Goal: Task Accomplishment & Management: Manage account settings

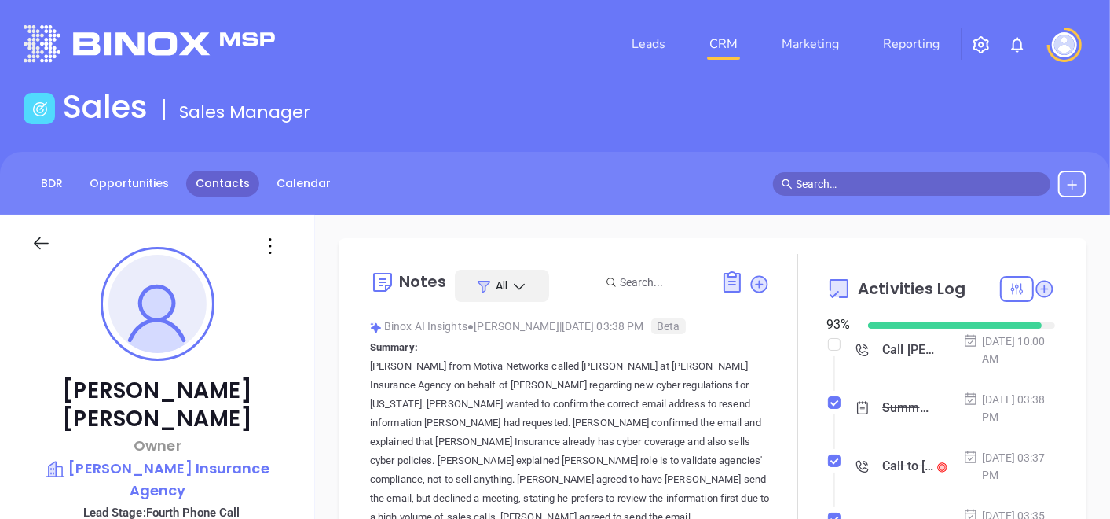
click at [229, 186] on link "Contacts" at bounding box center [222, 183] width 73 height 26
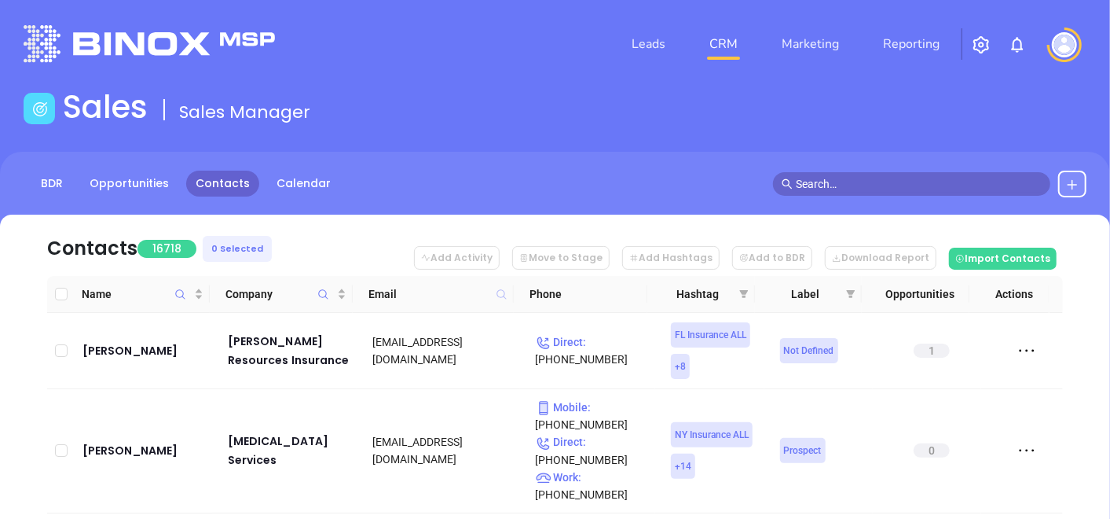
click at [503, 296] on icon at bounding box center [501, 293] width 9 height 9
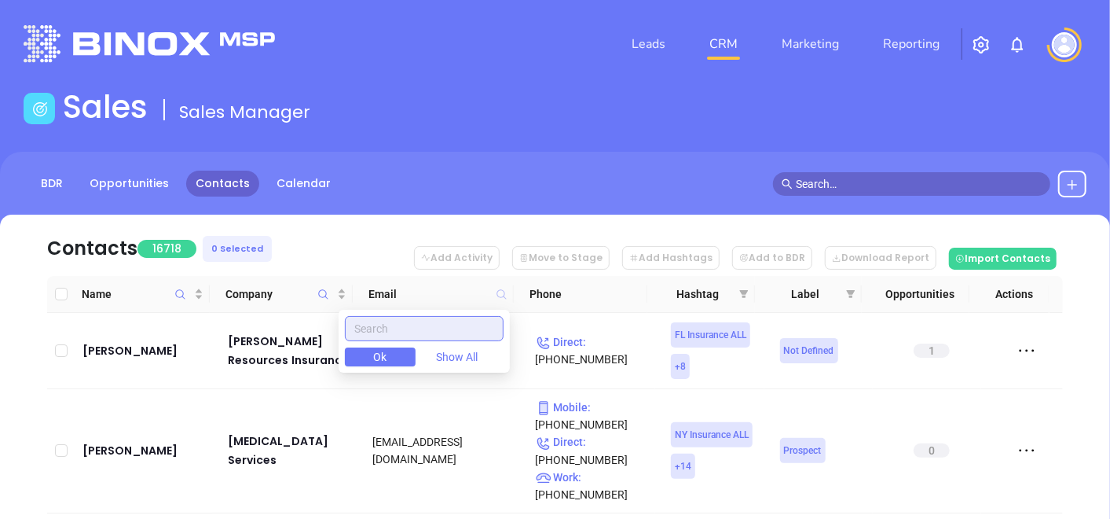
paste input "[DOMAIN_NAME]"
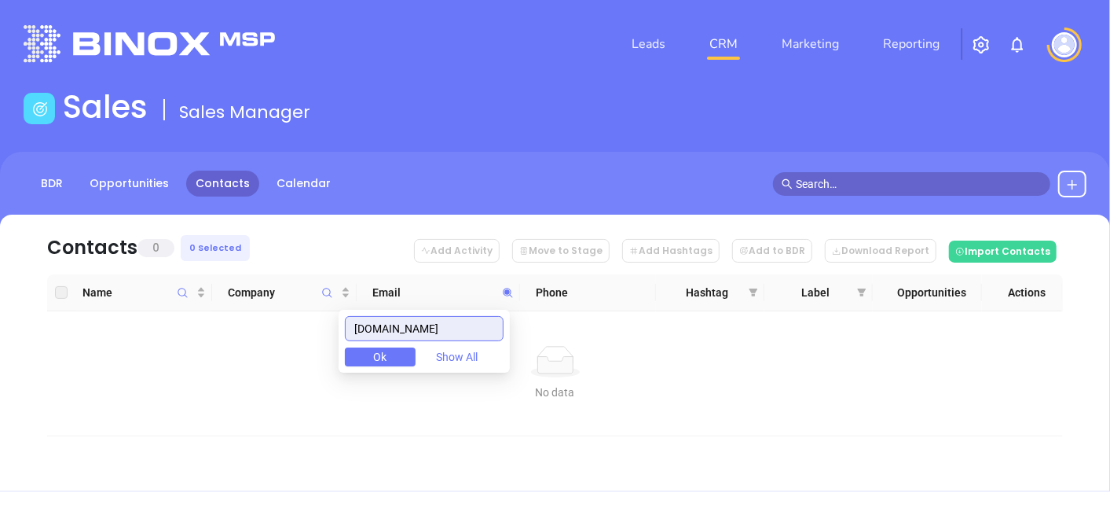
drag, startPoint x: 496, startPoint y: 325, endPoint x: 316, endPoint y: 317, distance: 180.1
click at [316, 317] on body "Leads CRM Marketing Reporting Financial Leads Leads Sales Sales Manager BDR Opp…" at bounding box center [555, 259] width 1110 height 519
type input "[DOMAIN_NAME]"
paste input "[DOMAIN_NAME]"
type input "[DOMAIN_NAME]"
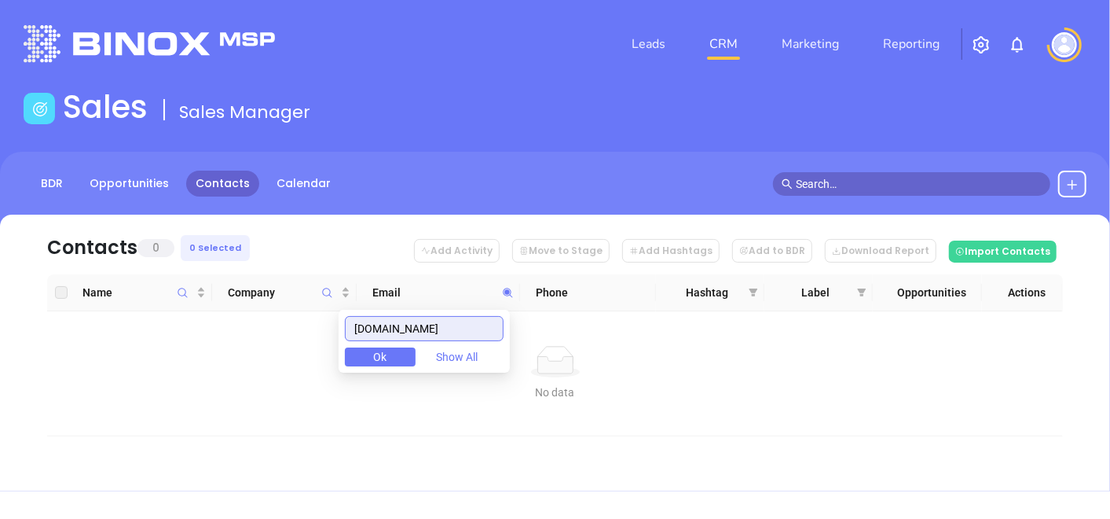
drag, startPoint x: 365, startPoint y: 328, endPoint x: 313, endPoint y: 360, distance: 61.7
click at [313, 360] on body "Leads CRM Marketing Reporting Financial Leads Leads Sales Sales Manager BDR Opp…" at bounding box center [555, 259] width 1110 height 519
drag, startPoint x: 365, startPoint y: 330, endPoint x: 603, endPoint y: 393, distance: 247.0
click at [603, 393] on body "Leads CRM Marketing Reporting Financial Leads Leads Sales Sales Manager BDR Opp…" at bounding box center [555, 259] width 1110 height 519
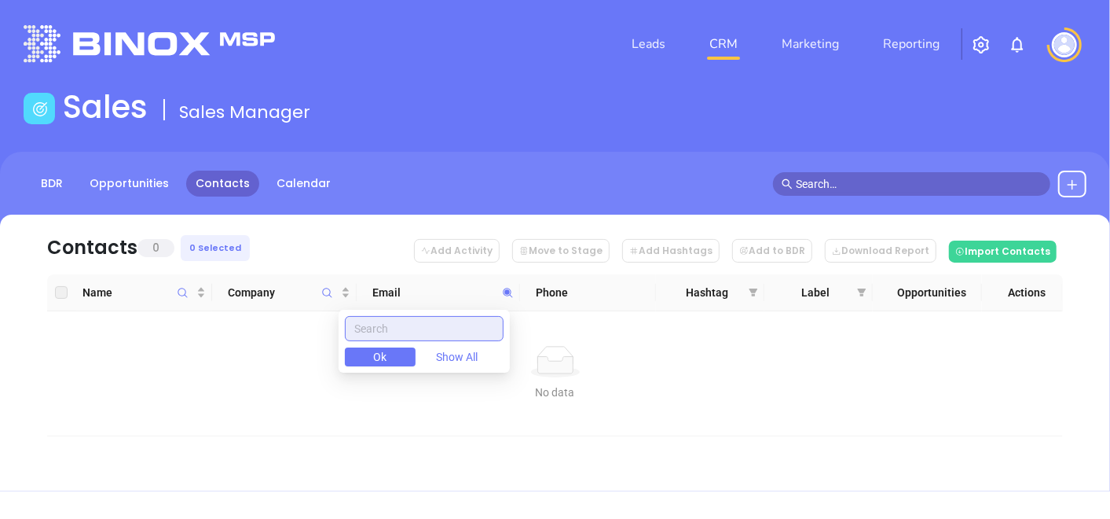
scroll to position [0, 0]
paste input "hammond-insurance.com"
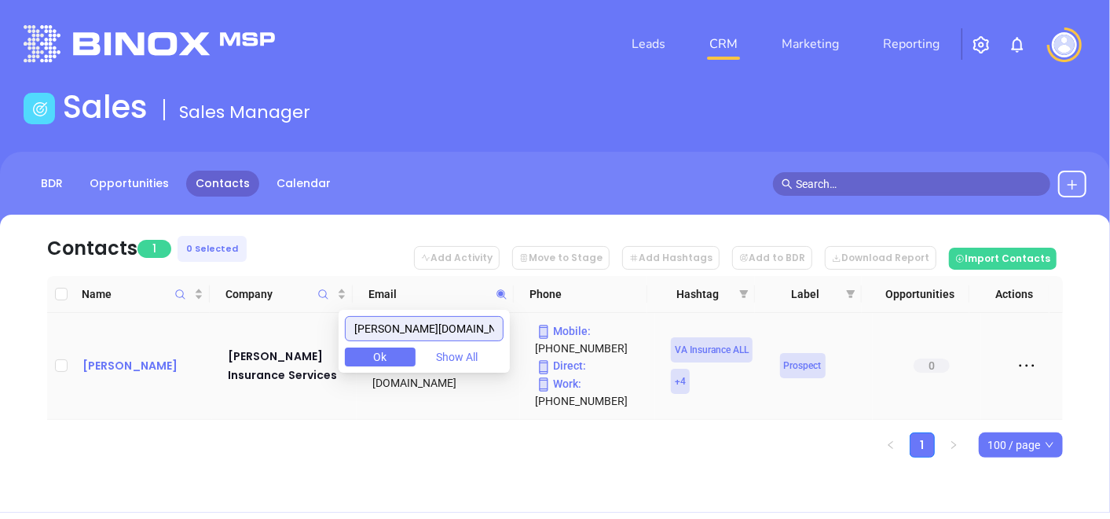
type input "hammond-insurance.com"
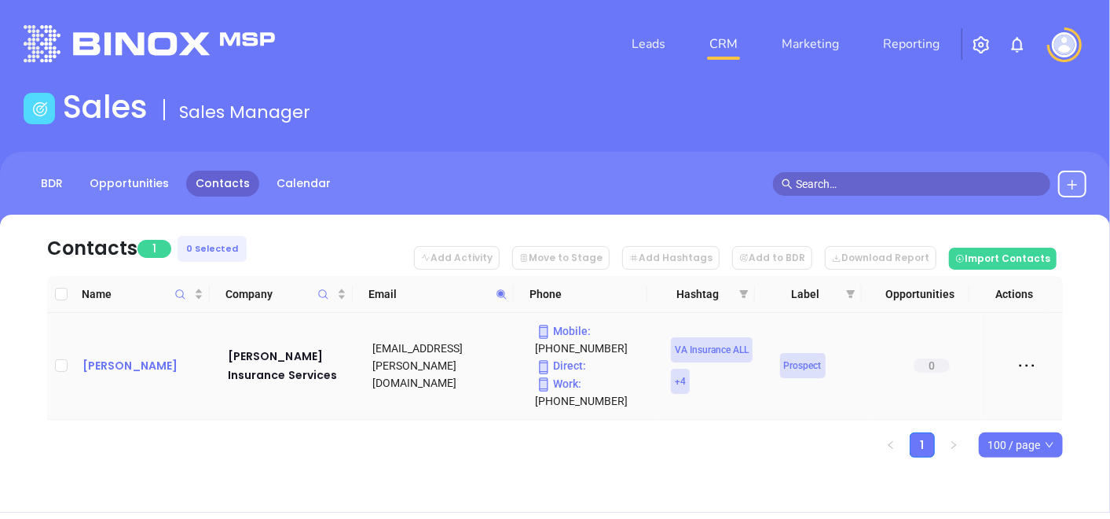
click at [103, 361] on div "Dain T. Hammond" at bounding box center [143, 365] width 123 height 19
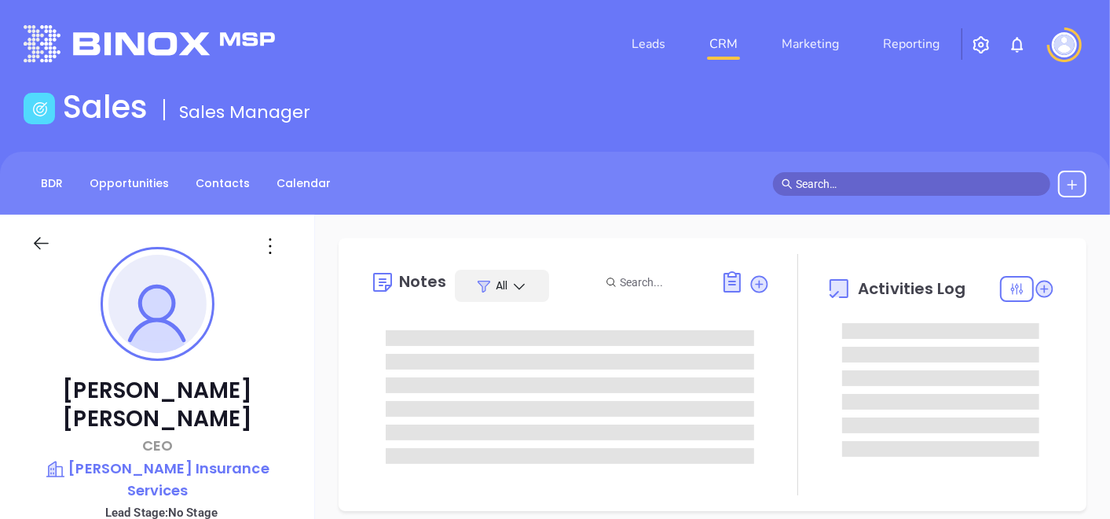
type input "09/25/2025"
type input "[PERSON_NAME]"
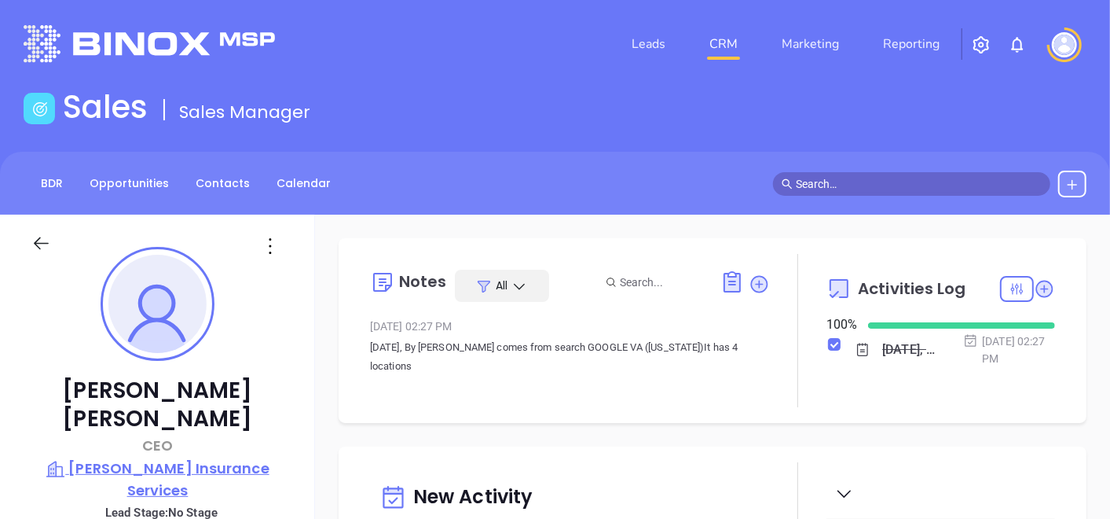
click at [134, 457] on p "Hammond Insurance Services" at bounding box center [157, 478] width 252 height 43
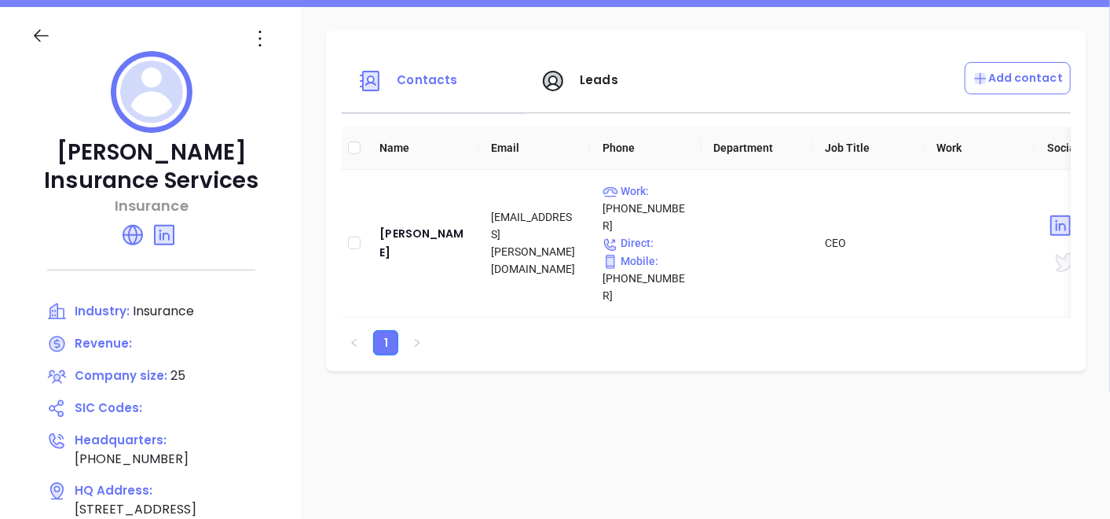
scroll to position [174, 0]
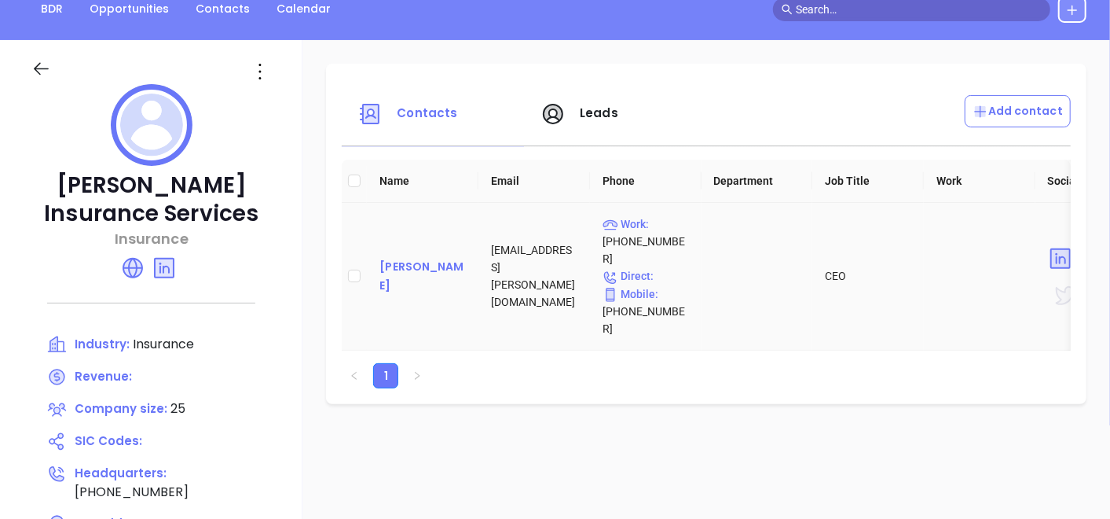
click at [453, 257] on div "Dain T. Hammond" at bounding box center [422, 276] width 86 height 38
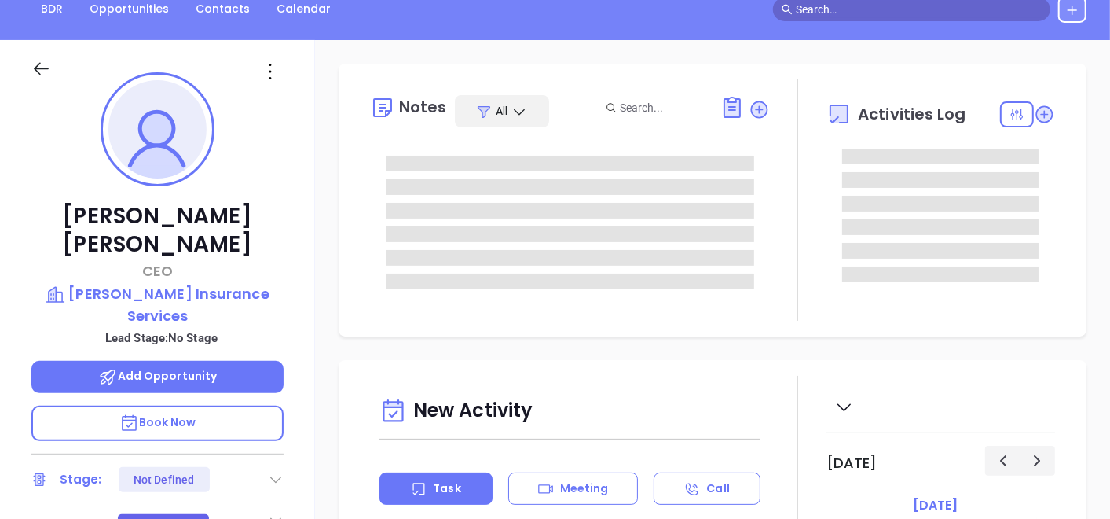
type input "09/25/2025"
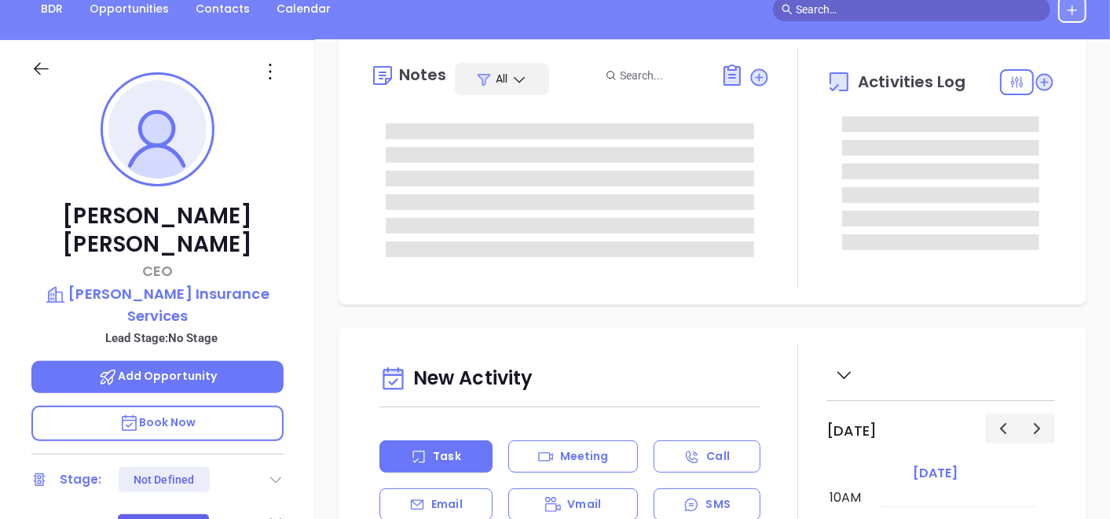
type input "[PERSON_NAME]"
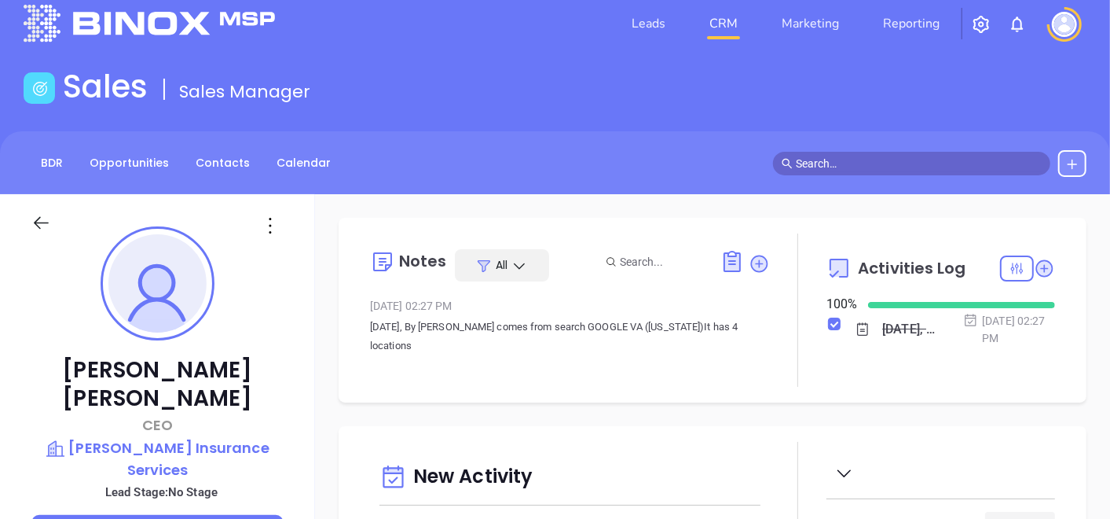
scroll to position [0, 0]
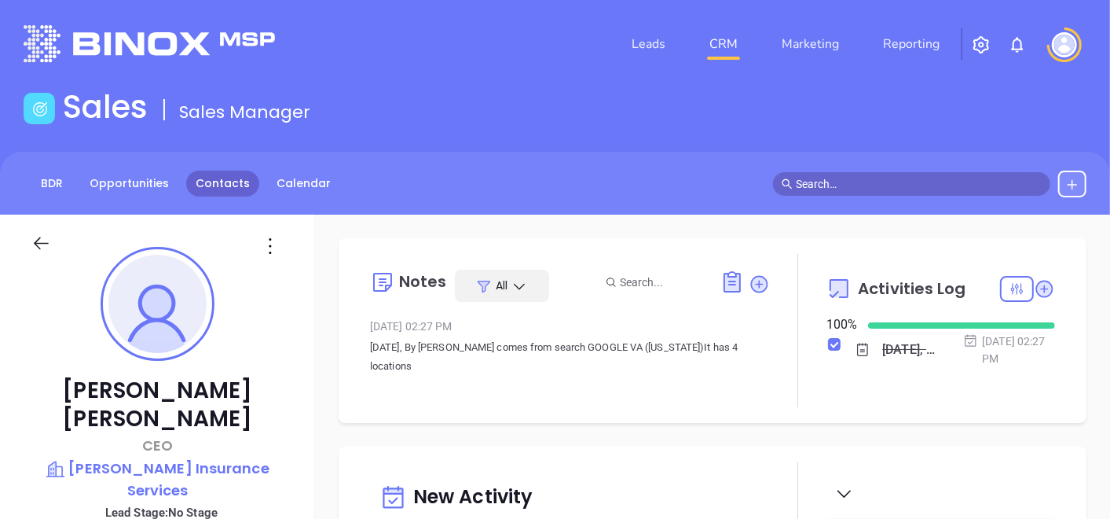
click at [208, 186] on link "Contacts" at bounding box center [222, 183] width 73 height 26
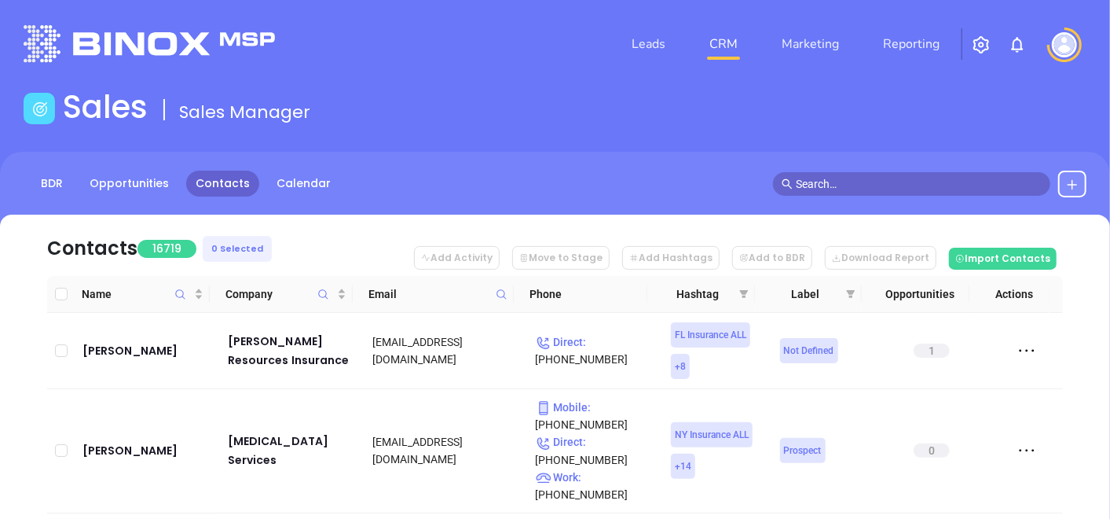
click at [494, 289] on span at bounding box center [502, 294] width 18 height 24
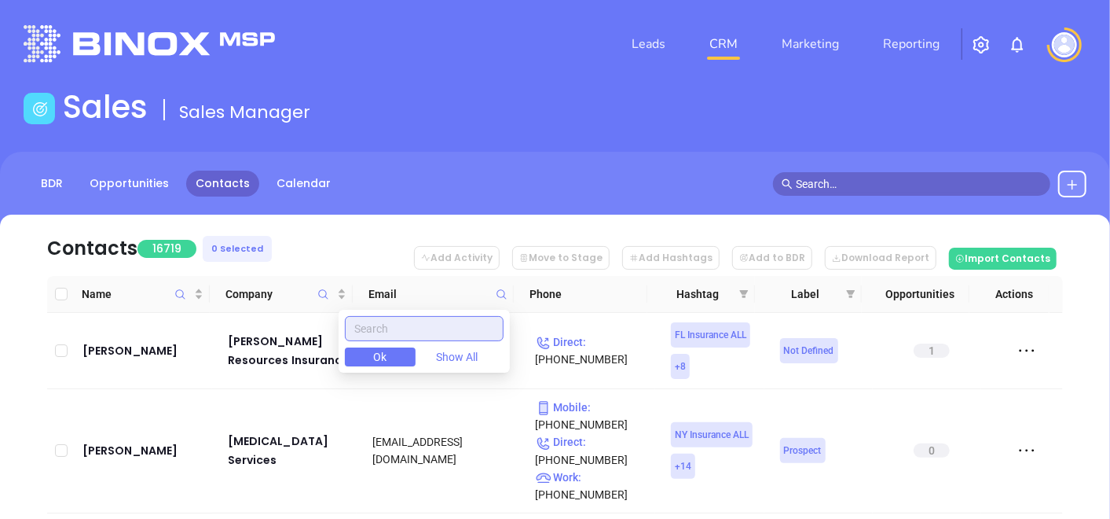
paste input "s-west.com"
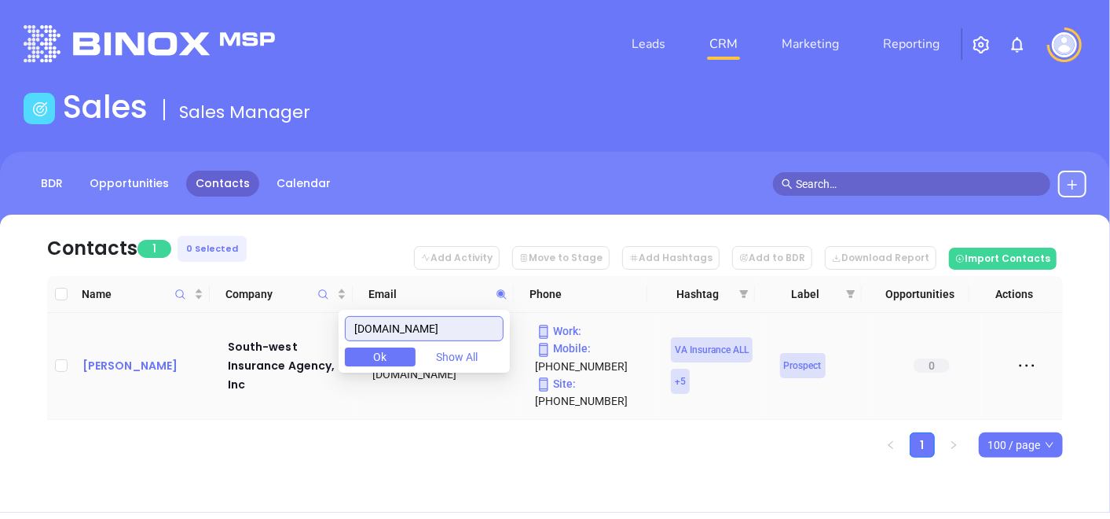
type input "s-west.com"
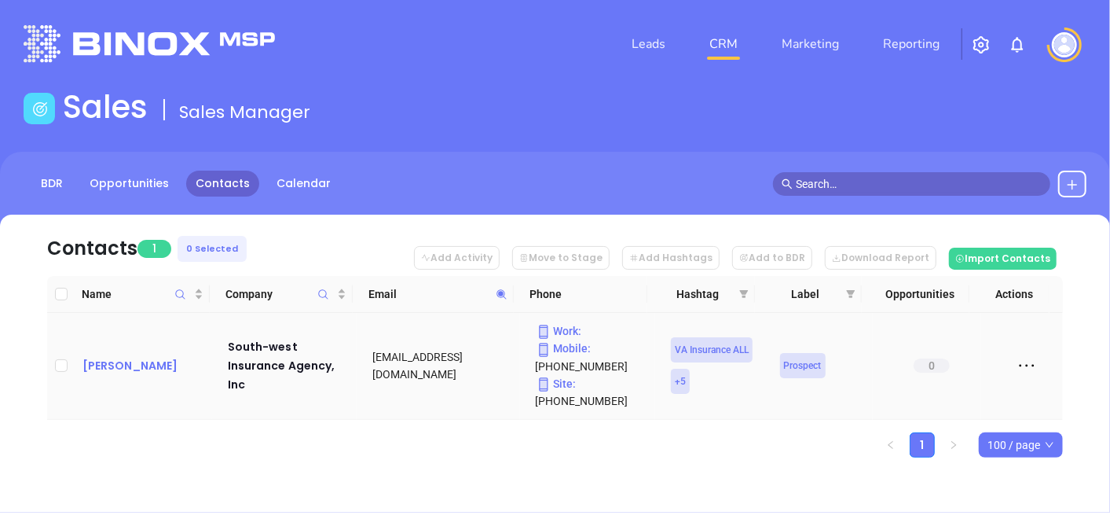
click at [128, 363] on div "Ryan Witt" at bounding box center [143, 365] width 123 height 19
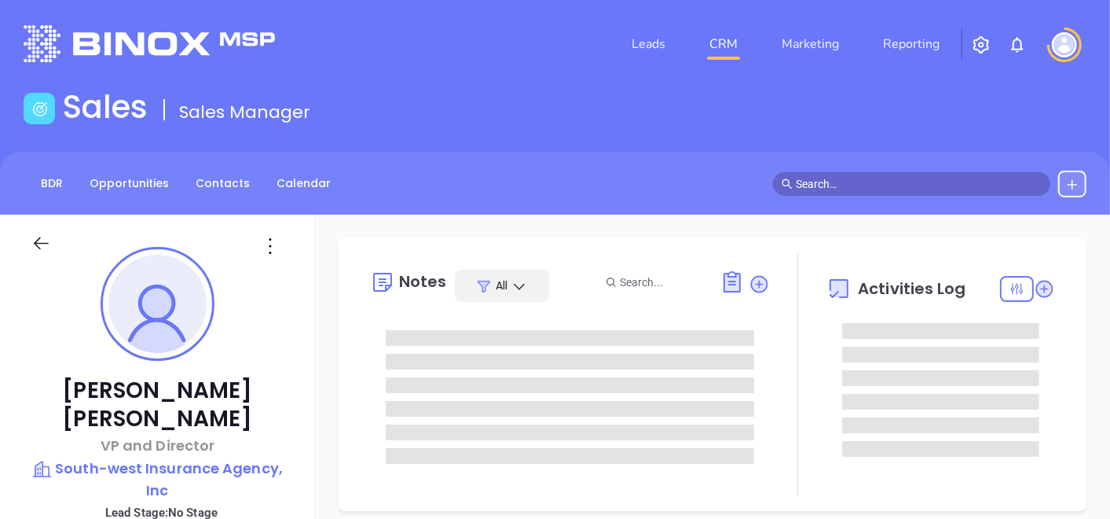
type input "[DATE]"
type input "[PERSON_NAME]"
click at [155, 457] on p "South-west Insurance Agency, Inc" at bounding box center [157, 478] width 252 height 43
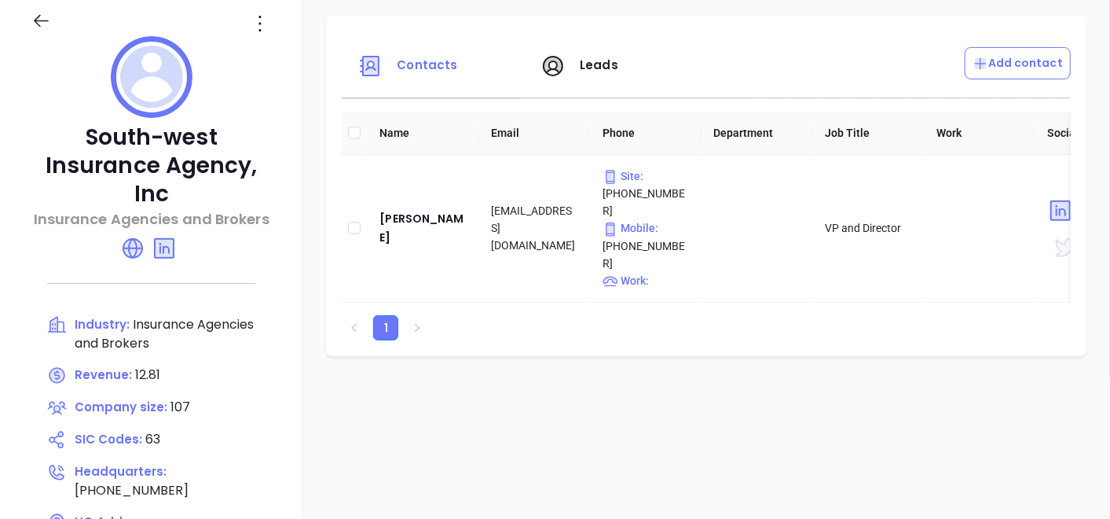
scroll to position [209, 0]
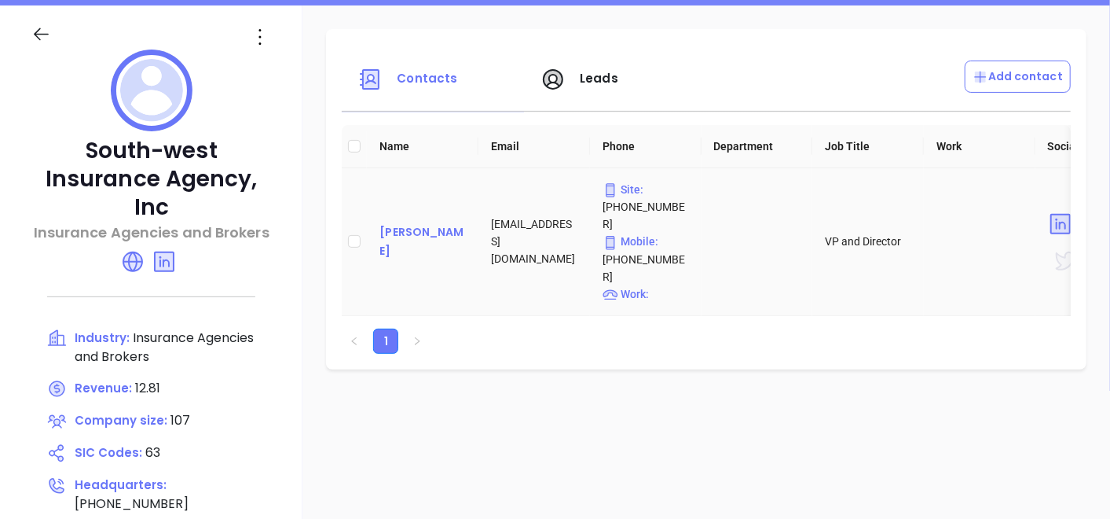
click at [407, 229] on div "Ryan Witt" at bounding box center [422, 241] width 86 height 38
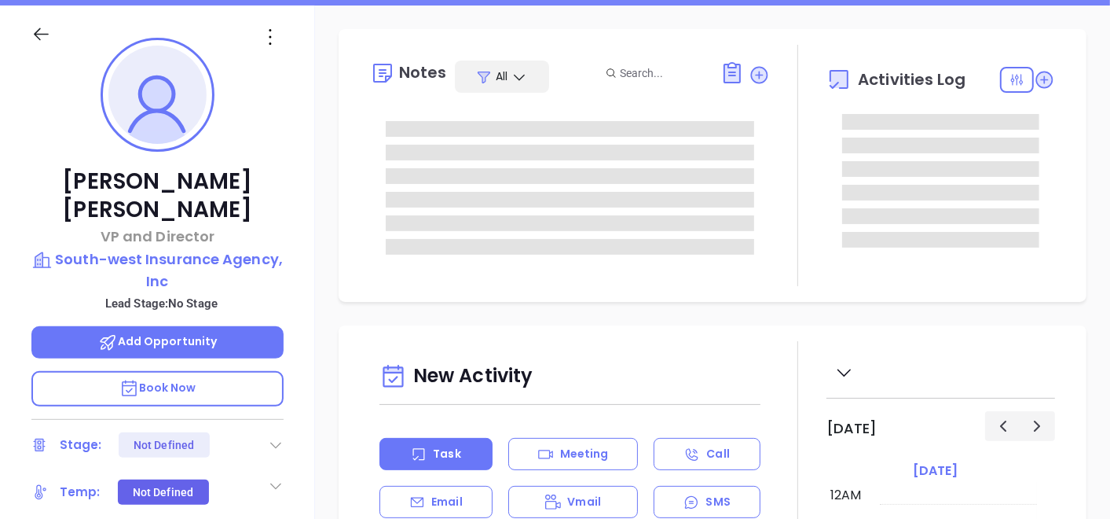
scroll to position [456, 0]
click at [310, 379] on div "Ryan Witt VP and Director South-west Insurance Agency, Inc Lead Stage: No Stage…" at bounding box center [157, 329] width 315 height 648
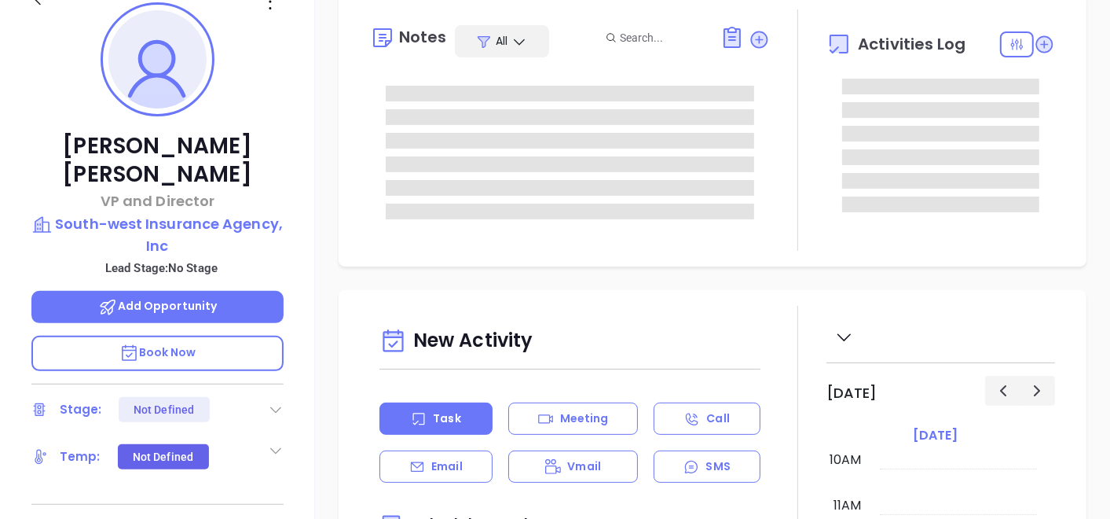
type input "[PERSON_NAME]"
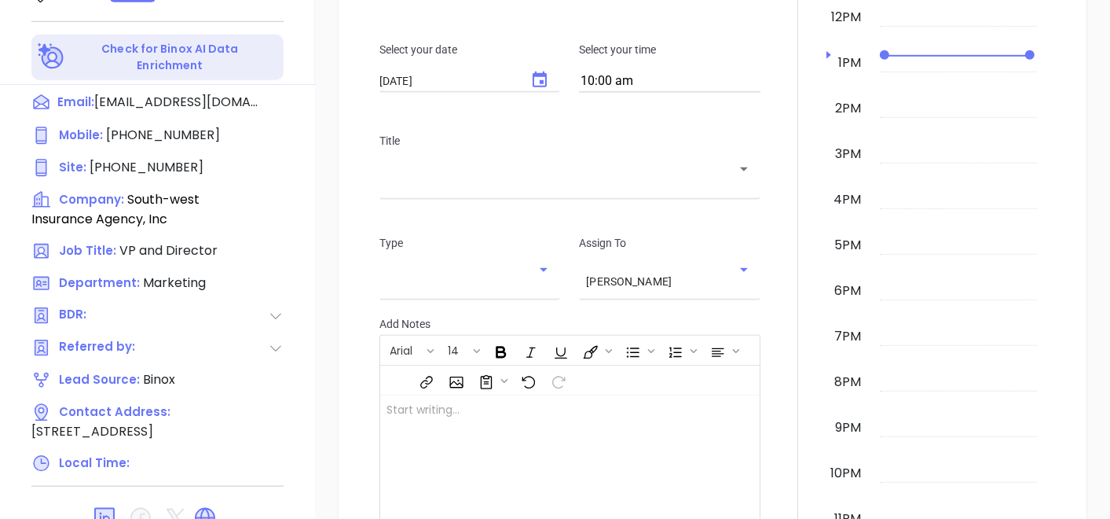
scroll to position [795, 0]
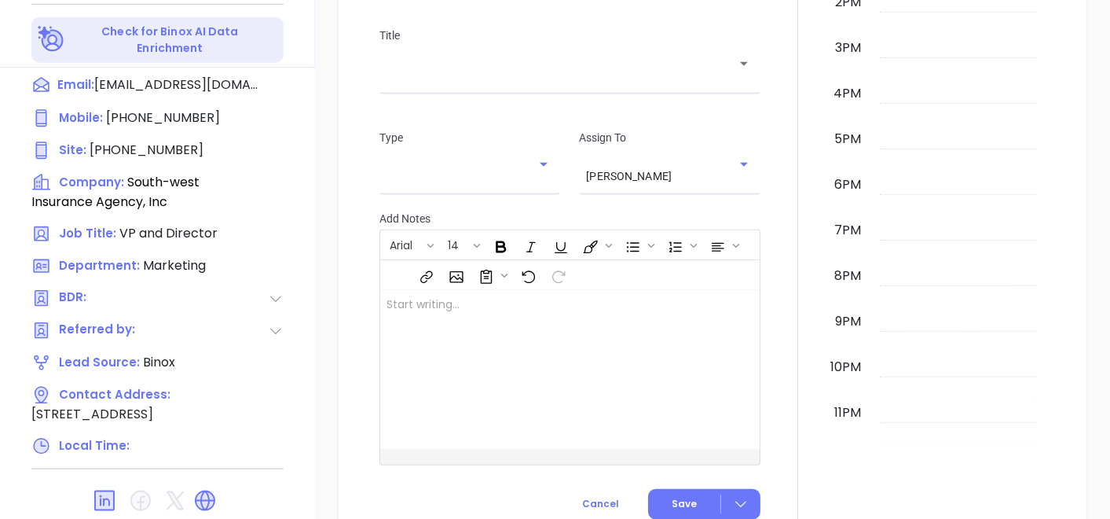
click at [777, 331] on div at bounding box center [798, 101] width 57 height 868
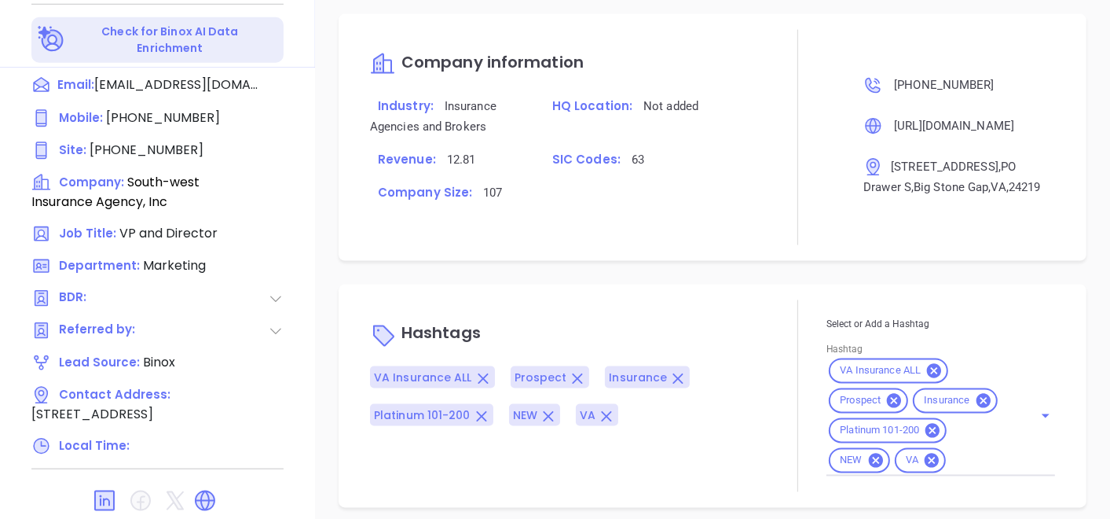
scroll to position [851, 0]
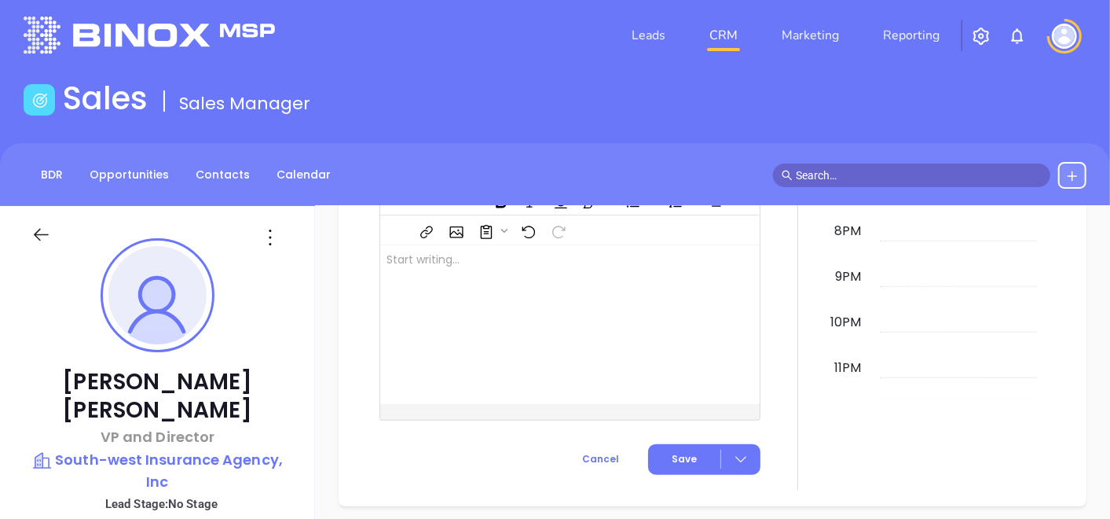
scroll to position [0, 0]
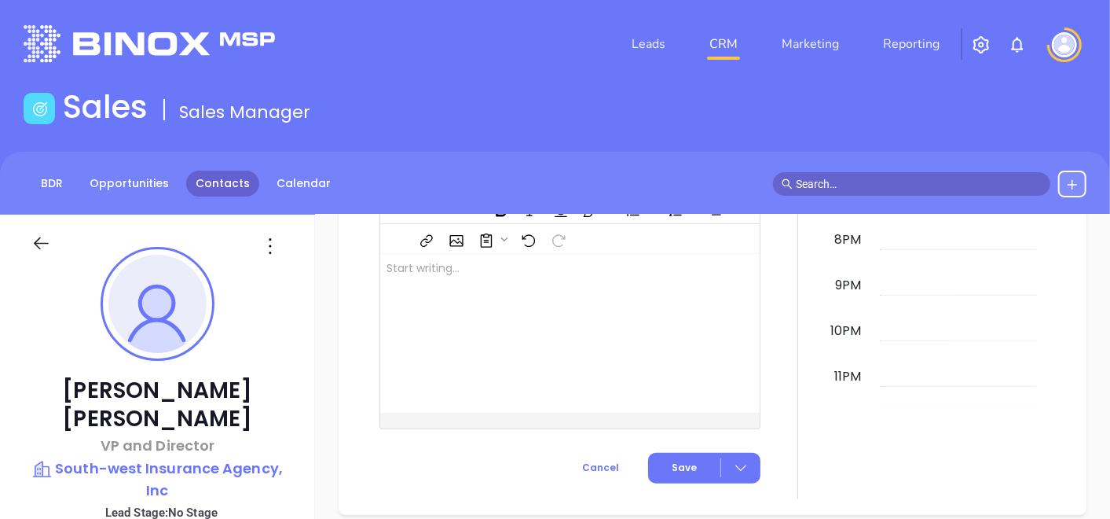
click at [236, 177] on link "Contacts" at bounding box center [222, 183] width 73 height 26
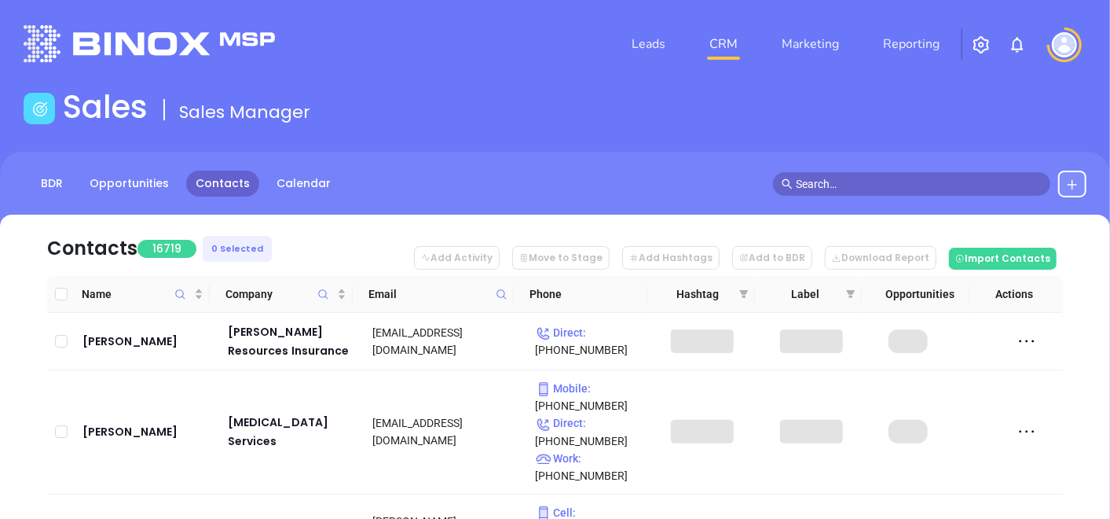
click at [503, 294] on icon at bounding box center [502, 294] width 12 height 12
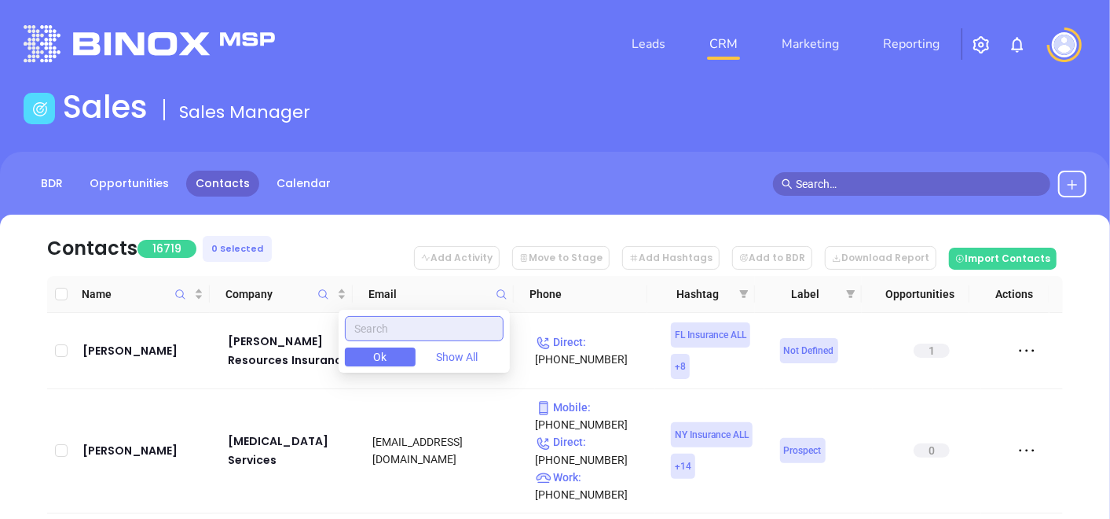
paste input "belcherinsurance.com"
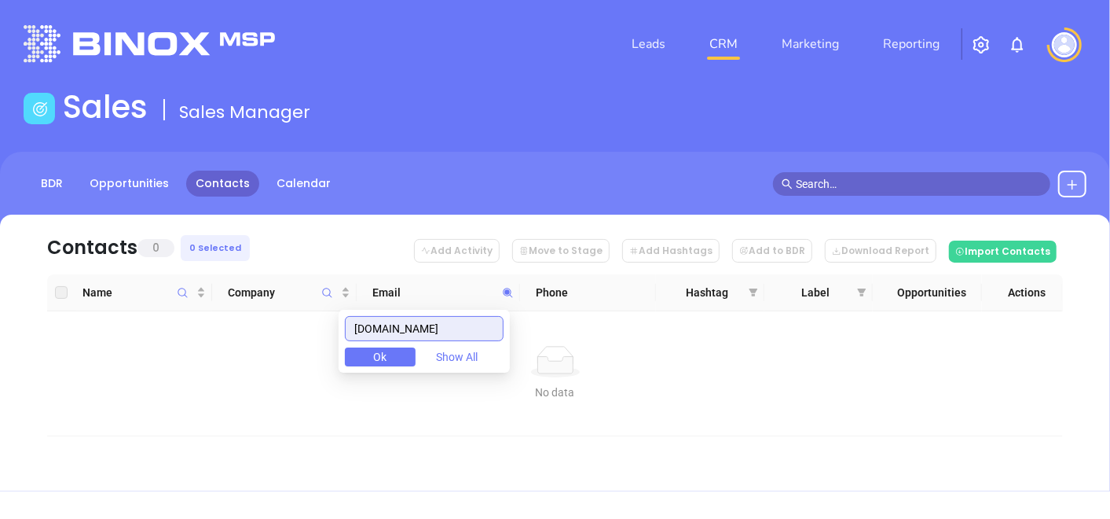
type input "belcherinsurance.com"
click at [466, 323] on input "belcherinsurance.com" at bounding box center [424, 328] width 159 height 25
drag, startPoint x: 475, startPoint y: 327, endPoint x: 318, endPoint y: 339, distance: 156.8
click at [318, 339] on body "Leads CRM Marketing Reporting Financial Leads Leads Sales Sales Manager BDR Opp…" at bounding box center [555, 259] width 1110 height 519
paste input "kerry@belcherinsurance.net"
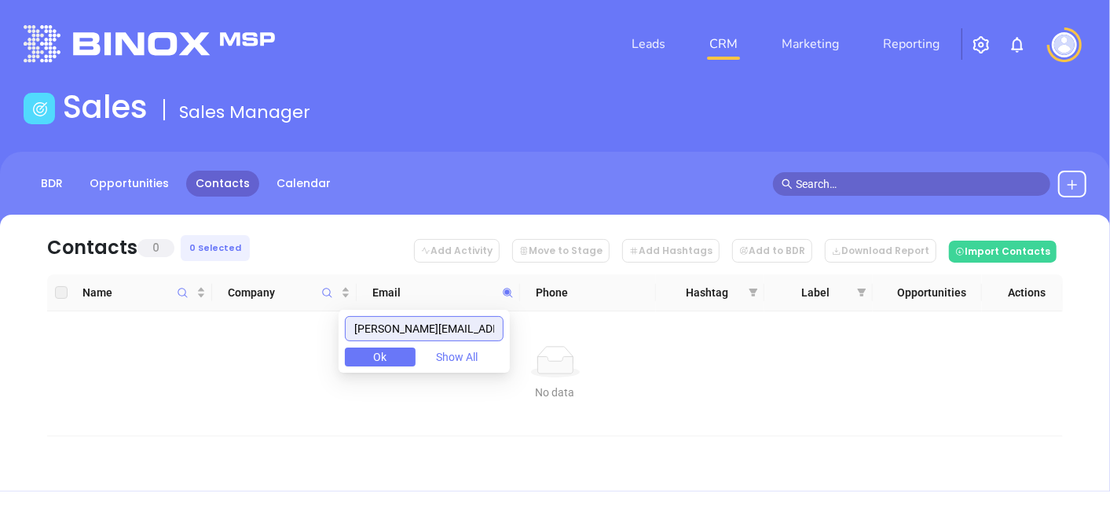
scroll to position [0, 5]
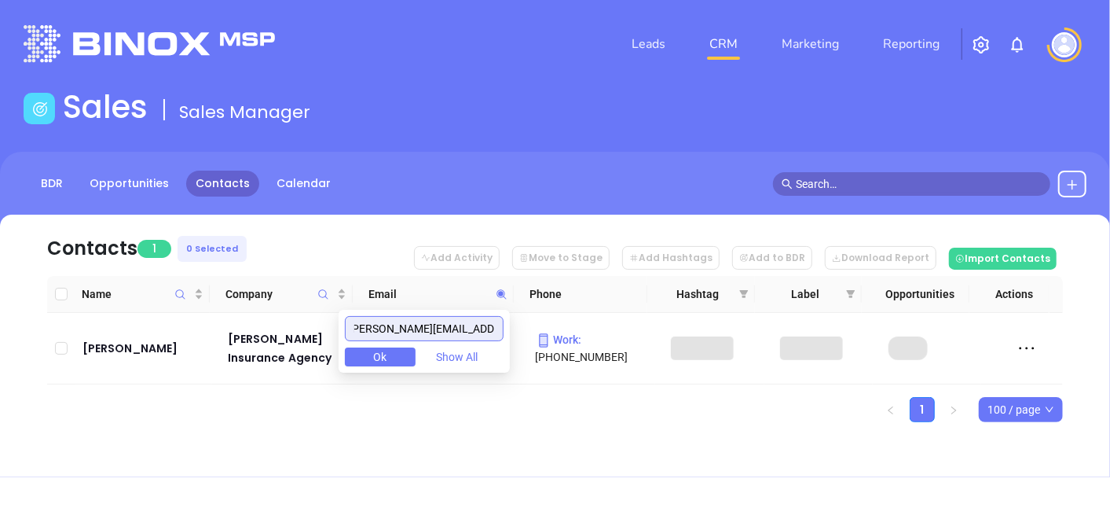
click at [396, 329] on input "kerry@belcherinsurance.net" at bounding box center [424, 328] width 159 height 25
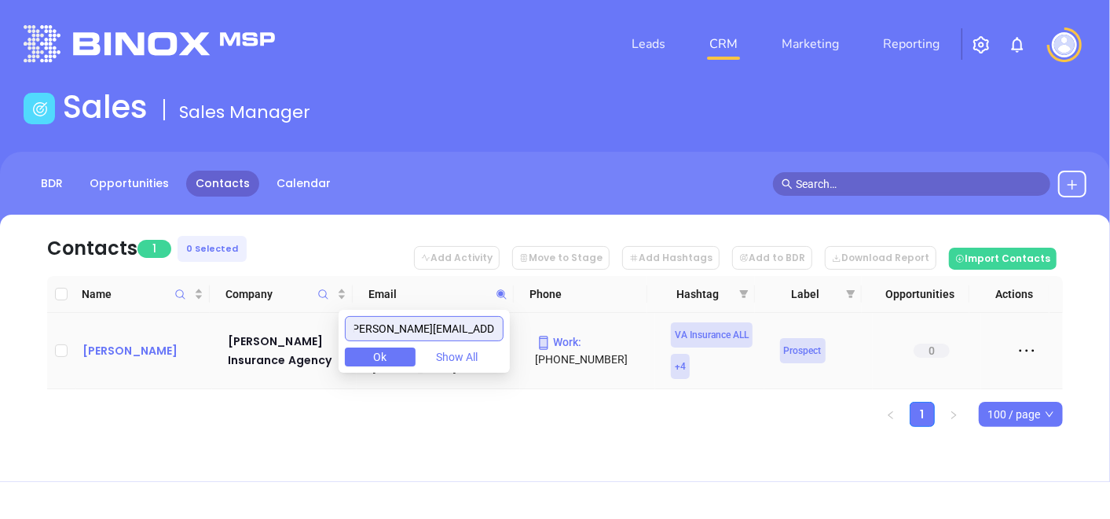
type input "kerry@belcherinsurance.net"
click at [130, 346] on div "Kerry G Belcher" at bounding box center [143, 350] width 123 height 19
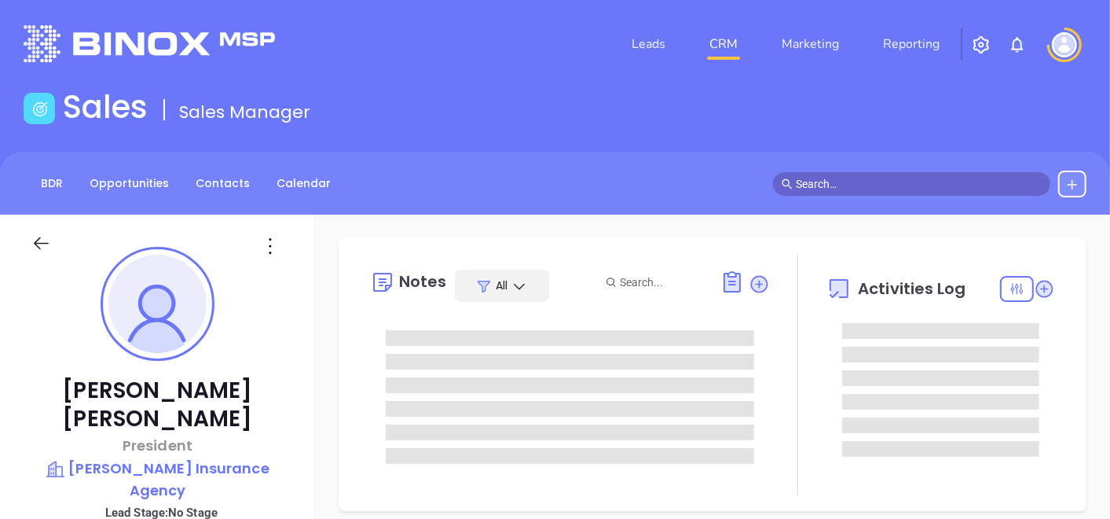
type input "09/25/2025"
type input "Gissela Vargas"
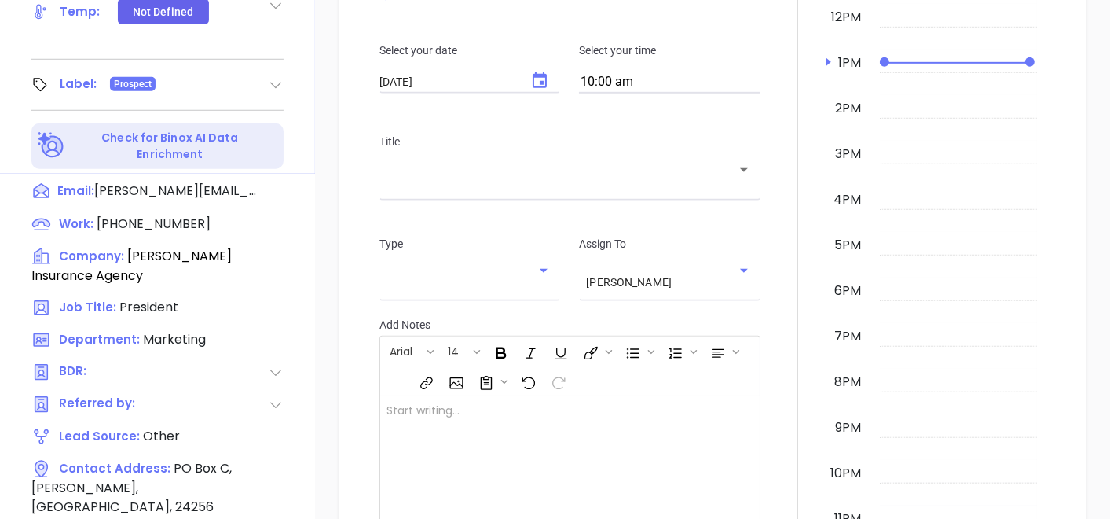
scroll to position [795, 0]
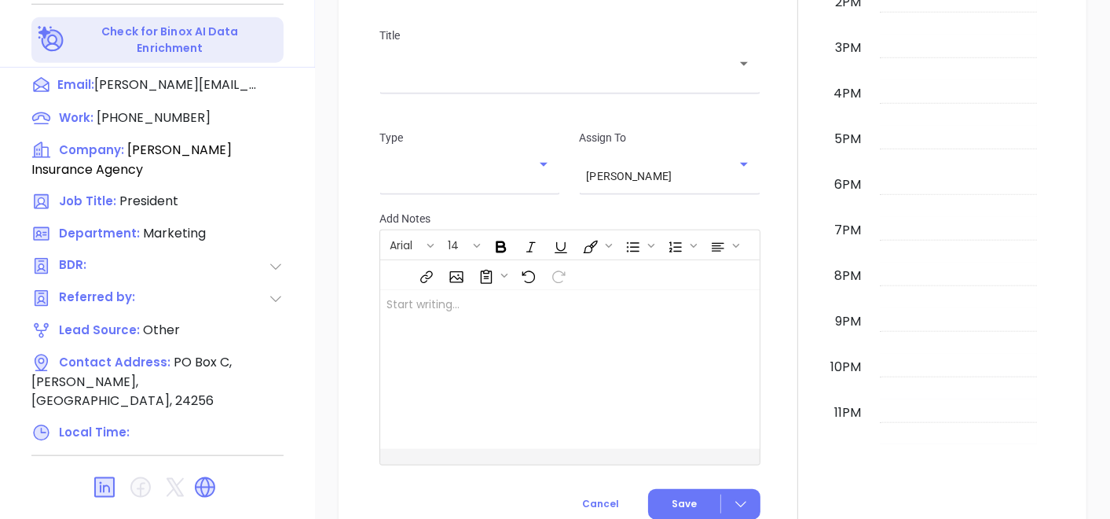
click at [316, 377] on div "New Activity Task Meeting Call Email Vmail SMS Schedule a Task Select your date…" at bounding box center [712, 101] width 795 height 900
click at [772, 416] on div at bounding box center [798, 101] width 57 height 868
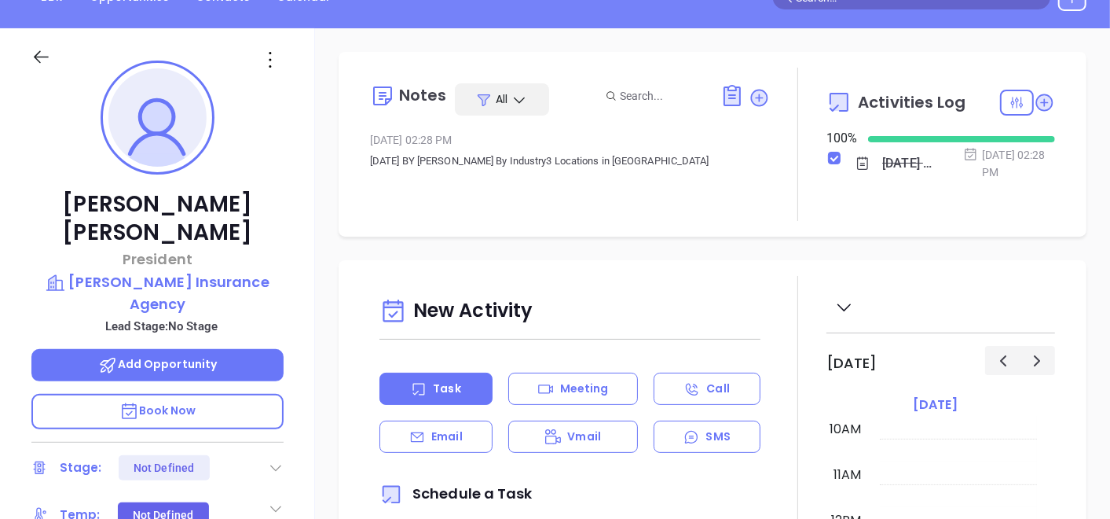
scroll to position [167, 0]
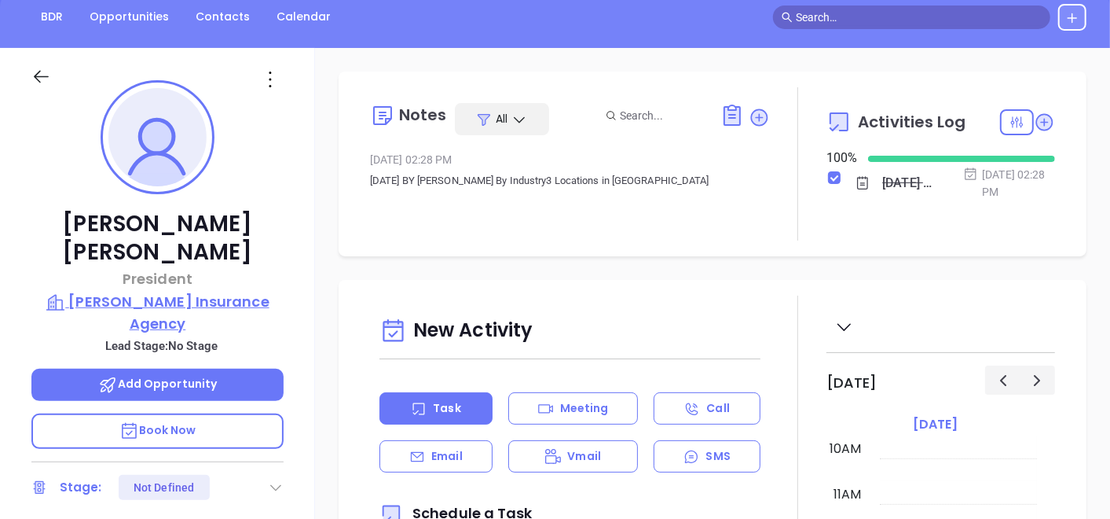
click at [255, 291] on p "Belcher Insurance Agency" at bounding box center [157, 312] width 252 height 43
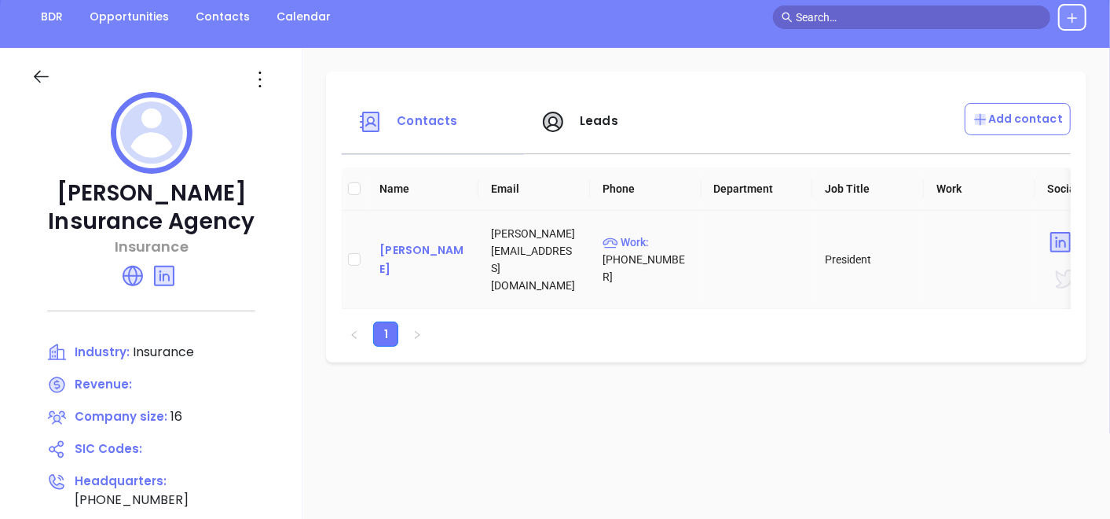
click at [388, 269] on div "Kerry G Belcher" at bounding box center [422, 259] width 86 height 38
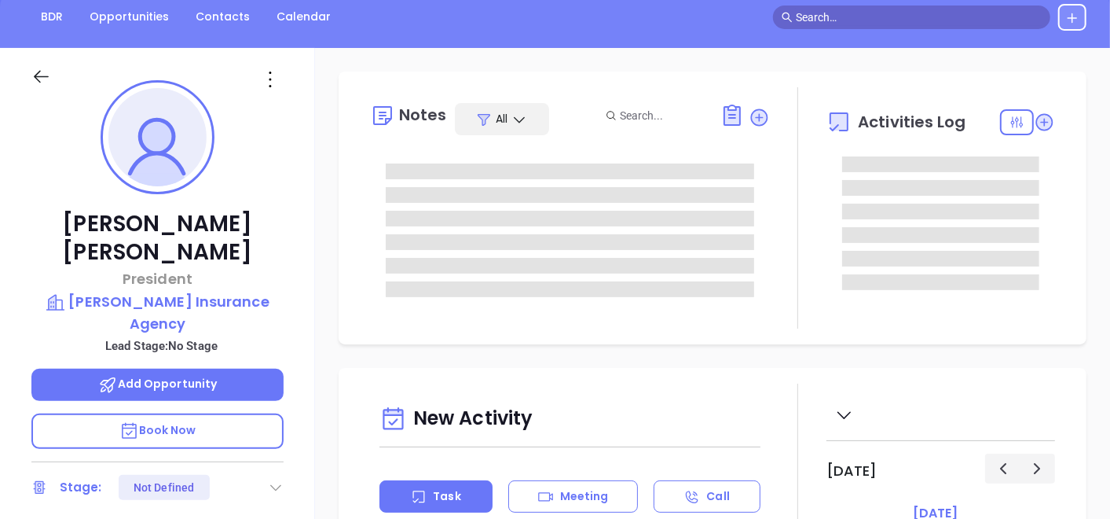
type input "09/25/2025"
type input "Gissela Vargas"
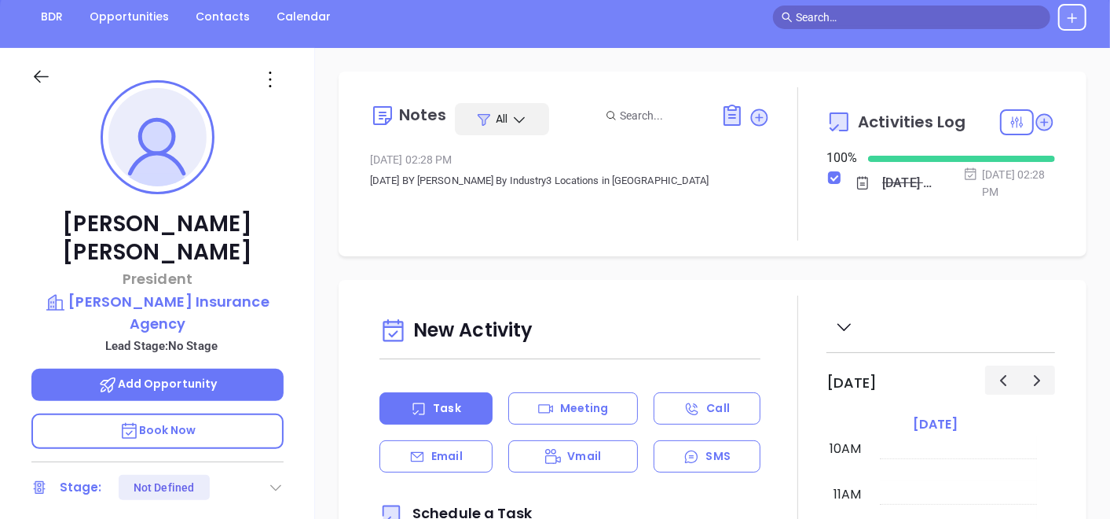
click at [305, 293] on div "Kerry G Belcher President Belcher Insurance Agency Lead Stage: No Stage Add Opp…" at bounding box center [157, 372] width 315 height 648
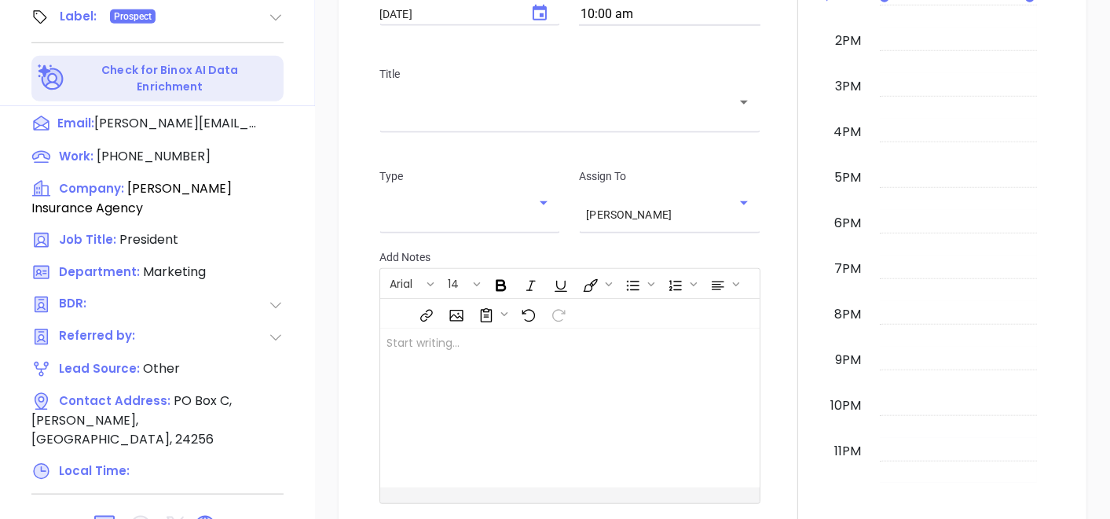
scroll to position [795, 0]
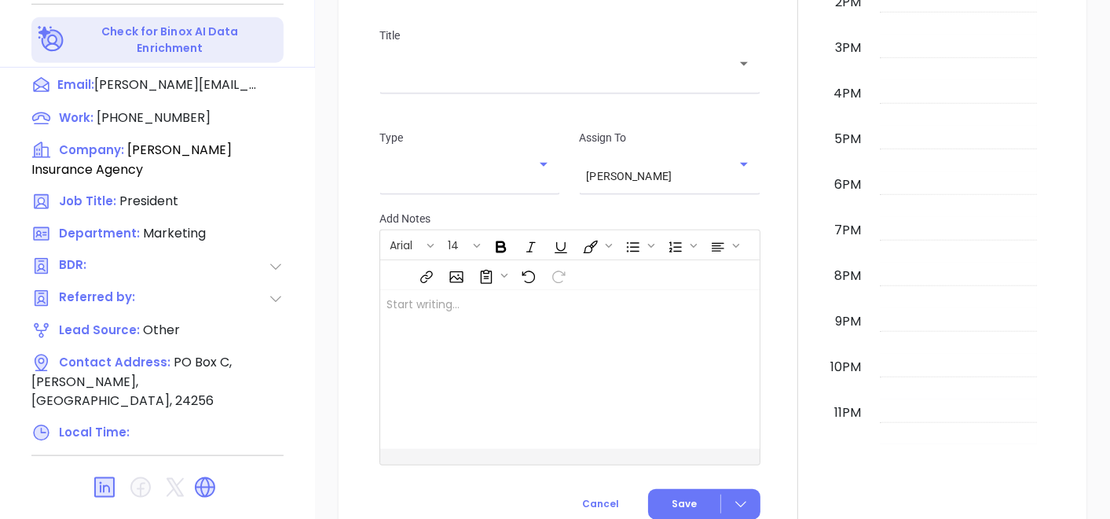
click at [770, 354] on div at bounding box center [798, 101] width 57 height 868
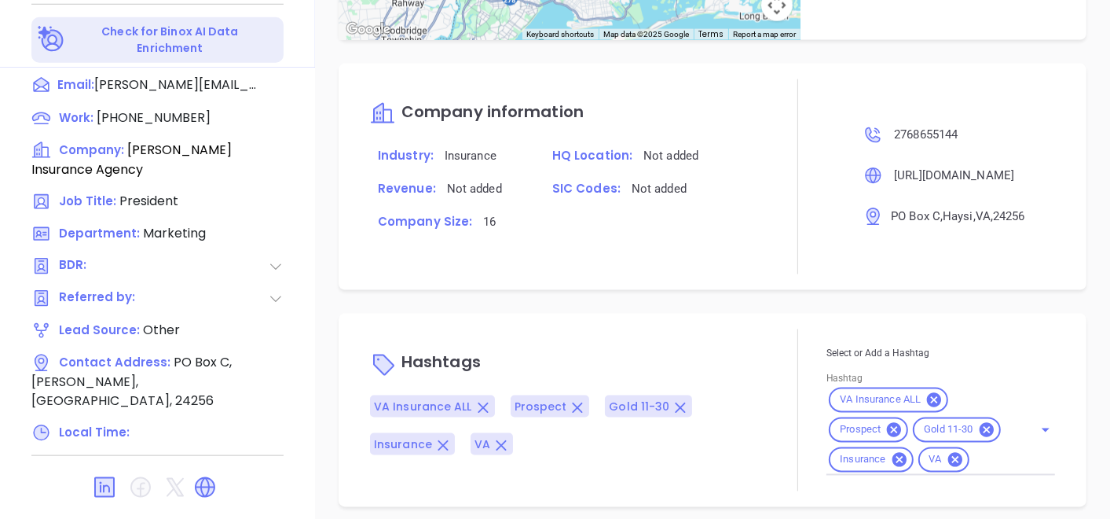
scroll to position [801, 0]
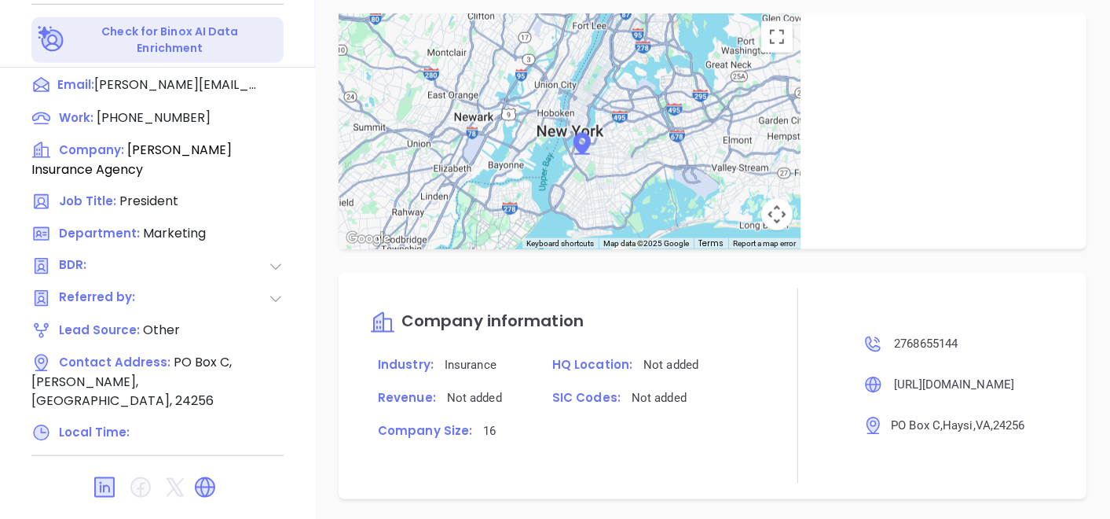
scroll to position [521, 0]
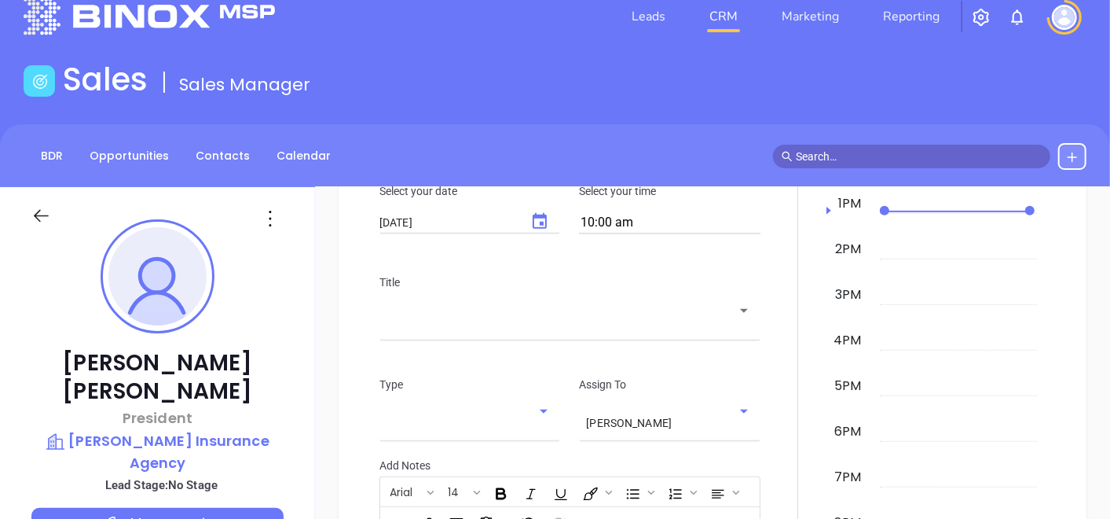
scroll to position [0, 0]
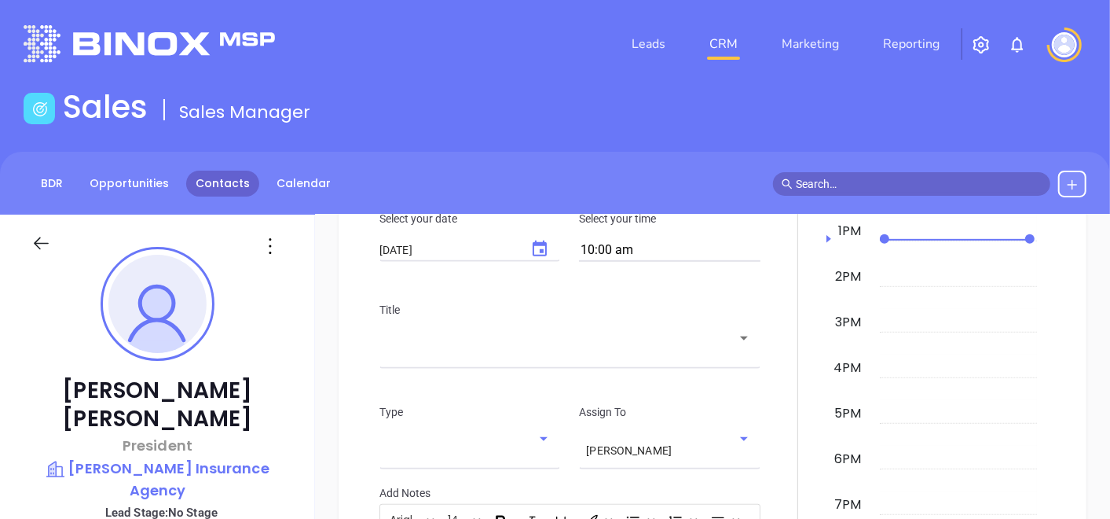
click at [219, 189] on link "Contacts" at bounding box center [222, 183] width 73 height 26
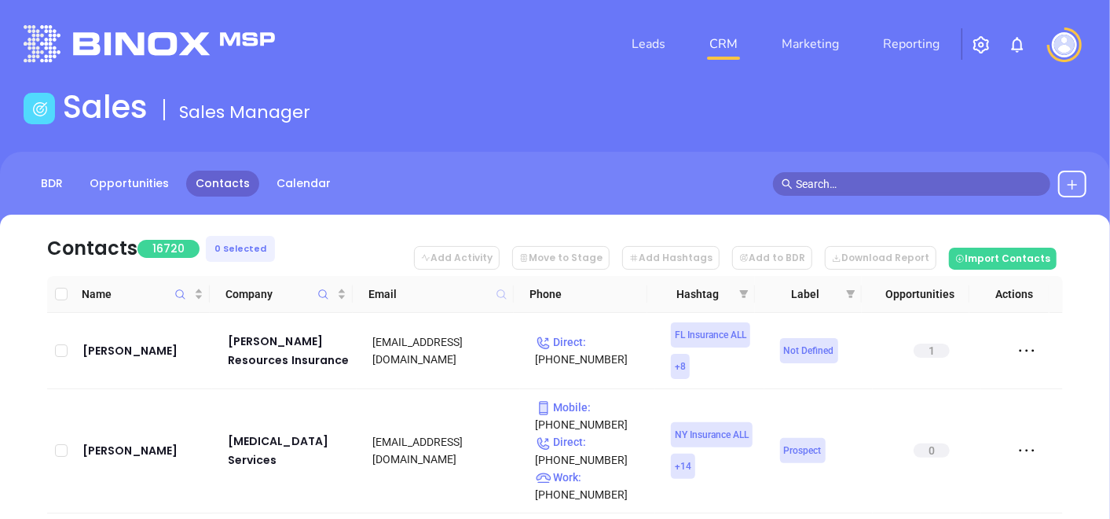
click at [497, 295] on icon at bounding box center [501, 293] width 9 height 9
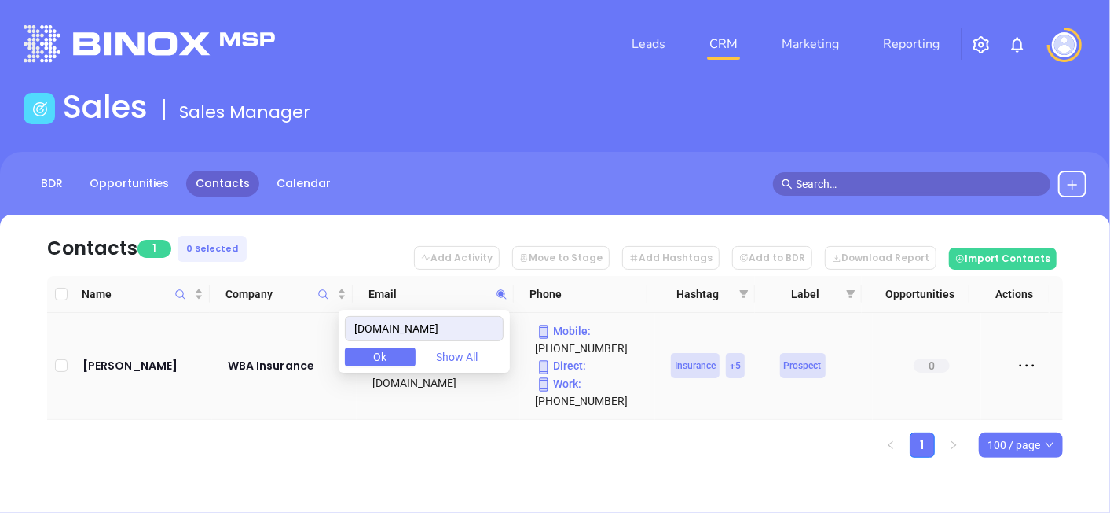
type input "wba-ins.com"
click at [131, 377] on td "John Ruch" at bounding box center [144, 366] width 136 height 107
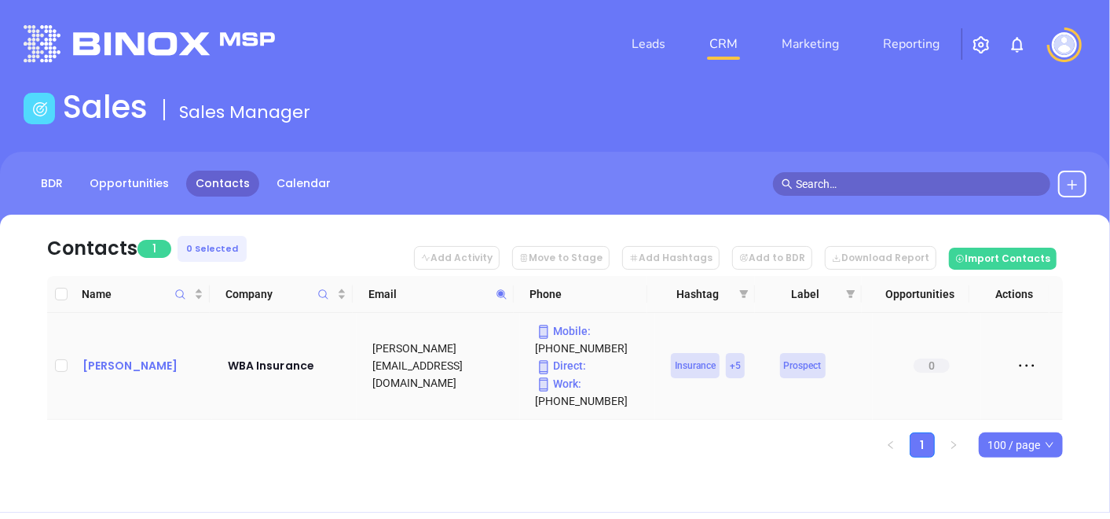
click at [126, 369] on div "John Ruch" at bounding box center [143, 365] width 123 height 19
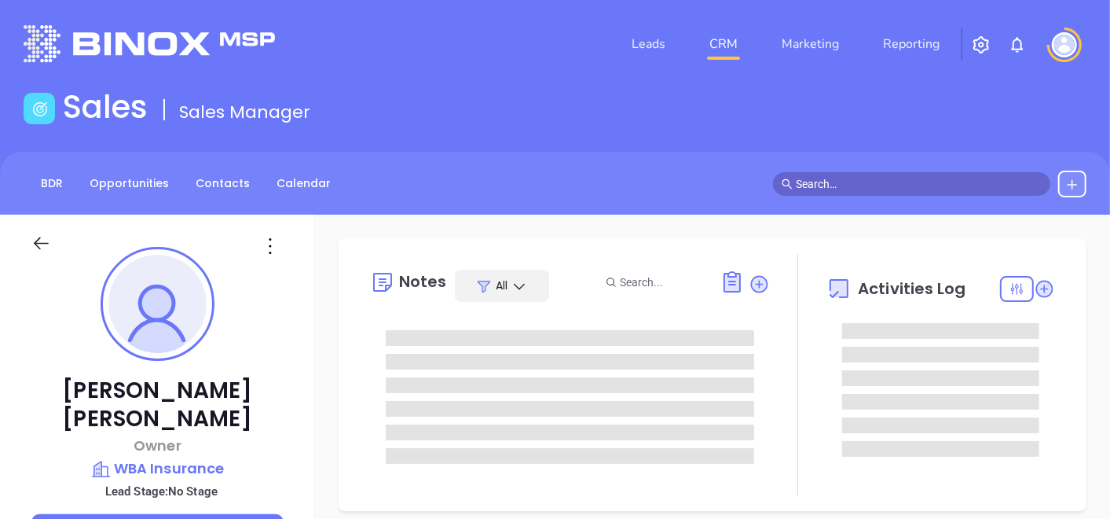
type input "09/25/2025"
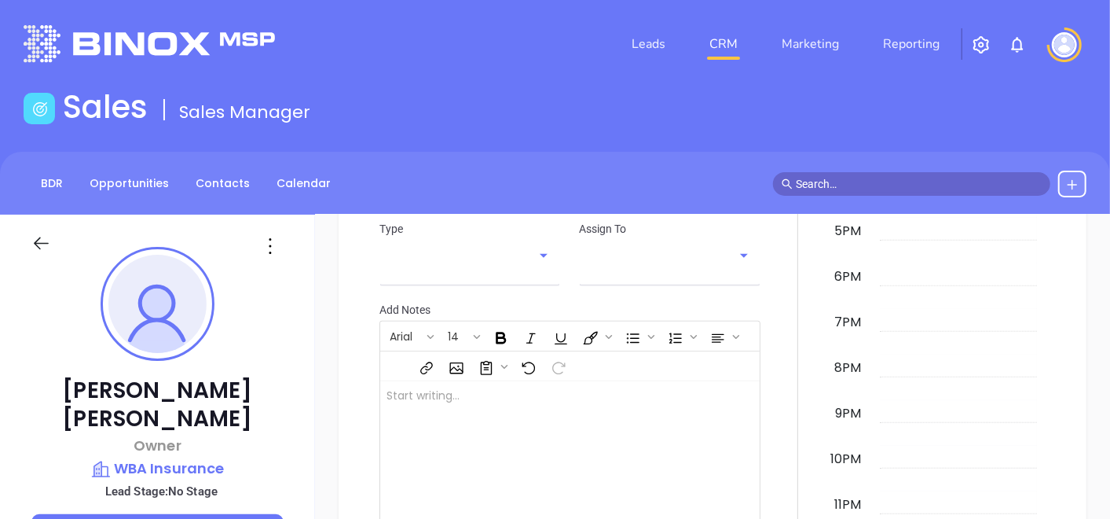
scroll to position [918, 0]
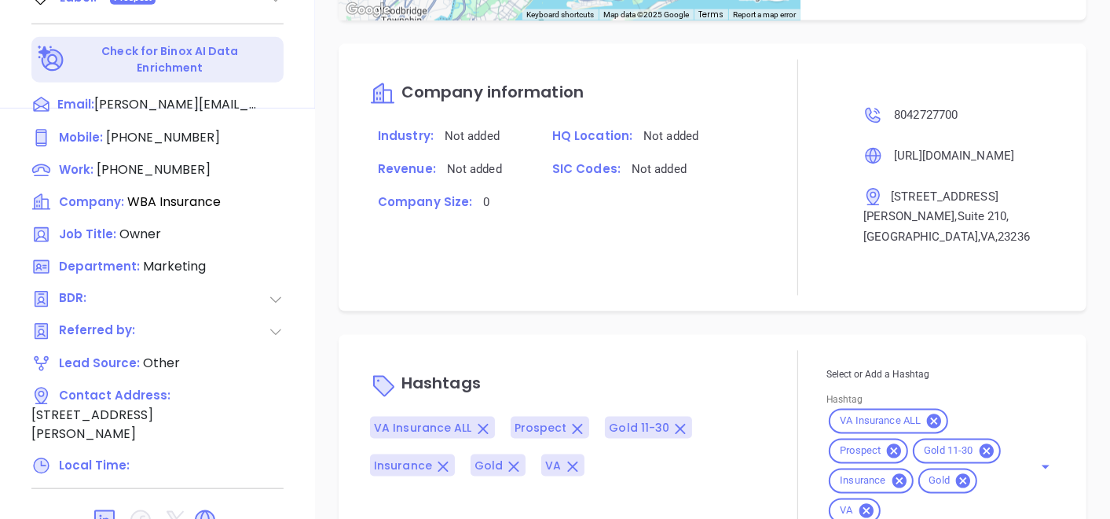
type input "Gissela Vargas"
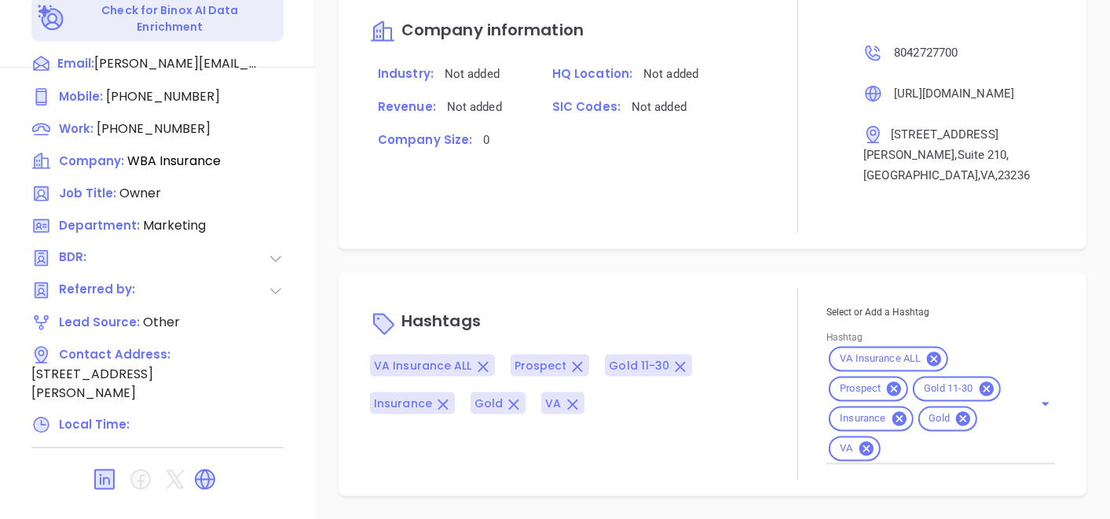
scroll to position [830, 0]
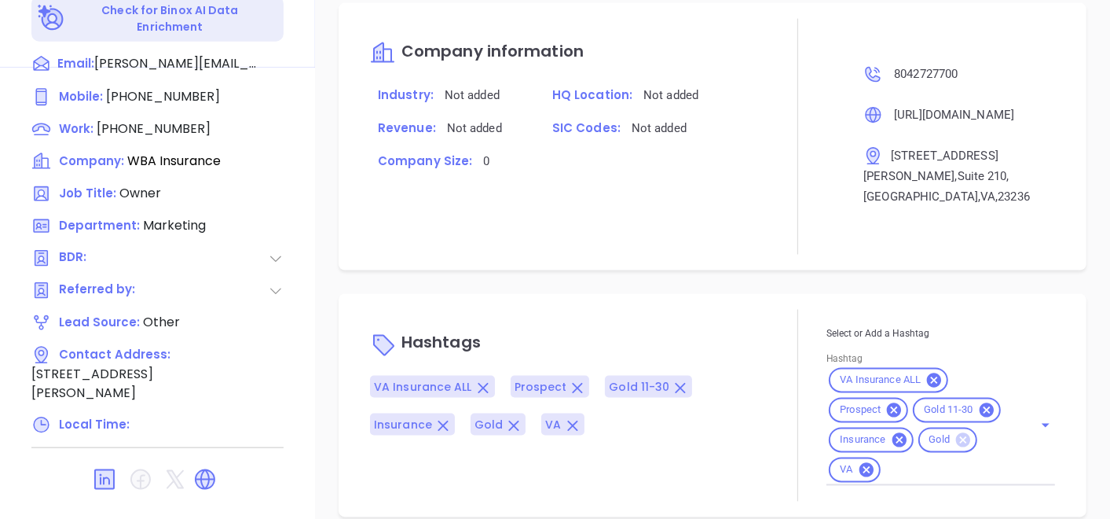
click at [960, 433] on icon at bounding box center [963, 440] width 14 height 14
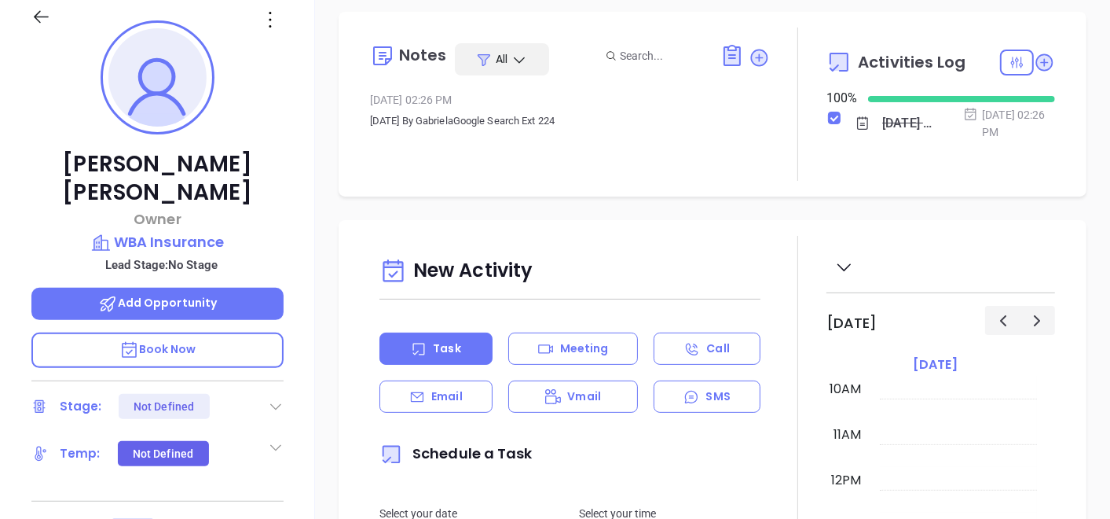
scroll to position [132, 0]
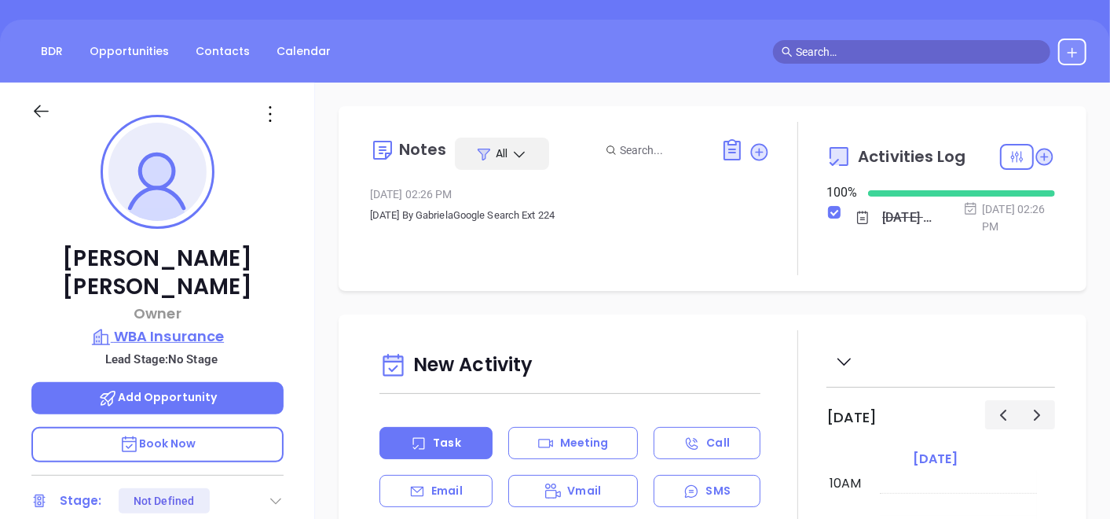
click at [116, 325] on p "WBA Insurance" at bounding box center [157, 336] width 252 height 22
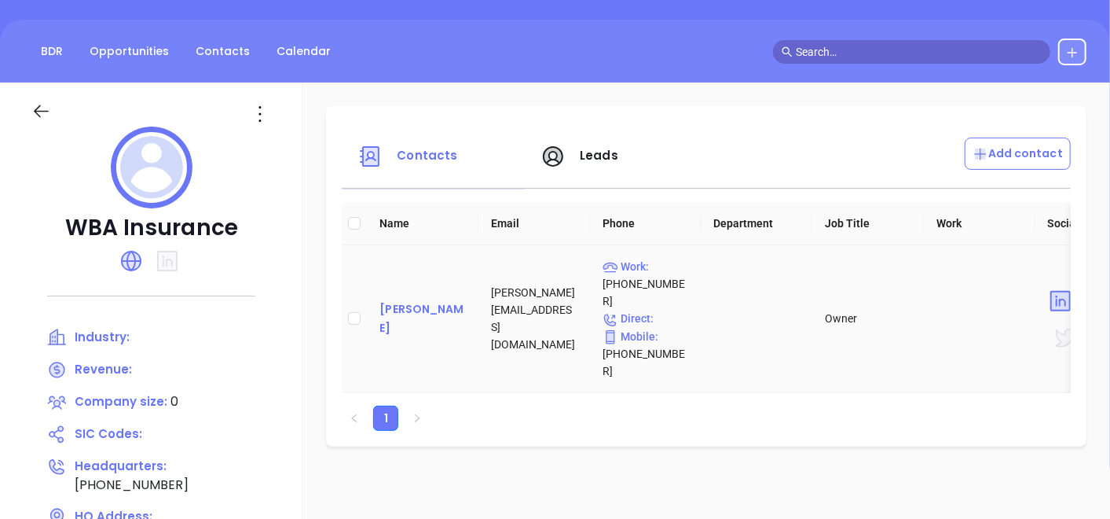
click at [404, 299] on div "John Ruch" at bounding box center [422, 318] width 86 height 38
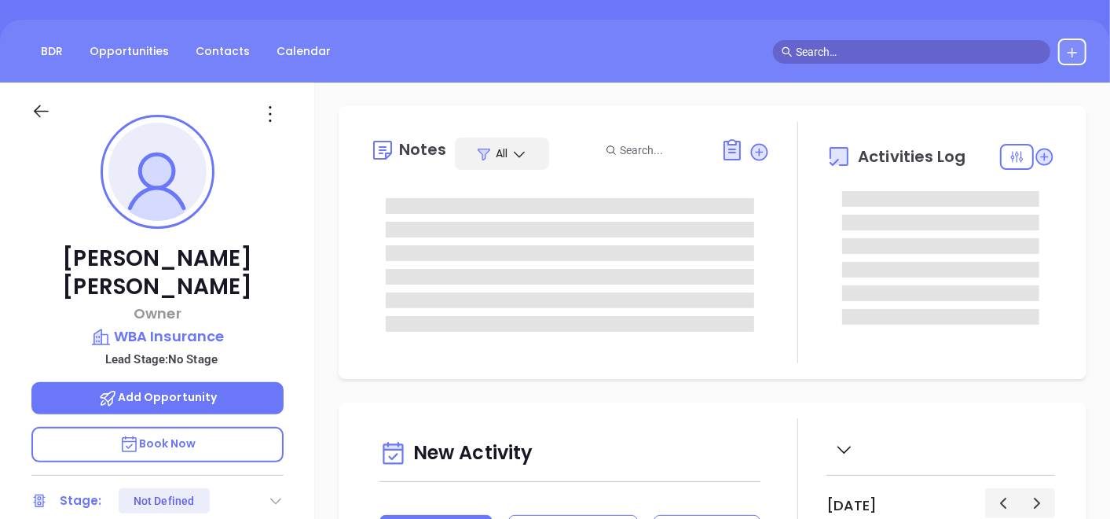
scroll to position [456, 0]
type input "Gissela Vargas"
click at [306, 299] on div "John Ruch Owner WBA Insurance Lead Stage: No Stage Add Opportunity Book Now Sta…" at bounding box center [157, 406] width 315 height 648
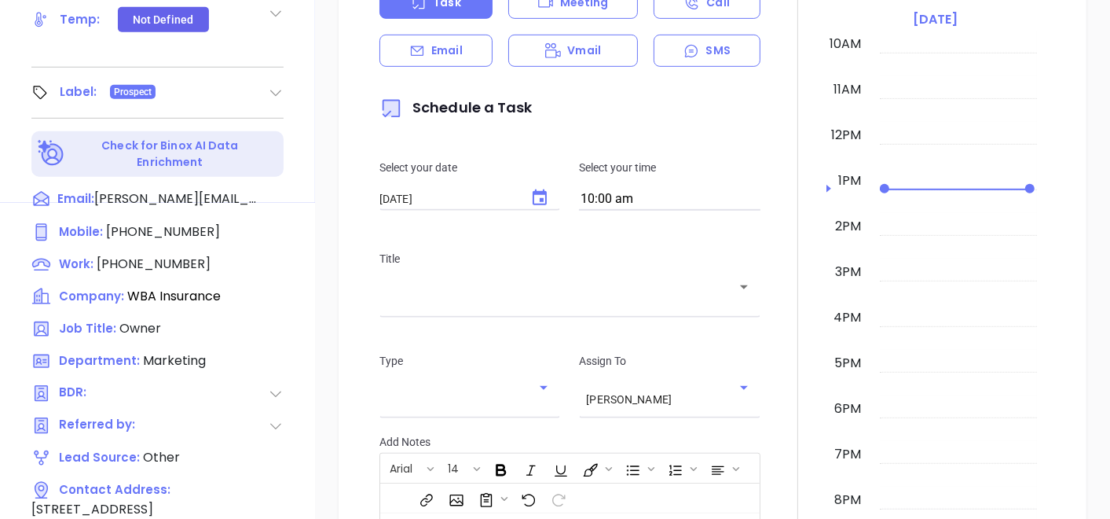
scroll to position [795, 0]
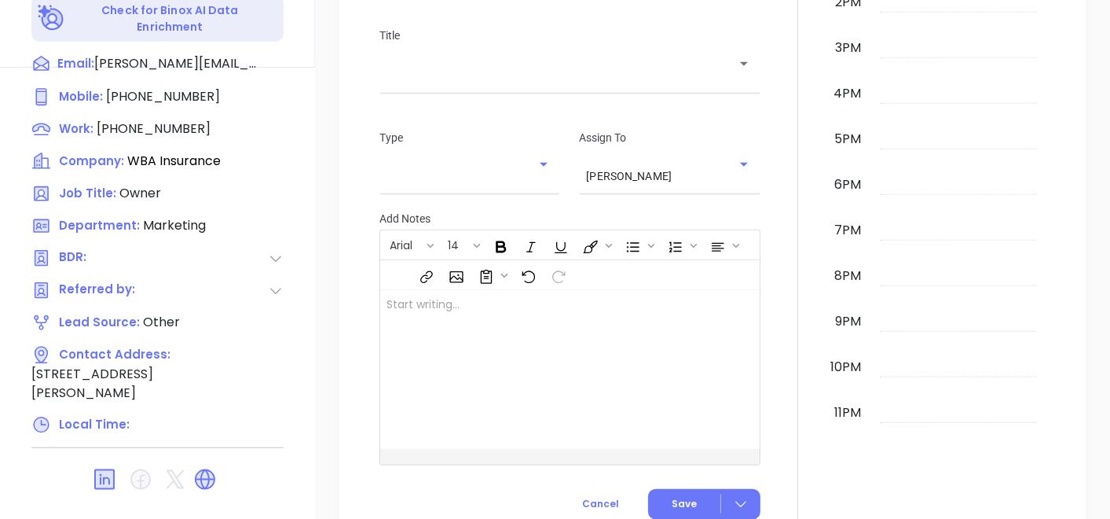
click at [318, 193] on div "New Activity Task Meeting Call Email Vmail SMS Schedule a Task Select your date…" at bounding box center [712, 101] width 795 height 900
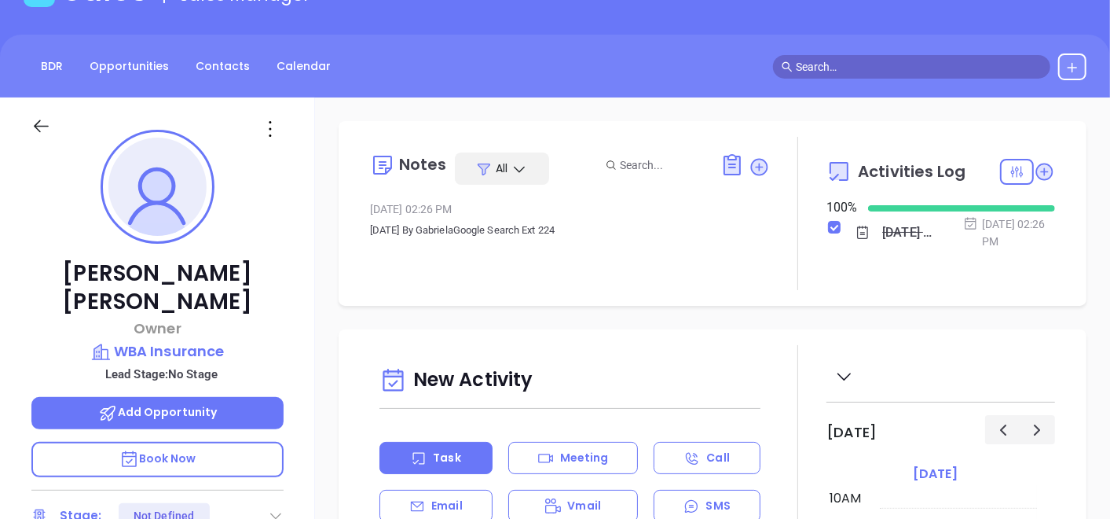
scroll to position [97, 0]
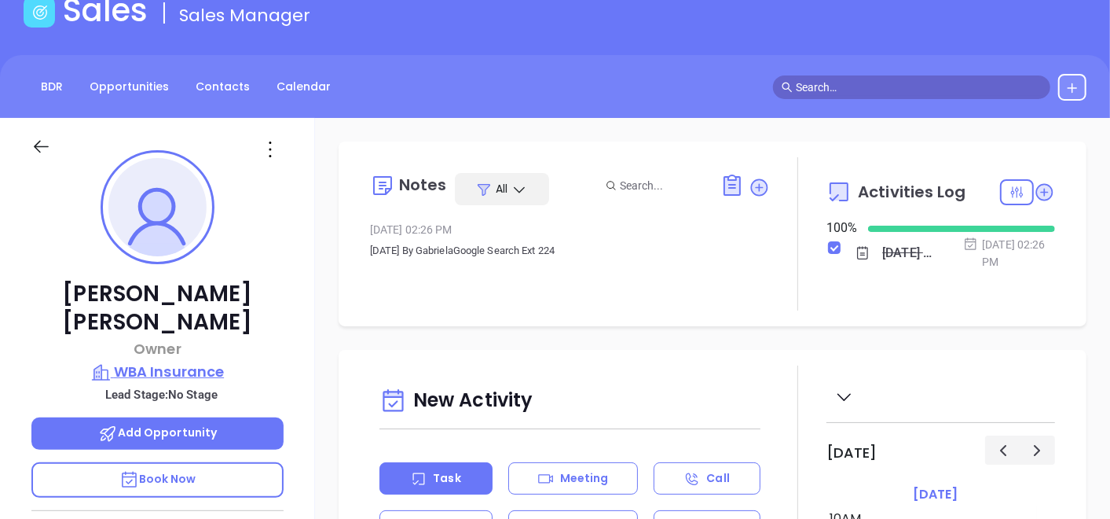
click at [195, 361] on p "WBA Insurance" at bounding box center [157, 372] width 252 height 22
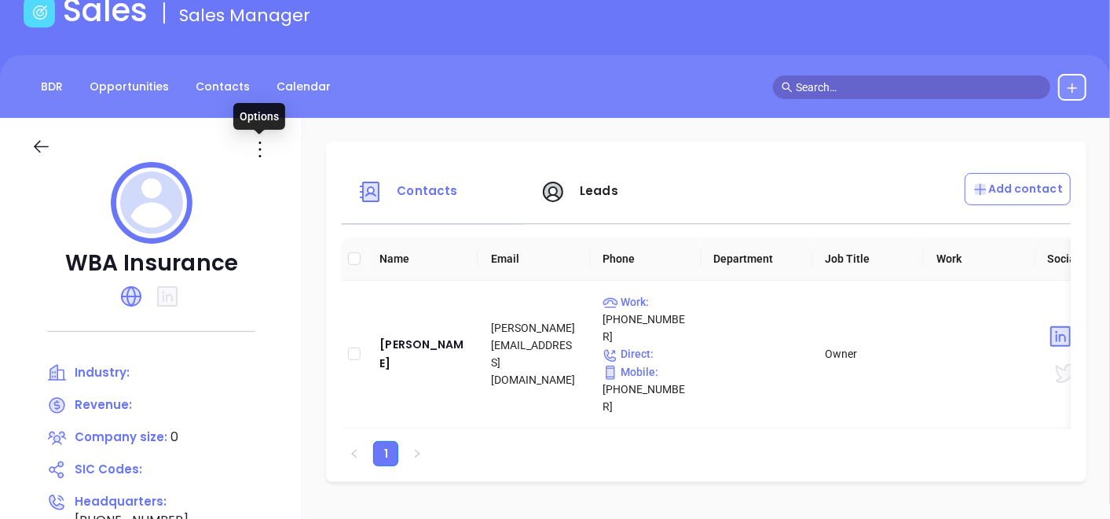
click at [262, 157] on icon at bounding box center [259, 149] width 25 height 25
click at [274, 177] on div "Edit" at bounding box center [331, 179] width 142 height 17
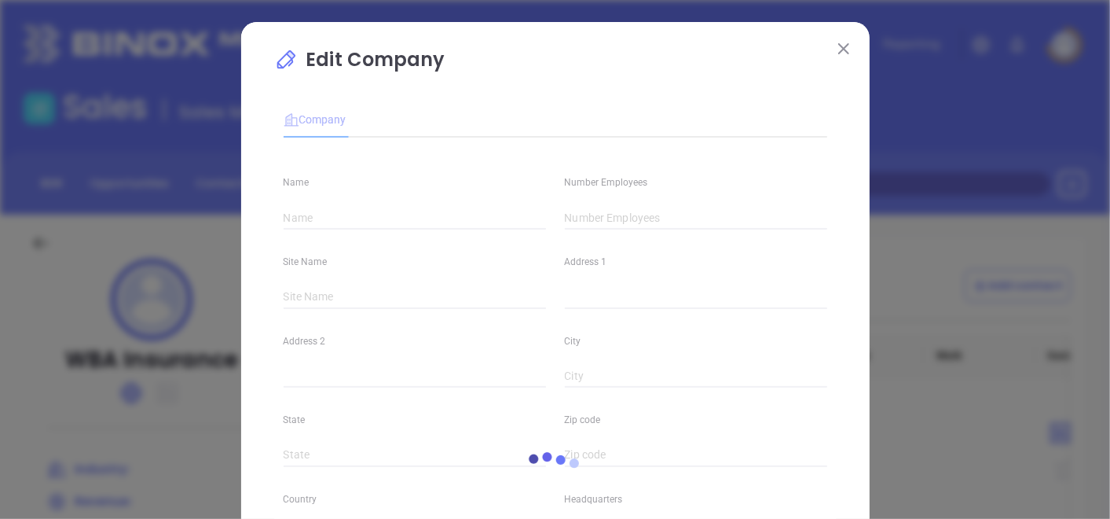
type input "WBA Insurance"
type input "0"
type input "(804) 272-7700"
type input "https://wba-ins.com/"
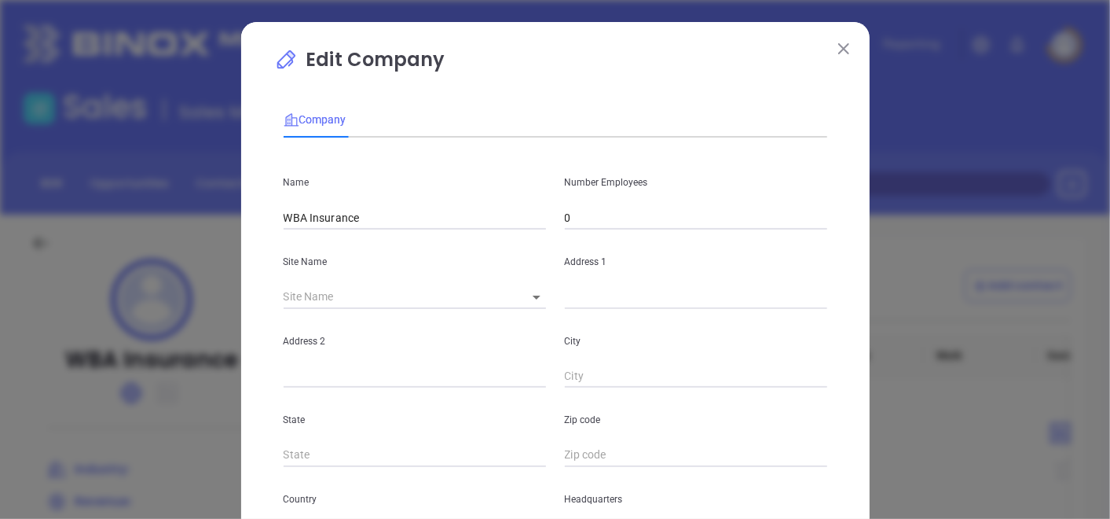
click at [570, 231] on div "Address 1" at bounding box center [695, 268] width 281 height 79
click at [574, 222] on input "0" at bounding box center [696, 218] width 262 height 24
type input "20"
click at [403, 413] on p "State" at bounding box center [415, 419] width 262 height 17
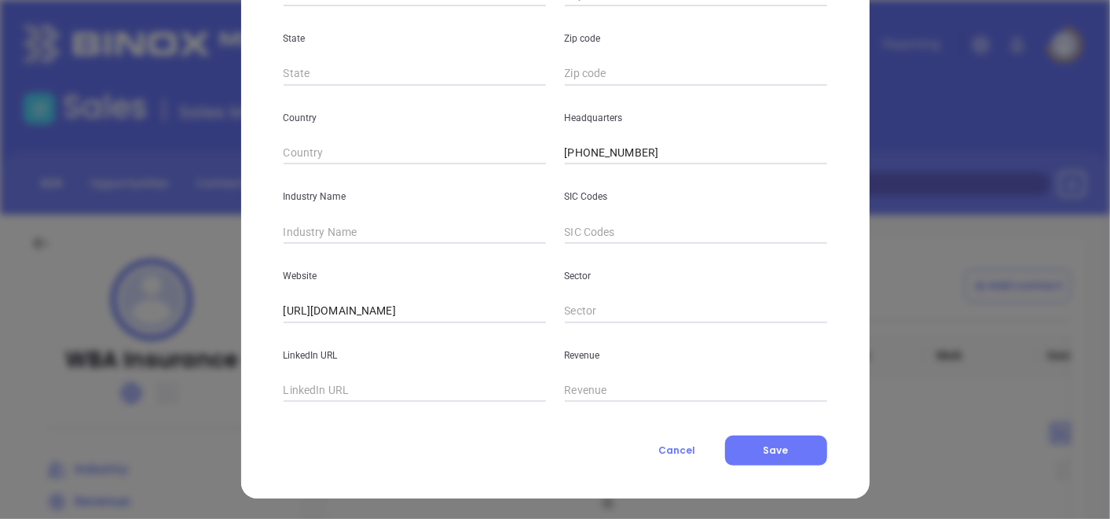
scroll to position [383, 0]
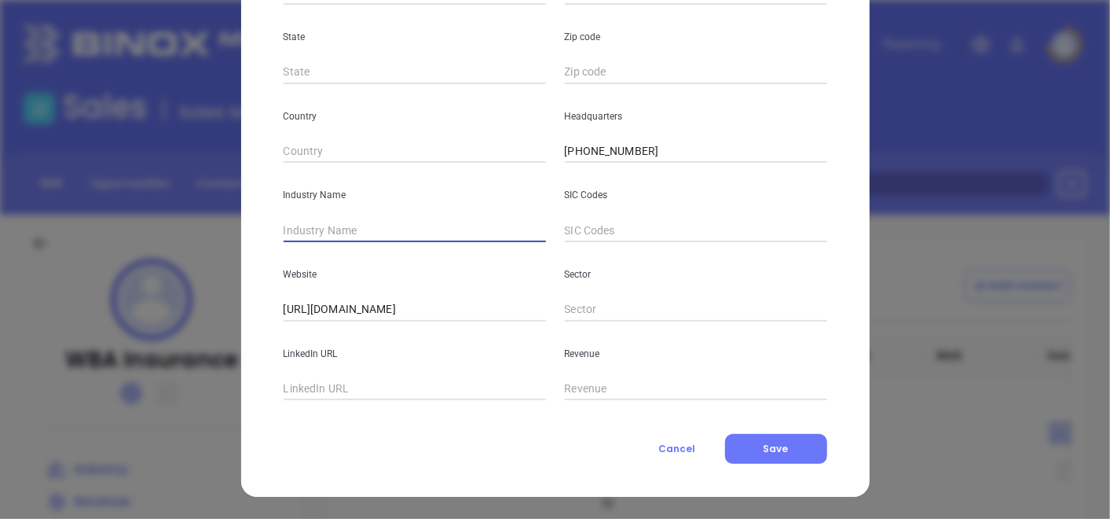
click at [395, 223] on input "text" at bounding box center [415, 230] width 262 height 24
type input "Insurance"
click at [295, 387] on input "text" at bounding box center [415, 389] width 262 height 24
paste input "https://www.linkedin.com/company/westover-bon-air-insurance/"
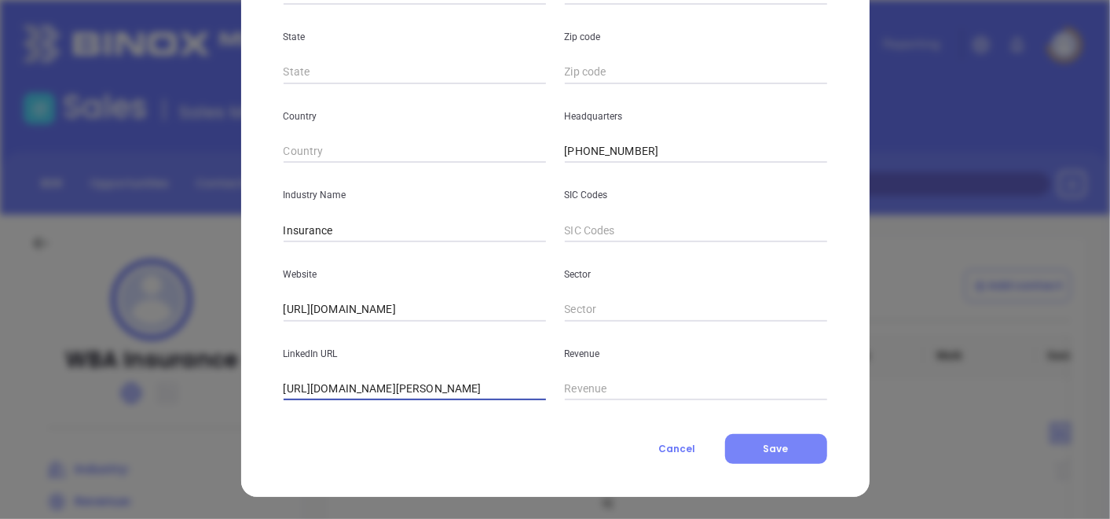
type input "https://www.linkedin.com/company/westover-bon-air-insurance/"
click at [760, 438] on button "Save" at bounding box center [776, 449] width 102 height 30
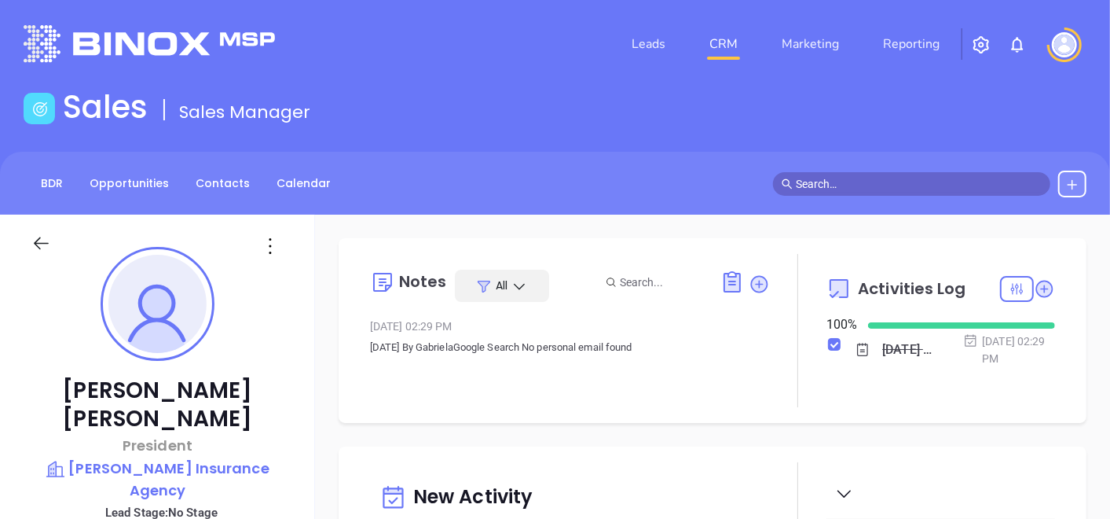
scroll to position [410, 0]
click at [226, 184] on link "Contacts" at bounding box center [222, 183] width 73 height 26
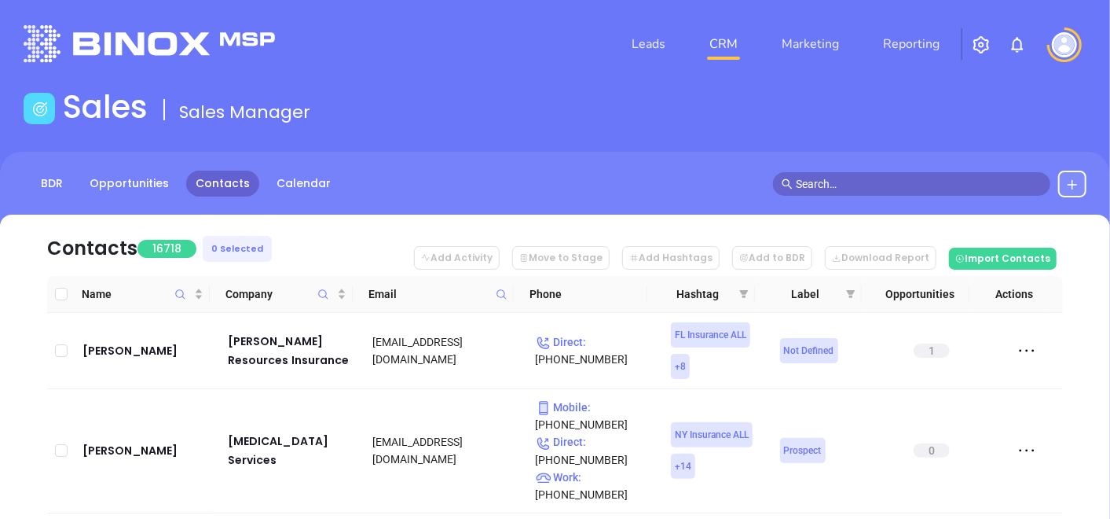
click at [497, 288] on icon at bounding box center [502, 294] width 12 height 12
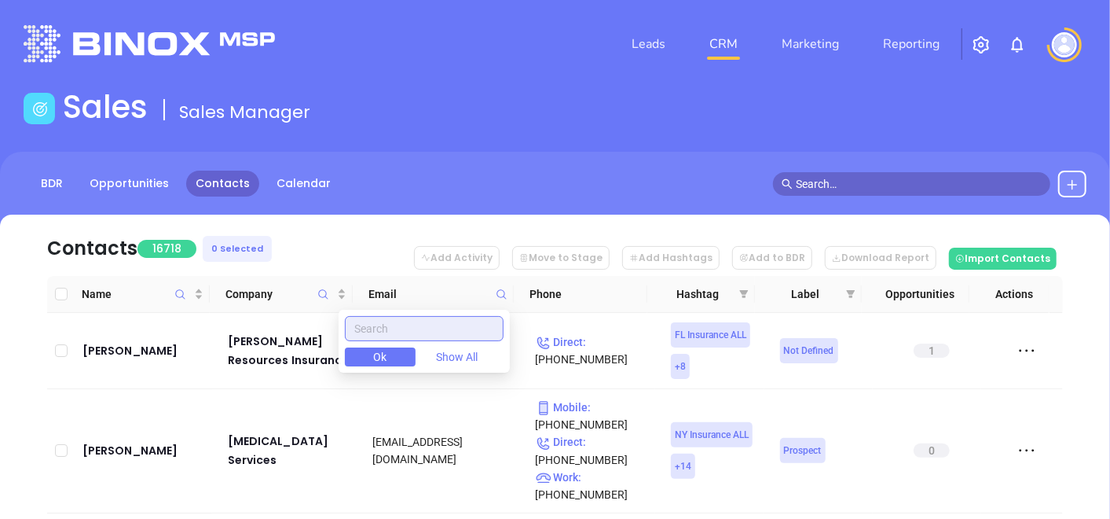
paste input "whts.com"
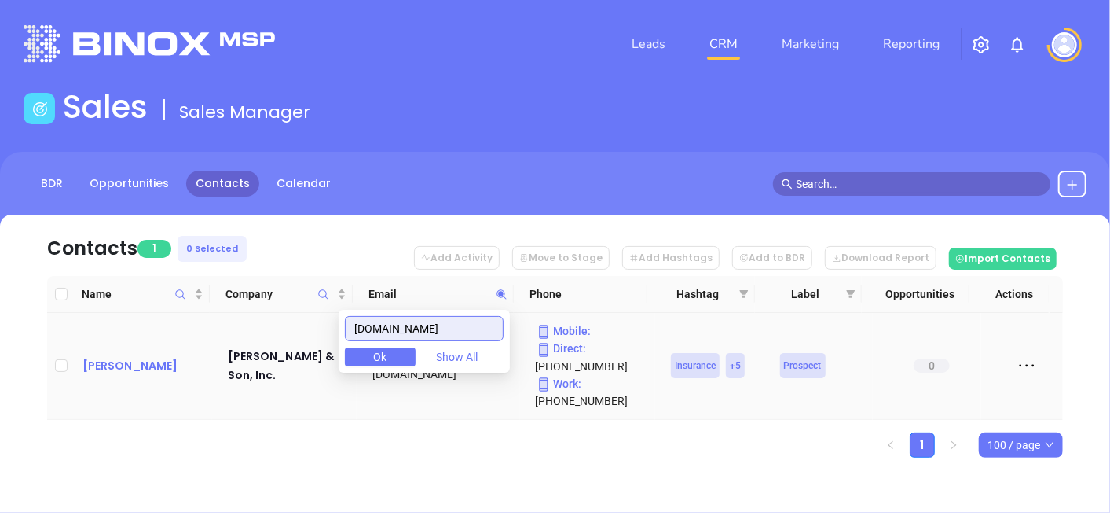
type input "whts.com"
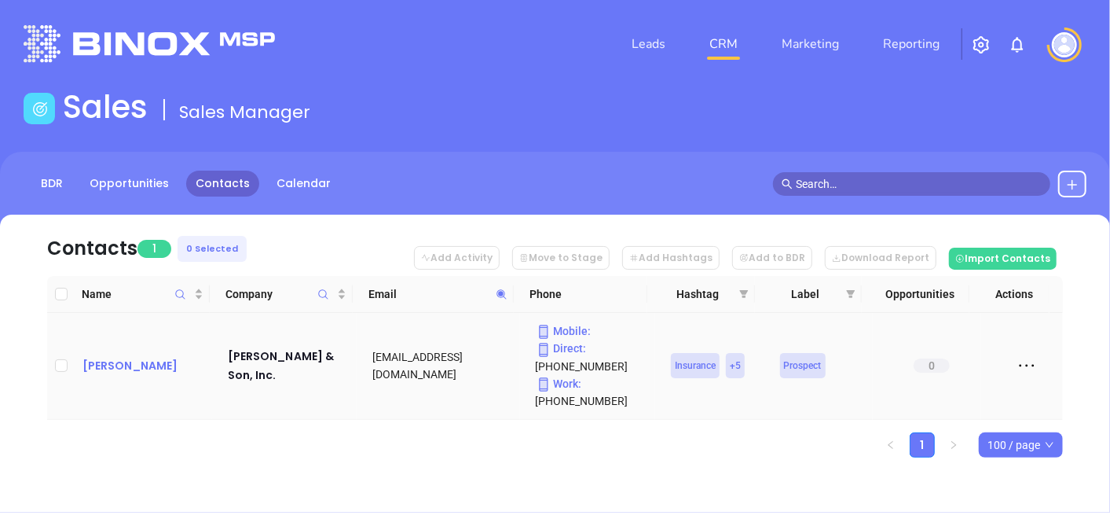
click at [94, 368] on div "William Talley" at bounding box center [143, 365] width 123 height 19
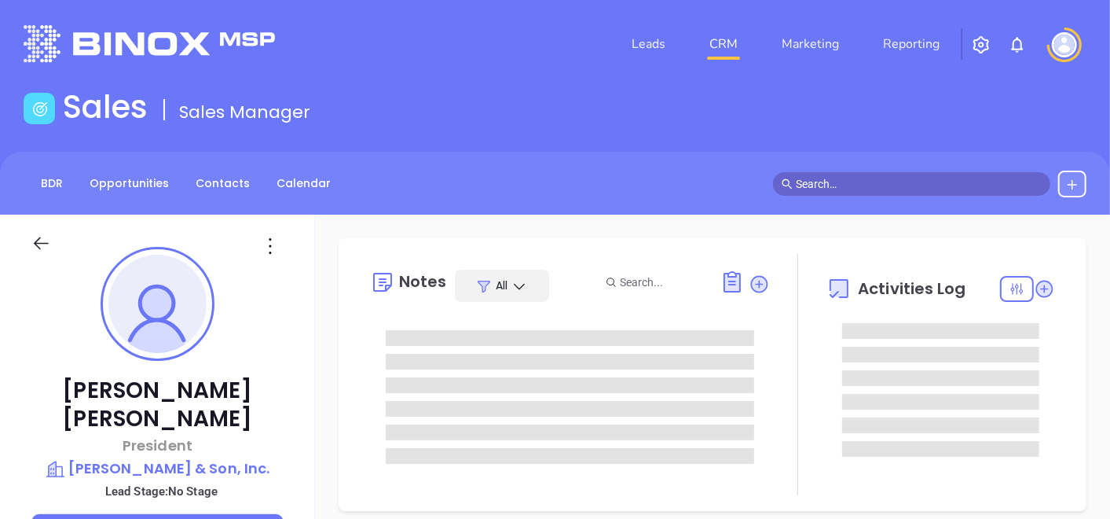
type input "09/25/2025"
type input "[PERSON_NAME]"
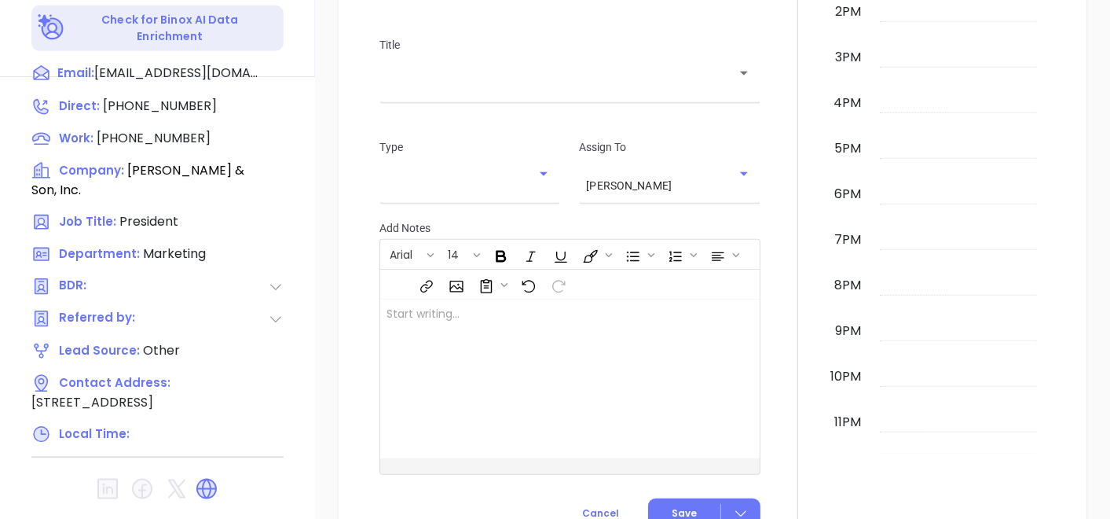
scroll to position [795, 0]
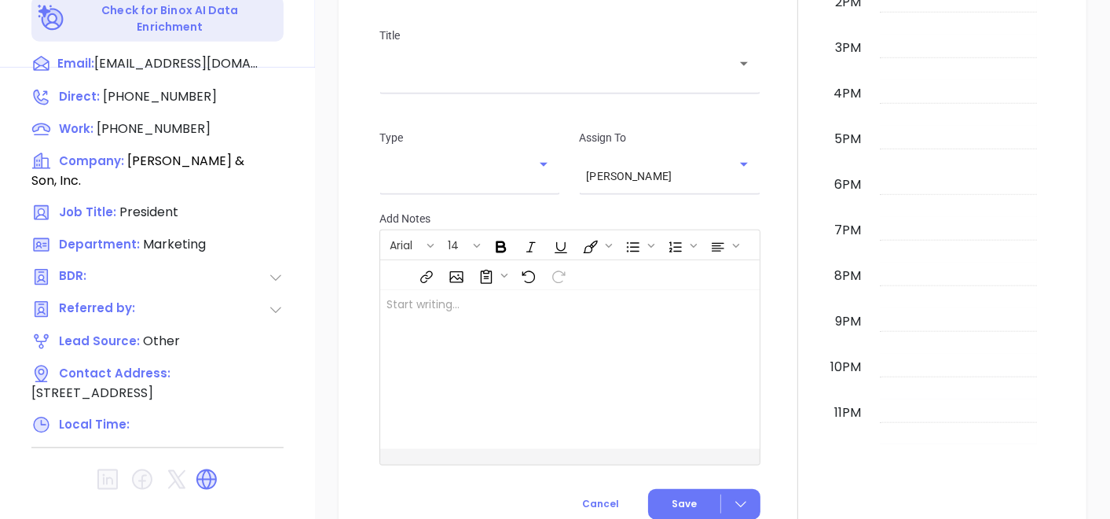
click at [318, 328] on div "New Activity Task Meeting Call Email Vmail SMS Schedule a Task Select your date…" at bounding box center [712, 101] width 795 height 900
click at [784, 354] on div at bounding box center [798, 101] width 57 height 868
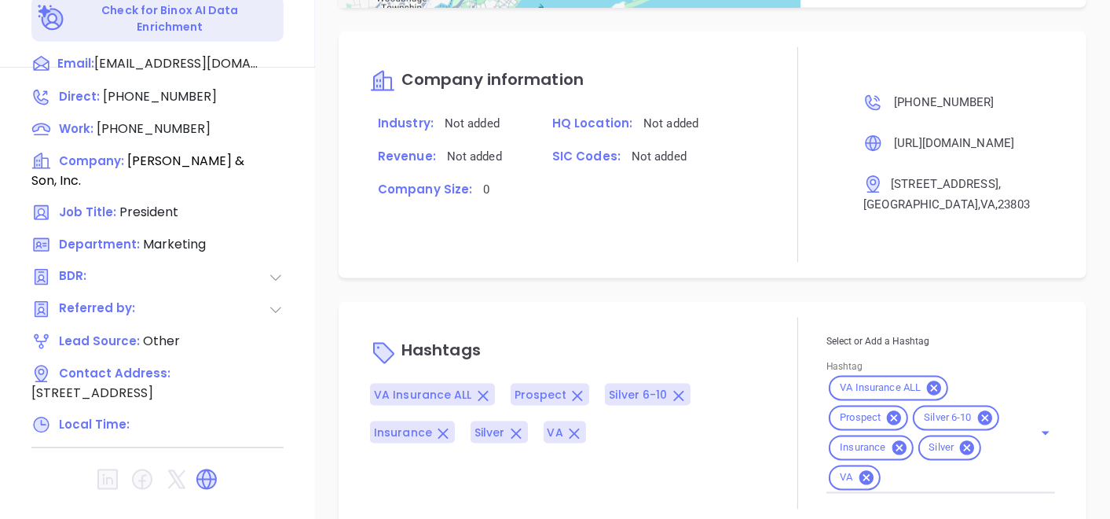
scroll to position [830, 0]
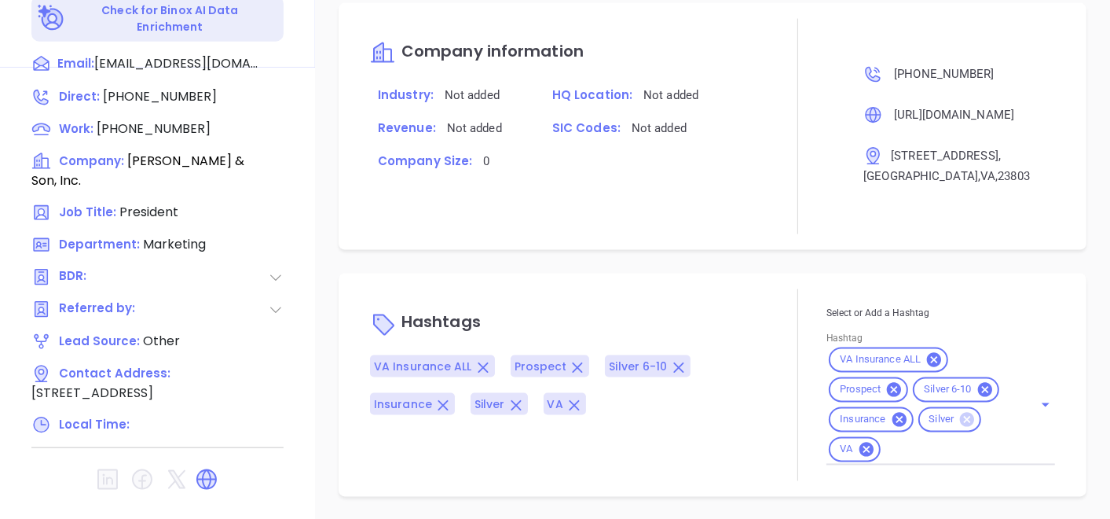
click at [960, 413] on icon at bounding box center [967, 419] width 14 height 14
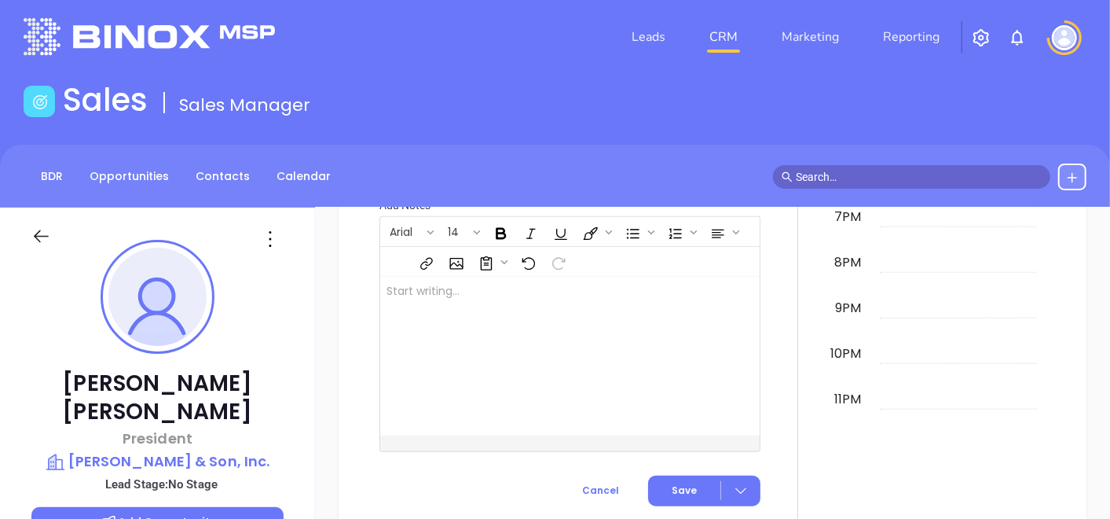
scroll to position [0, 0]
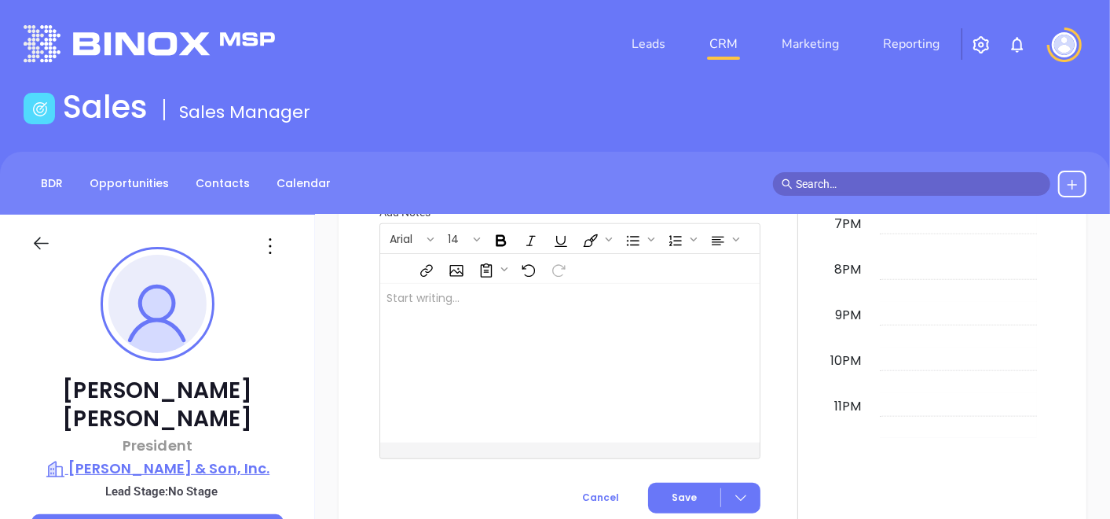
click at [172, 457] on p "William H. Talley & Son, Inc." at bounding box center [157, 468] width 252 height 22
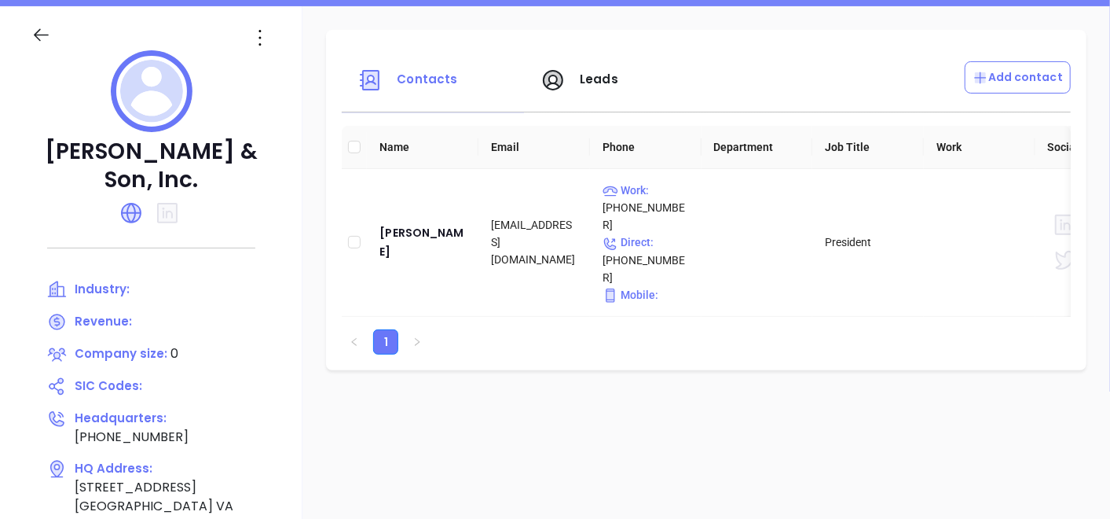
scroll to position [279, 0]
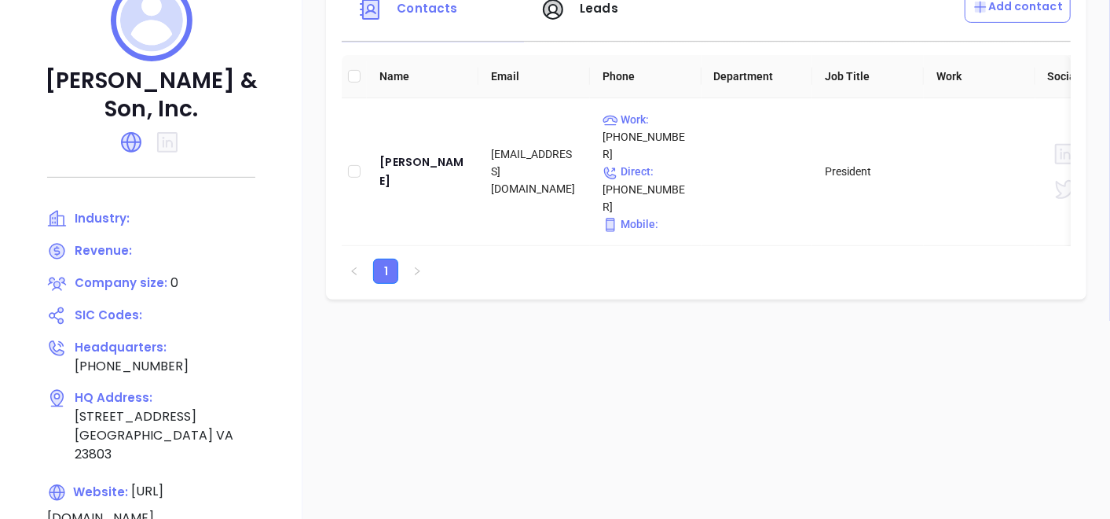
click at [263, 442] on div "William H. Talley & Son, Inc. Industry: Revenue: Company size: 0 SIC Codes: Hea…" at bounding box center [151, 270] width 302 height 668
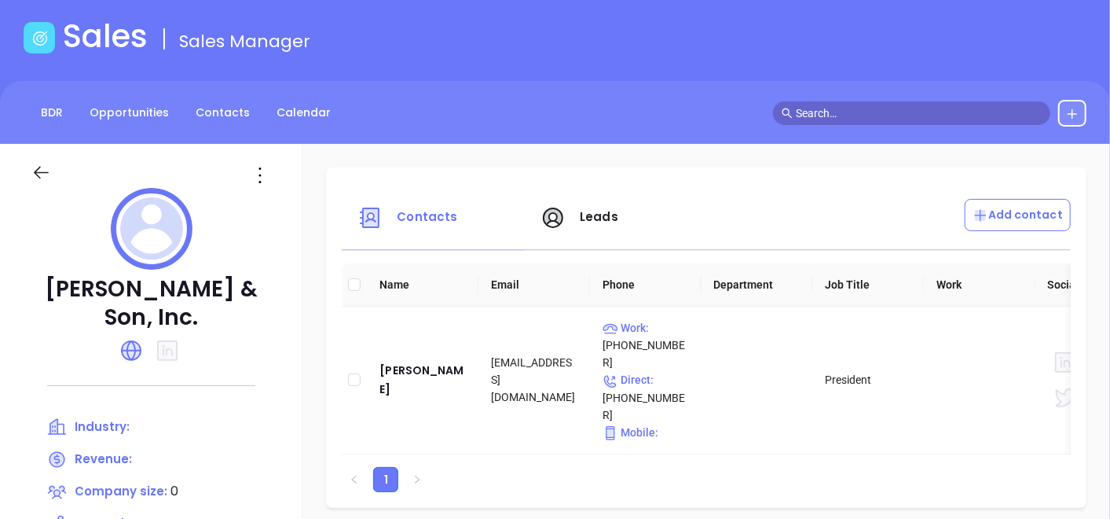
scroll to position [0, 0]
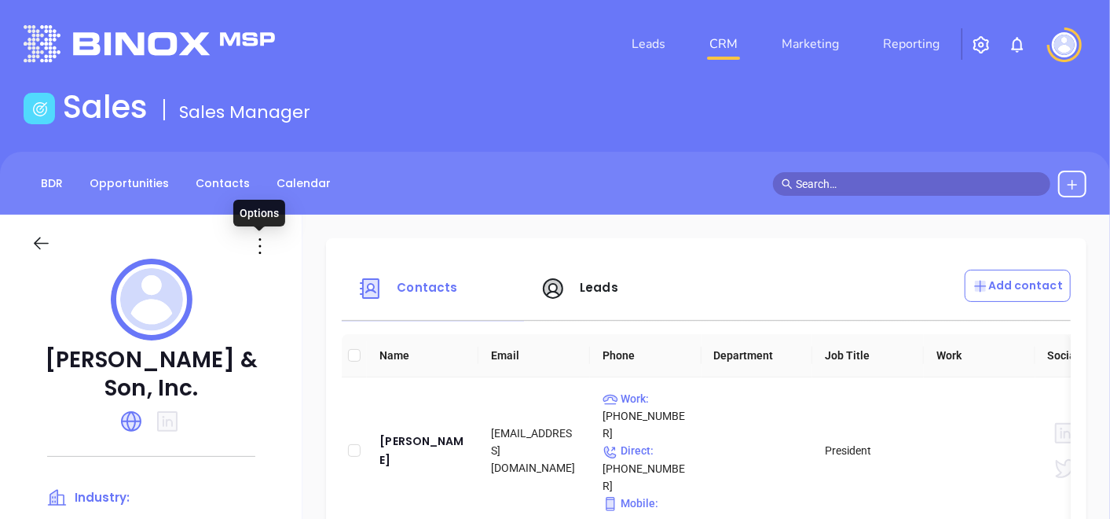
click at [262, 245] on icon at bounding box center [259, 245] width 25 height 25
click at [268, 266] on li "Edit" at bounding box center [331, 276] width 161 height 33
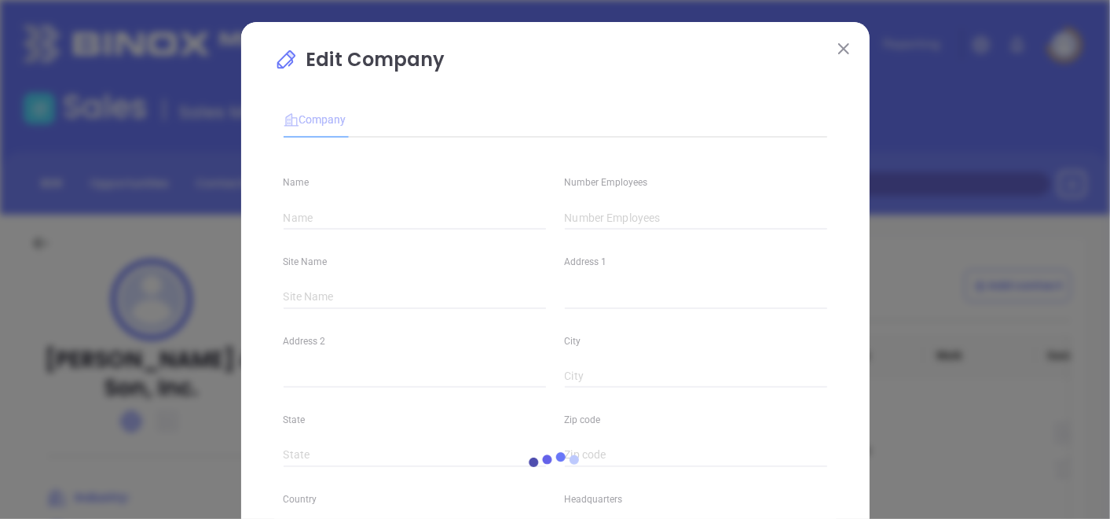
type input "William H. Talley & Son, Inc."
type input "0"
type input "(800) 868-4277"
type input "https://whts.com/"
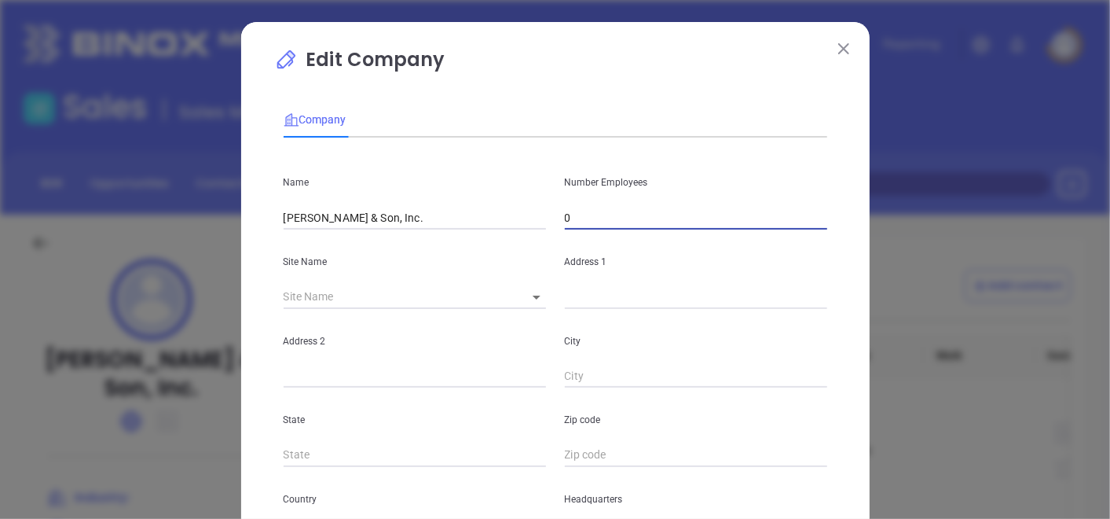
click at [618, 219] on input "0" at bounding box center [696, 218] width 262 height 24
type input "6"
click at [493, 328] on div "Address 2" at bounding box center [414, 348] width 281 height 79
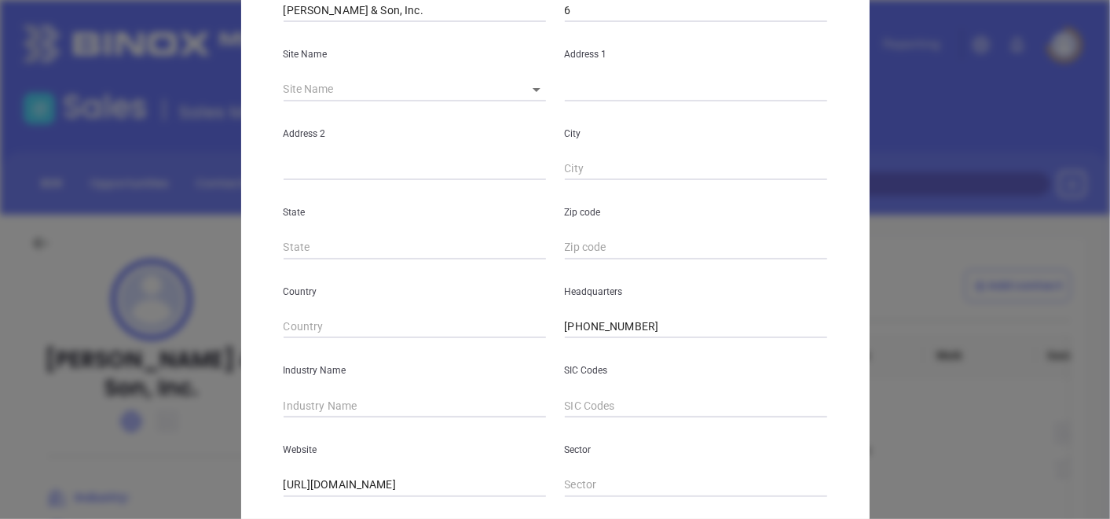
scroll to position [279, 0]
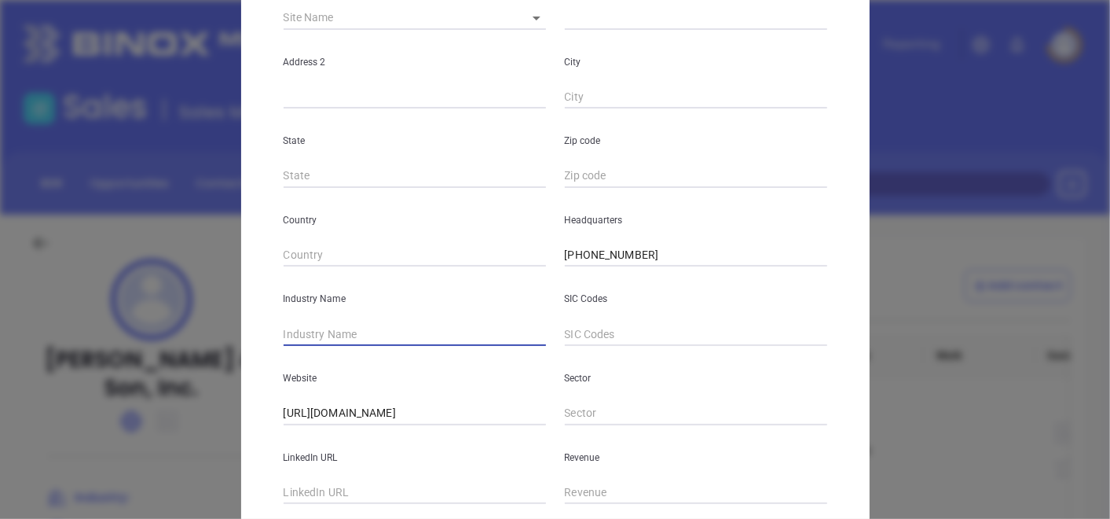
click at [410, 328] on input "text" at bounding box center [415, 334] width 262 height 24
type input "Insurance"
click at [678, 372] on p "Sector" at bounding box center [696, 377] width 262 height 17
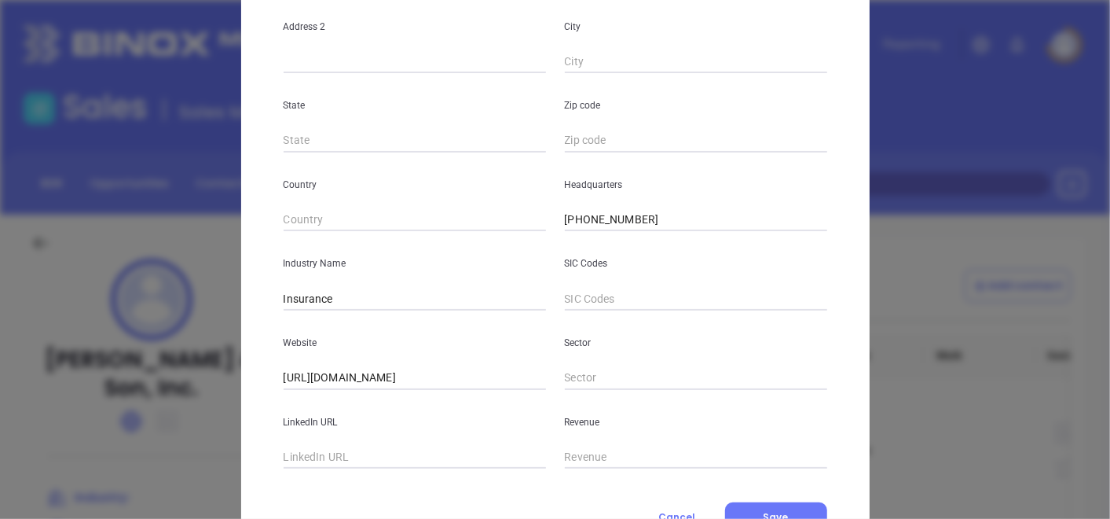
scroll to position [383, 0]
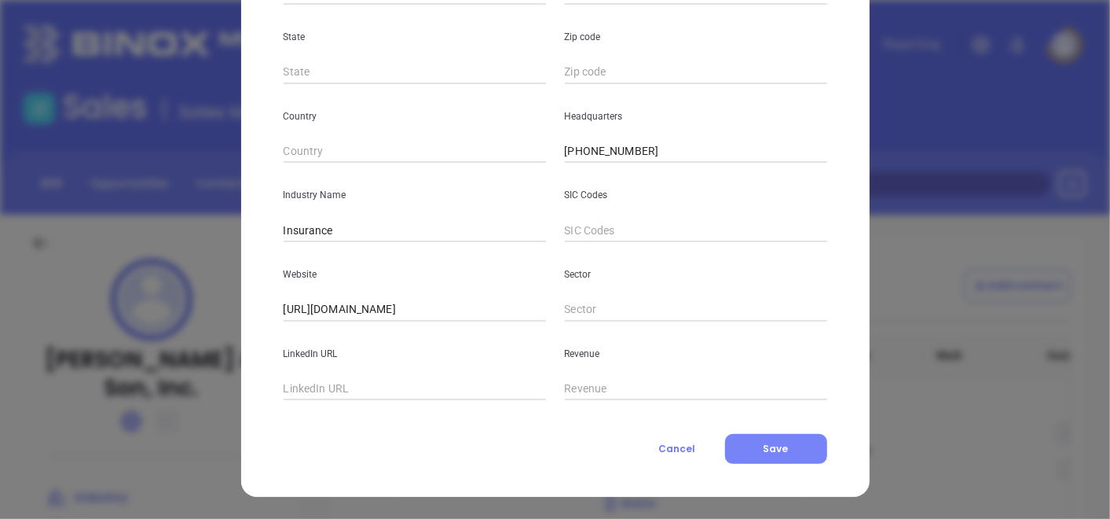
click at [741, 444] on button "Save" at bounding box center [776, 449] width 102 height 30
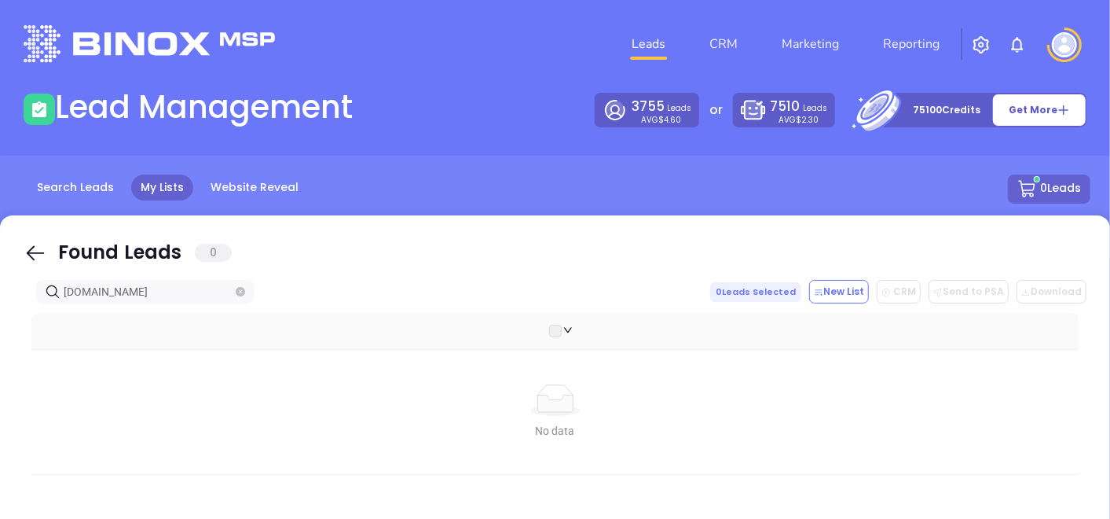
click at [236, 295] on icon "close-circle" at bounding box center [240, 291] width 9 height 9
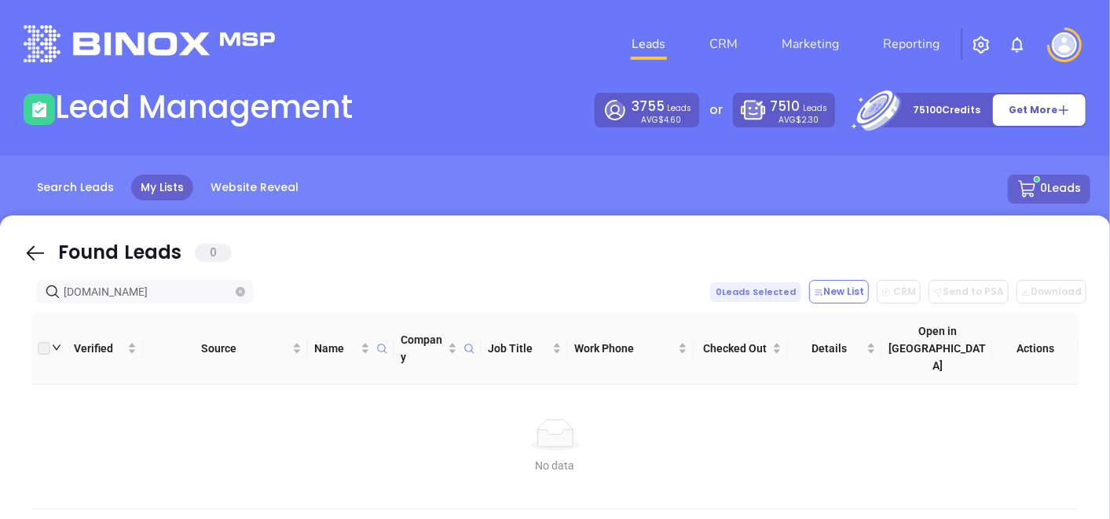
type input "[DOMAIN_NAME]"
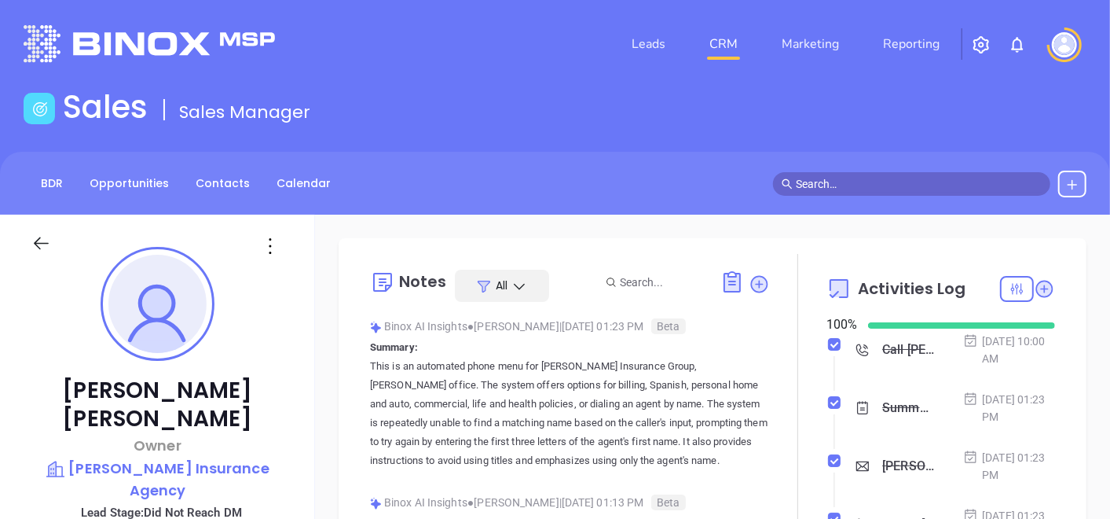
scroll to position [456, 0]
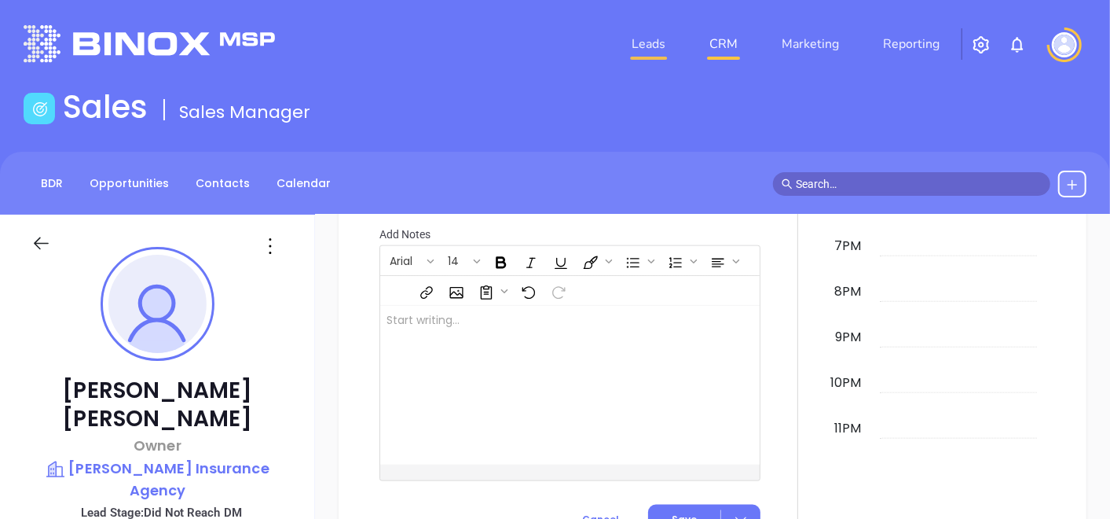
click at [632, 46] on link "Leads" at bounding box center [648, 43] width 46 height 31
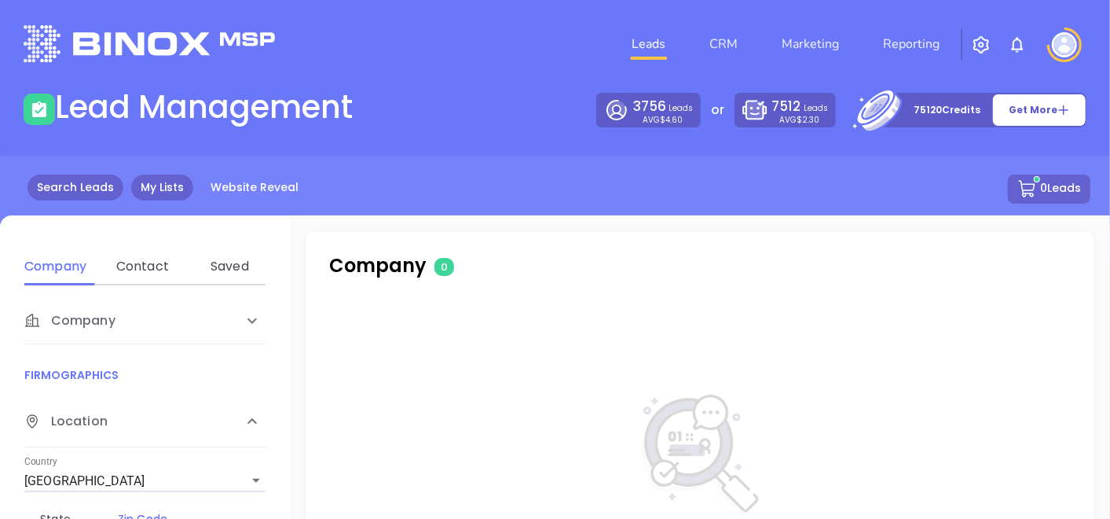
click at [163, 192] on link "My Lists" at bounding box center [162, 187] width 62 height 26
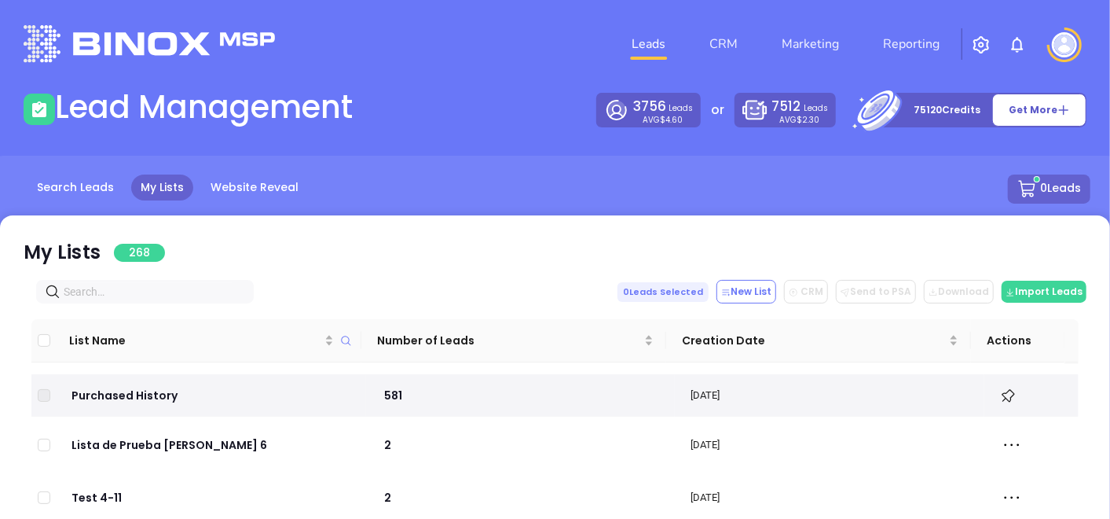
click at [163, 289] on input "text" at bounding box center [148, 291] width 169 height 17
paste input "hundleyinsuranceagency.com"
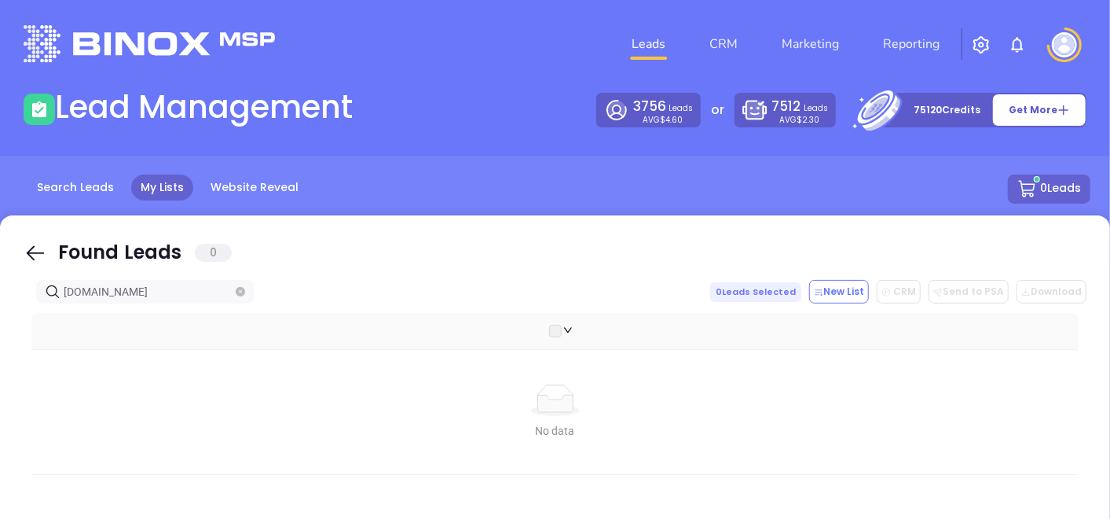
type input "hundleyinsuranceagency.com"
click at [244, 288] on icon "close-circle" at bounding box center [240, 291] width 9 height 9
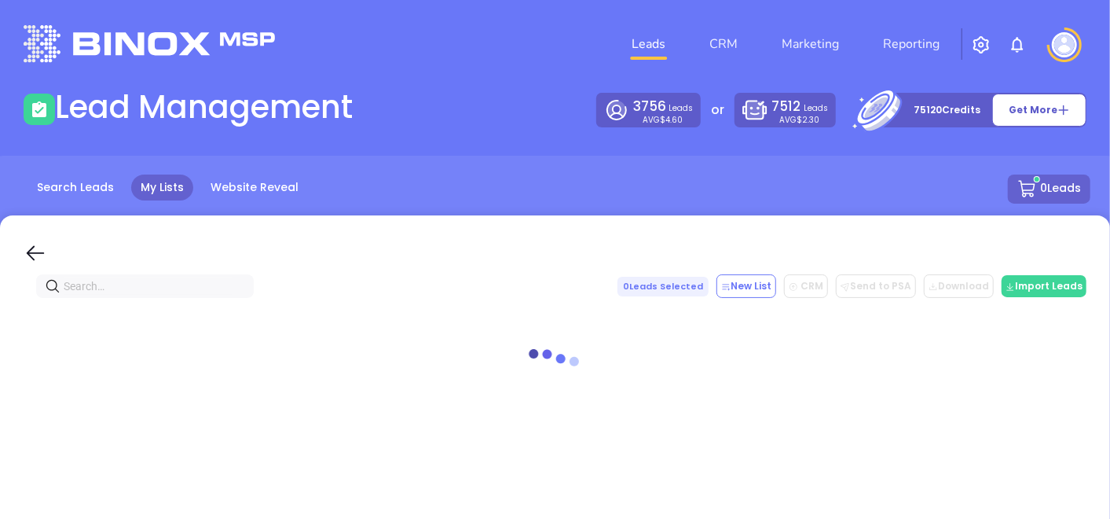
paste input "s-west.com"
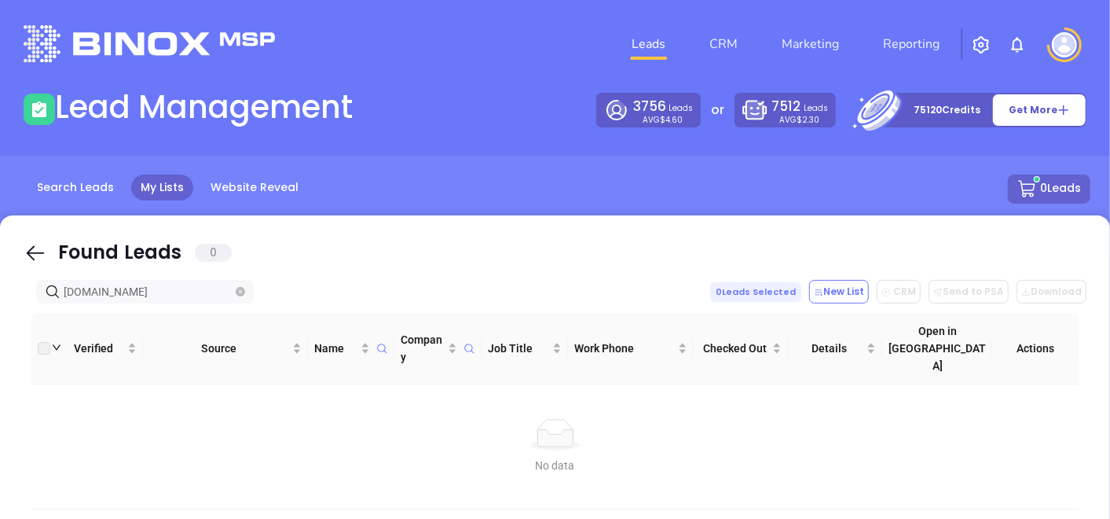
type input "s-west.com"
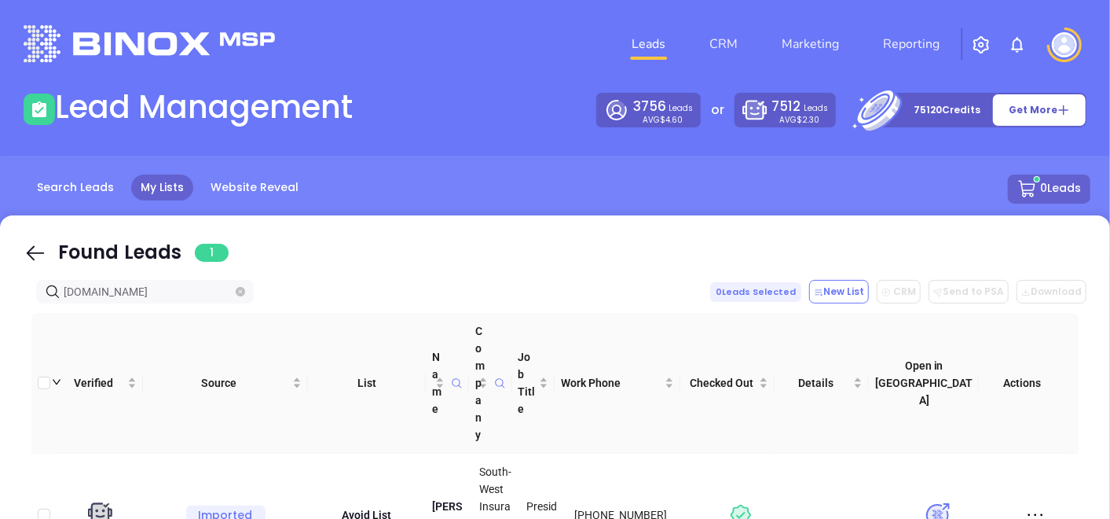
click at [240, 291] on icon "close-circle" at bounding box center [240, 291] width 9 height 9
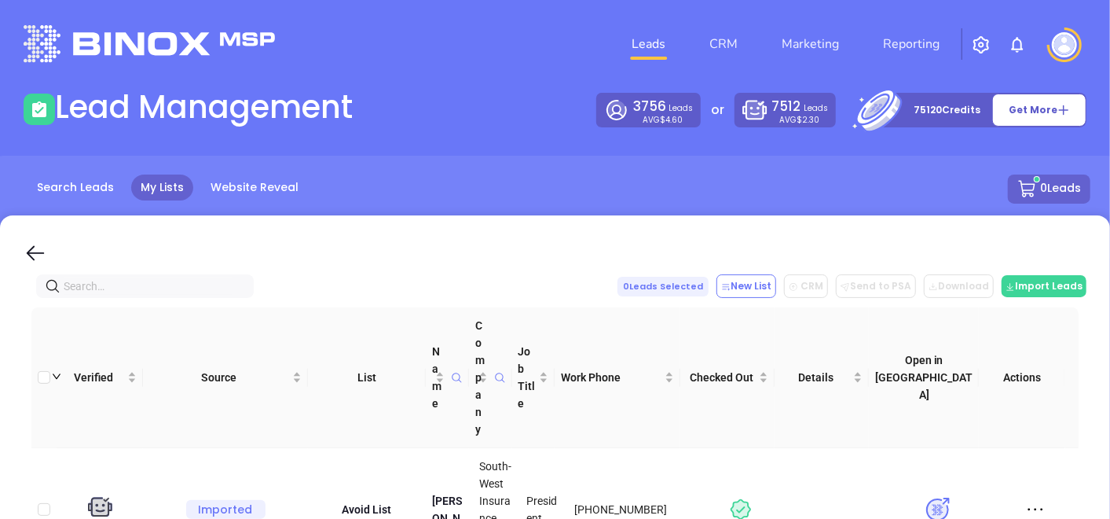
paste input "belcherinsurance.com"
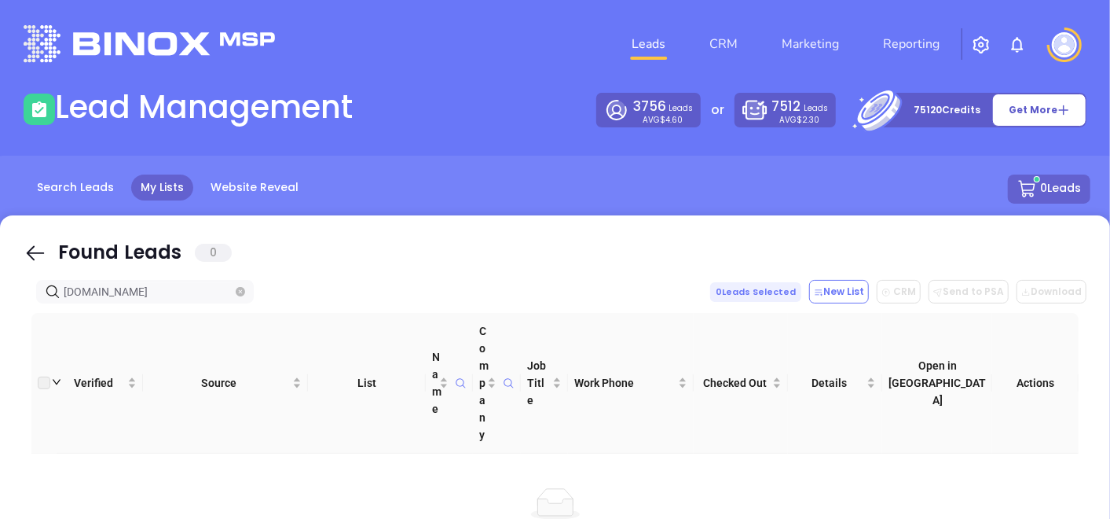
type input "belcherinsurance.com"
click at [243, 295] on icon "close-circle" at bounding box center [240, 291] width 9 height 9
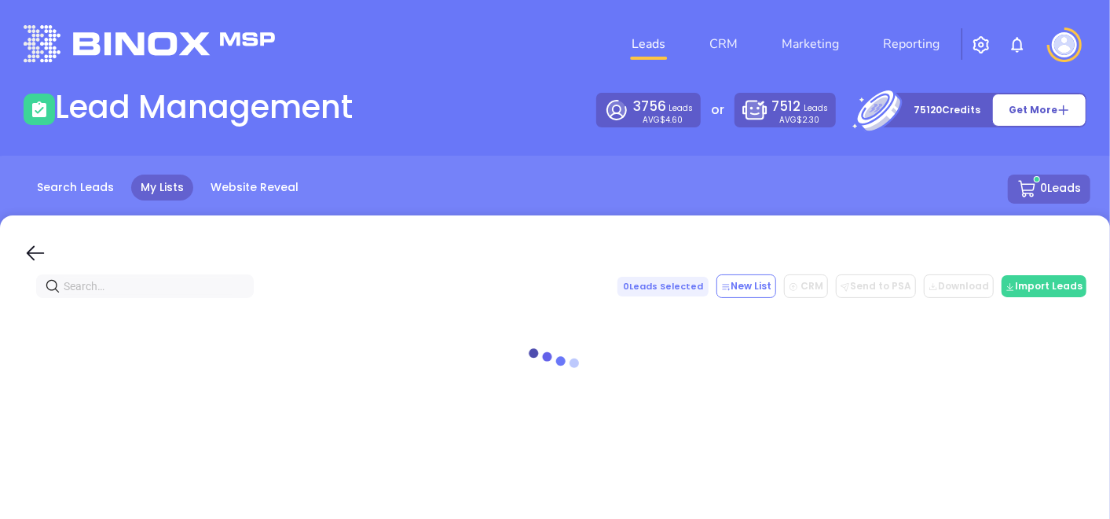
paste input "wba-ins.com"
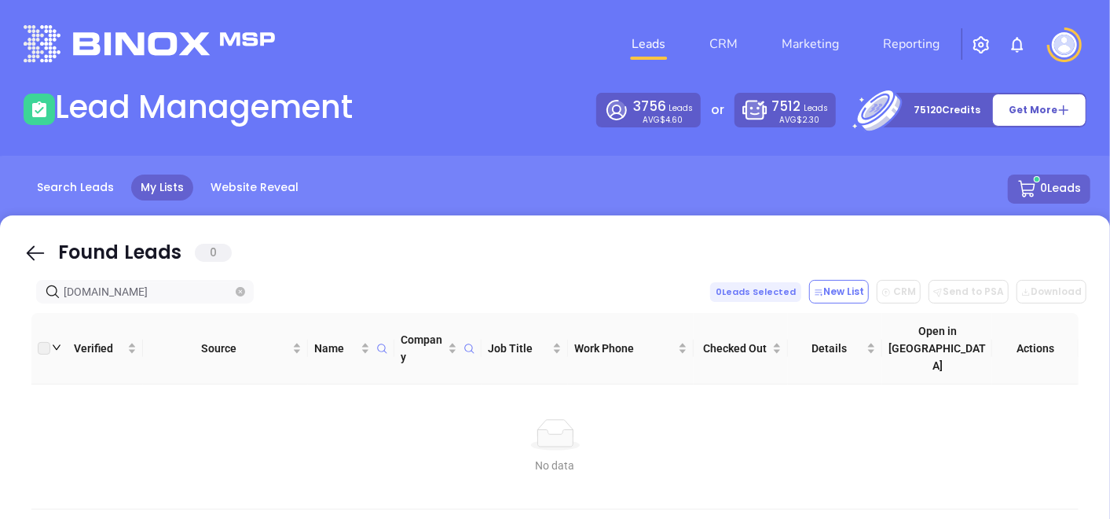
type input "wba-ins.com"
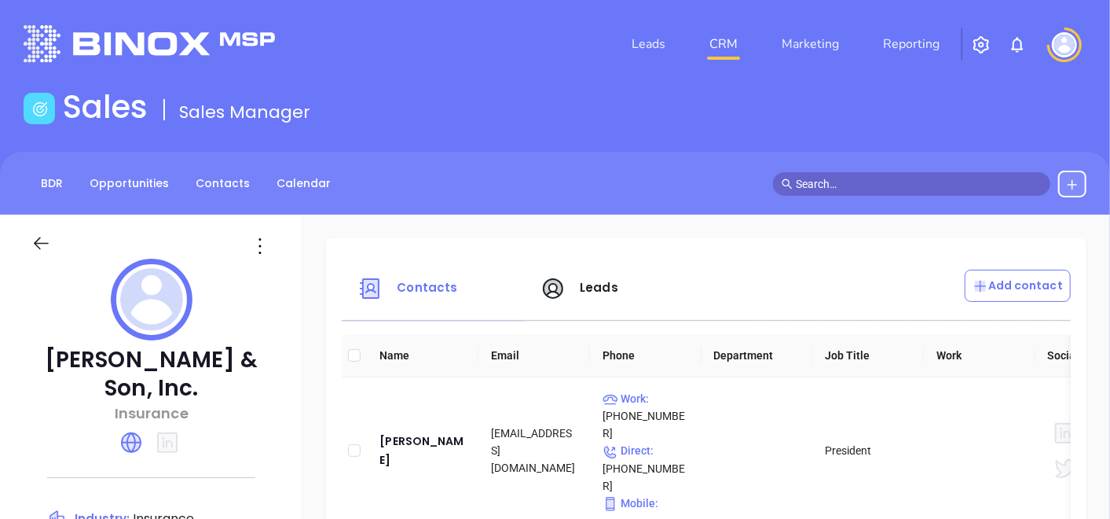
click at [222, 169] on div "BDR Opportunities Contacts Calendar" at bounding box center [555, 183] width 1110 height 63
click at [223, 179] on link "Contacts" at bounding box center [222, 183] width 73 height 26
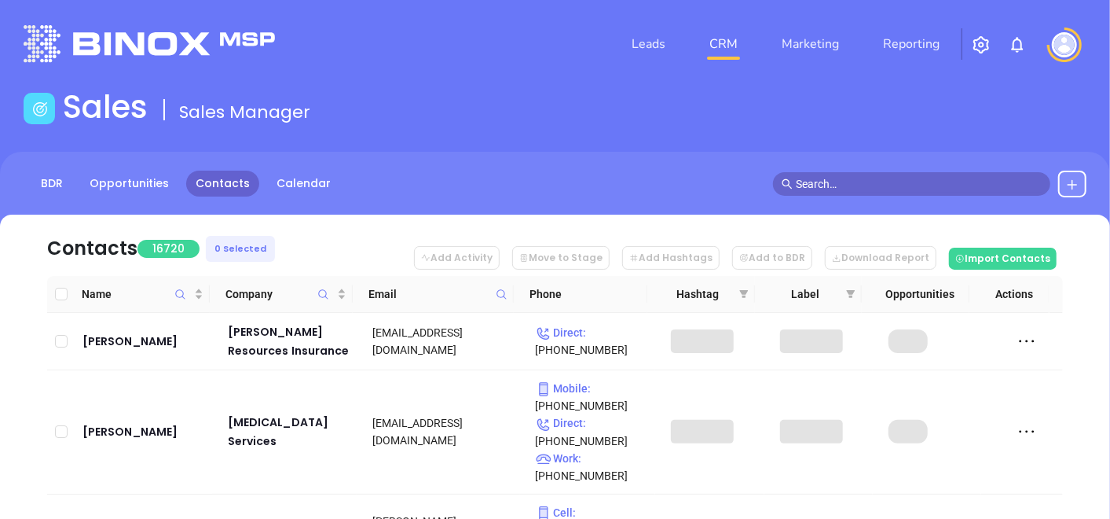
click at [498, 294] on icon at bounding box center [502, 294] width 12 height 12
paste input "[DOMAIN_NAME]"
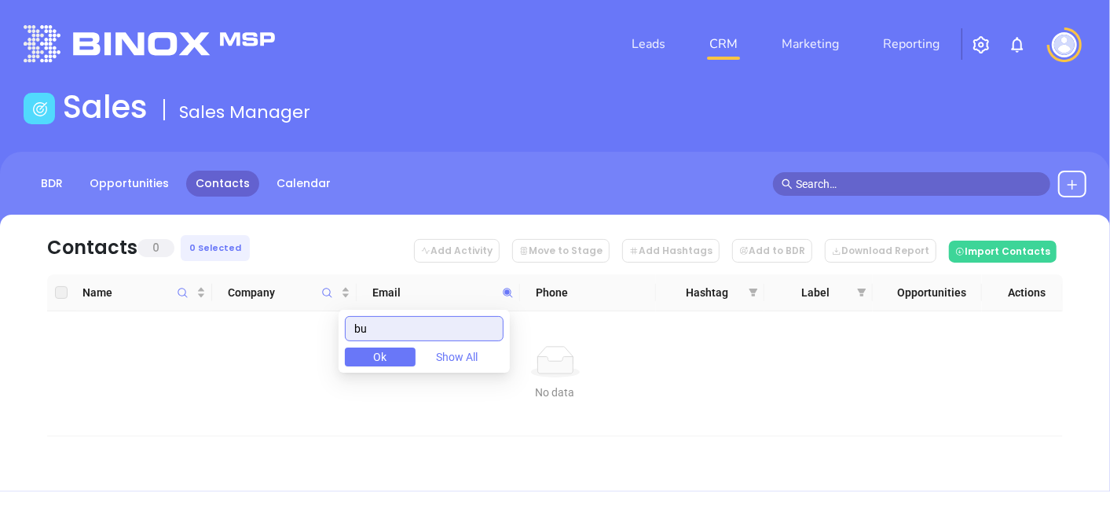
type input "b"
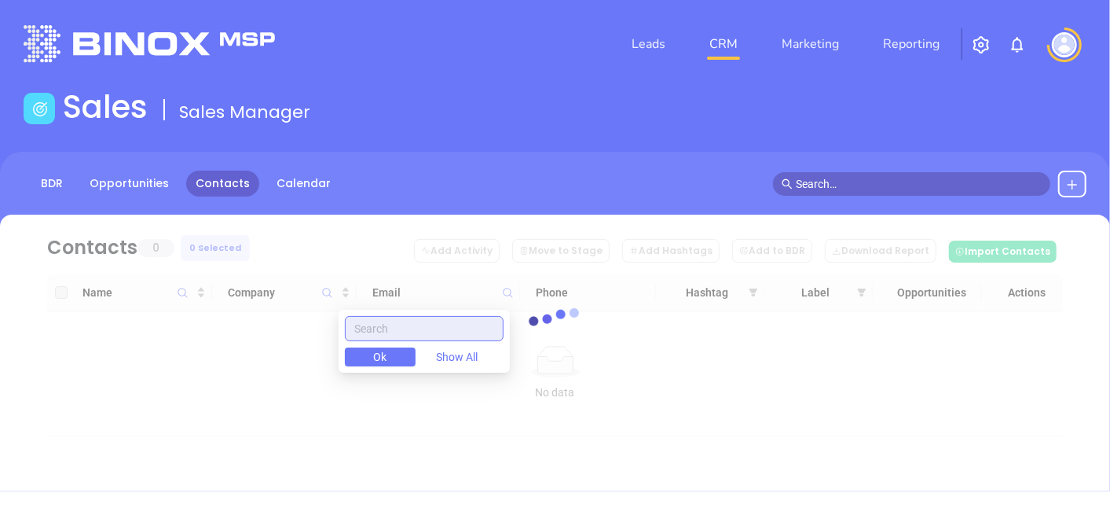
paste input "text"
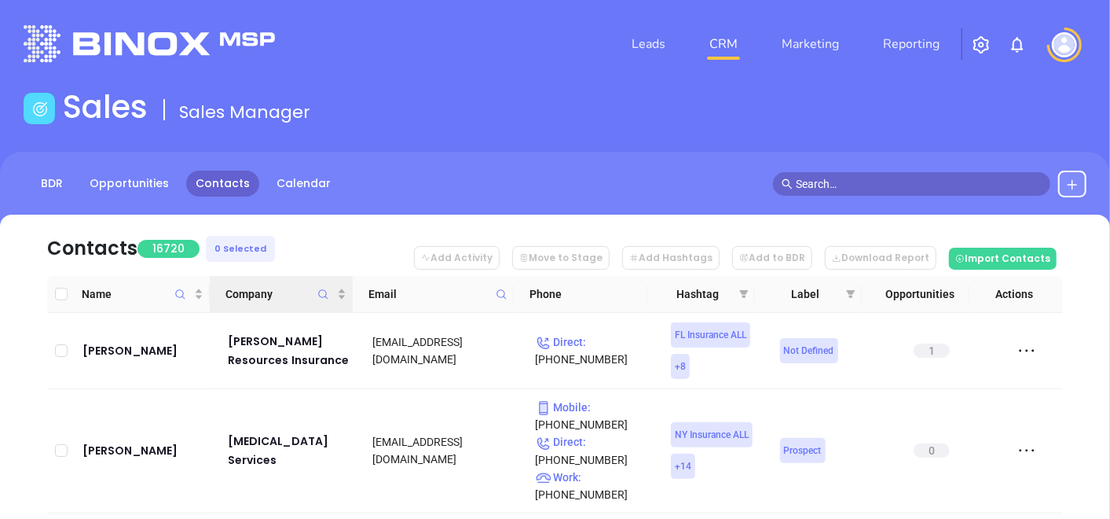
click at [324, 302] on span "Company" at bounding box center [323, 294] width 18 height 36
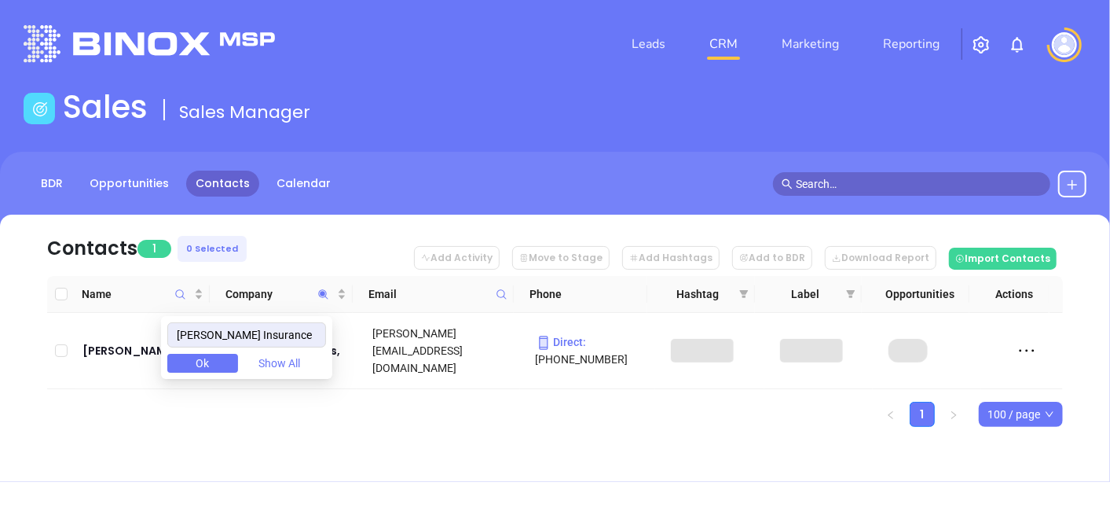
type input "[PERSON_NAME] Insurance"
click at [154, 497] on div "Leads CRM Marketing Reporting Financial Leads Leads Sales Sales Manager BDR Opp…" at bounding box center [555, 259] width 1110 height 519
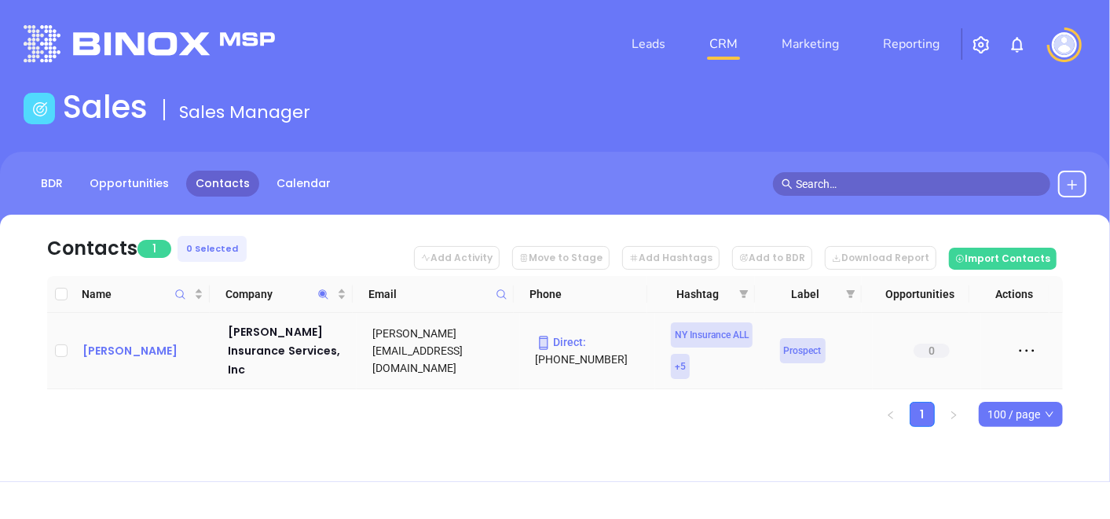
click at [143, 343] on div "[PERSON_NAME]" at bounding box center [143, 350] width 123 height 19
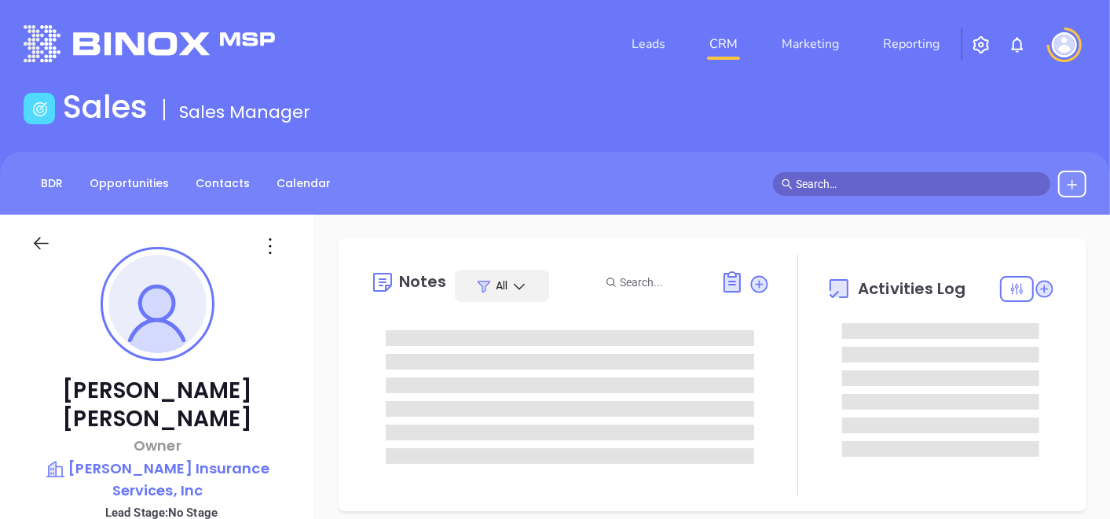
type input "[DATE]"
type input "[PERSON_NAME]"
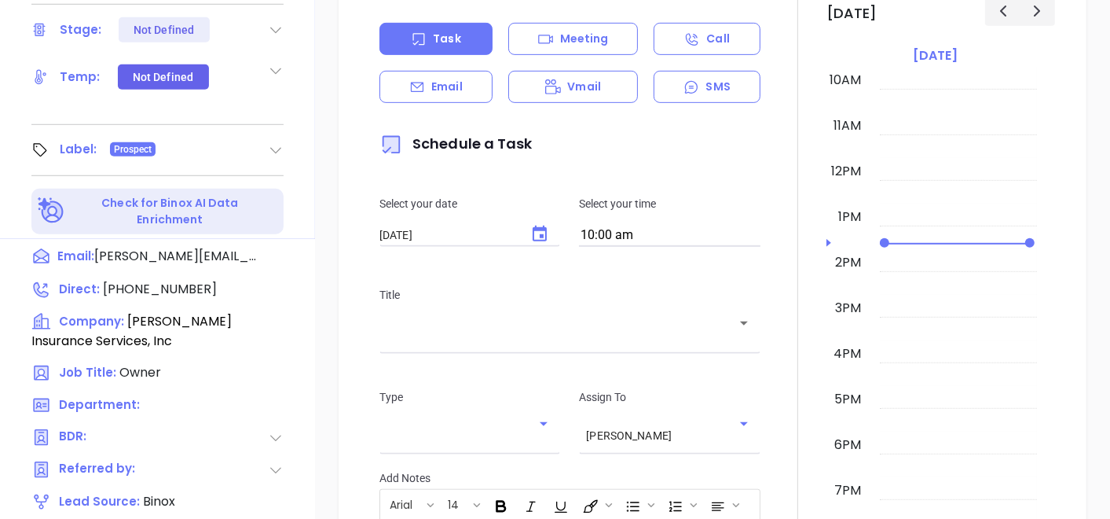
scroll to position [795, 0]
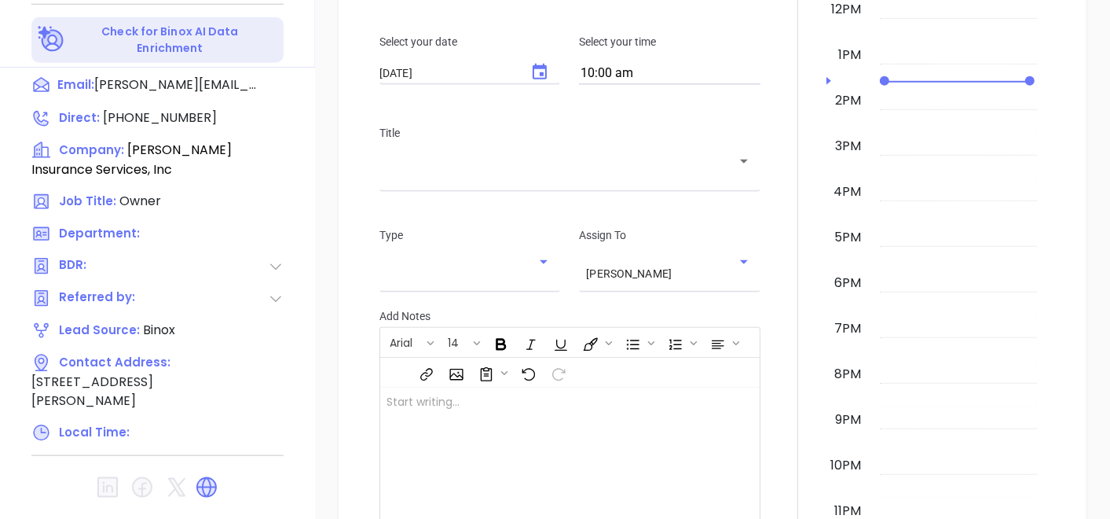
click at [214, 475] on icon at bounding box center [206, 487] width 25 height 25
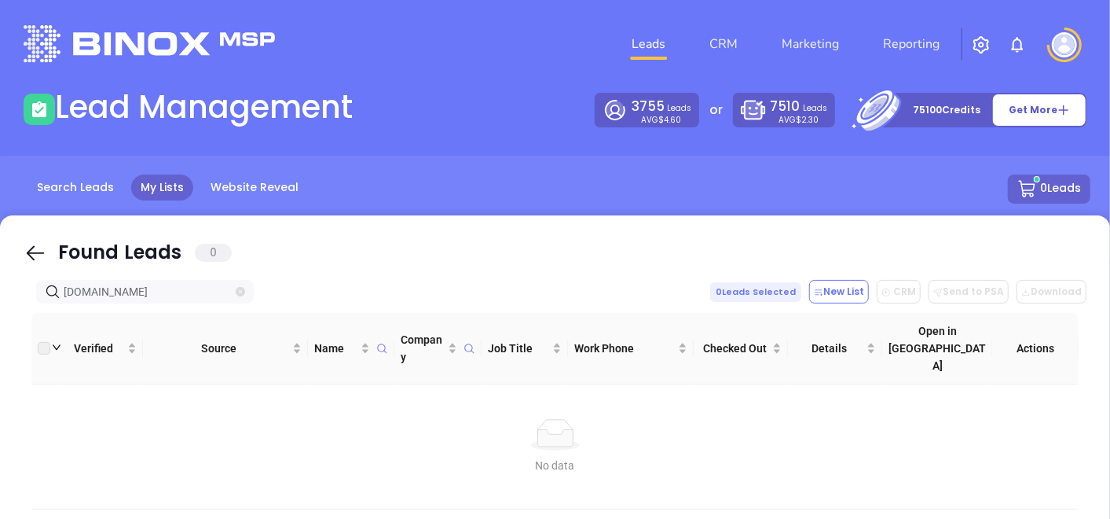
click at [239, 291] on icon "close-circle" at bounding box center [240, 291] width 9 height 9
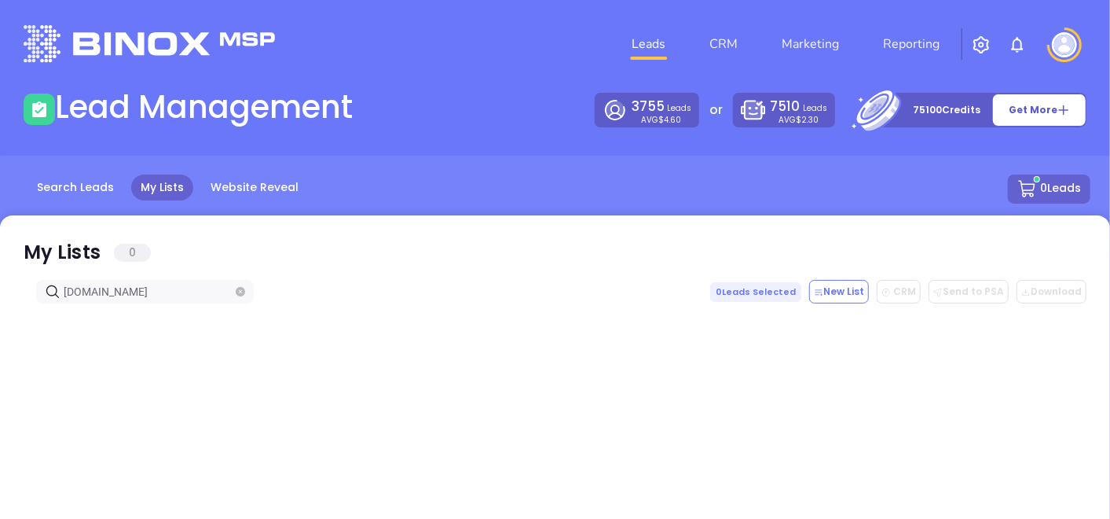
type input "[DOMAIN_NAME]"
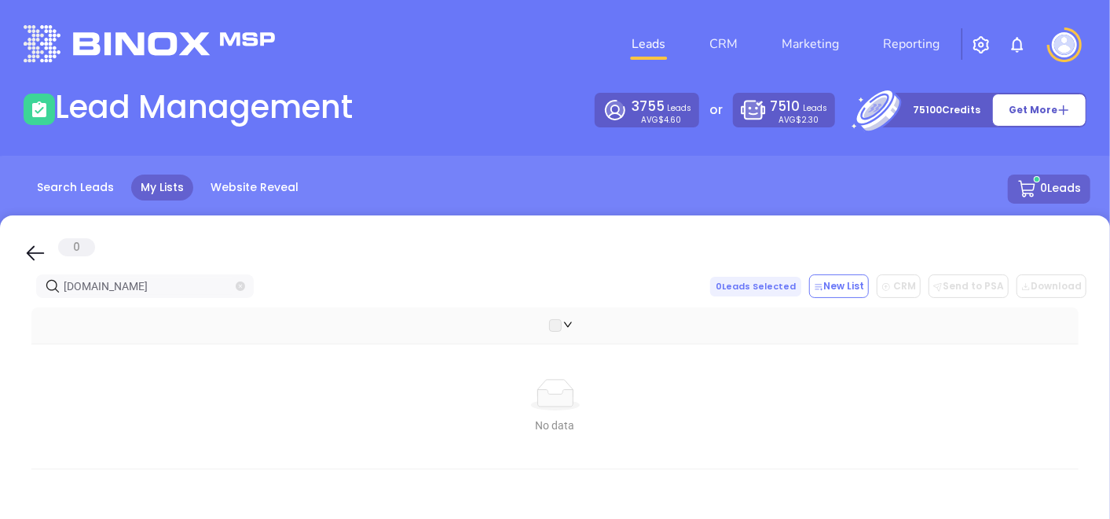
click at [244, 284] on icon "close-circle" at bounding box center [240, 285] width 9 height 9
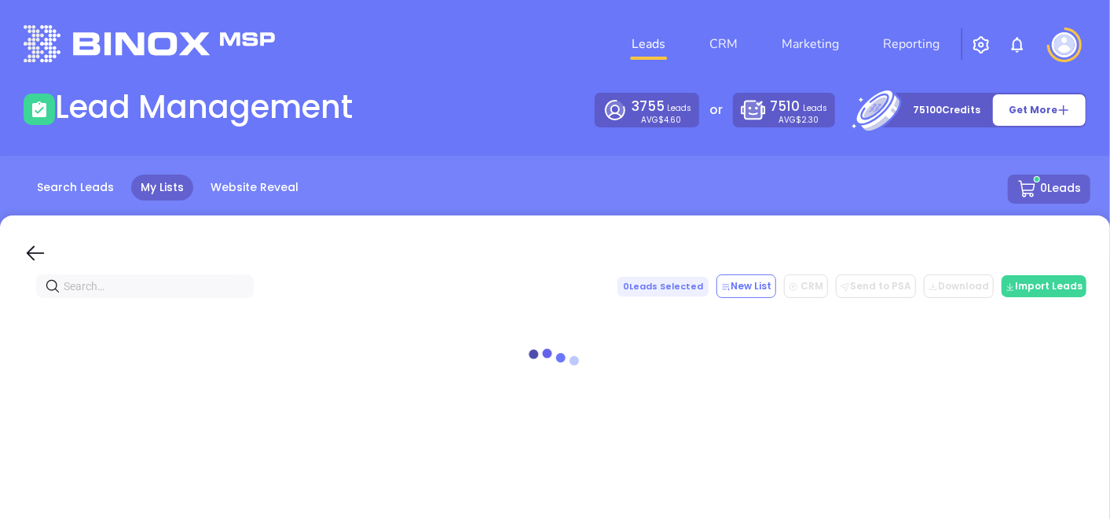
paste input "[PERSON_NAME] Insurance Agency"
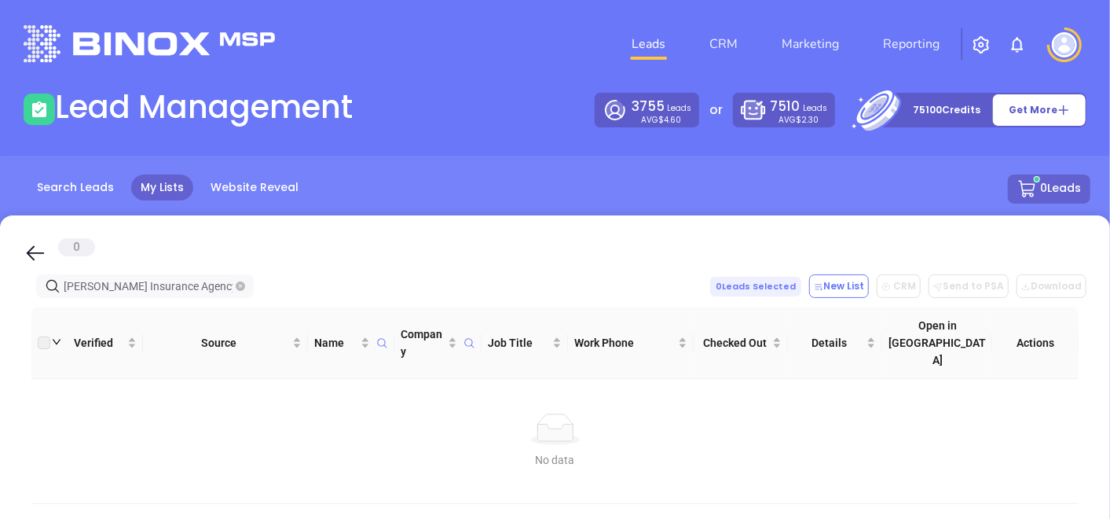
type input "[PERSON_NAME] Insurance Agency"
drag, startPoint x: 196, startPoint y: 284, endPoint x: -4, endPoint y: 354, distance: 212.2
click at [0, 354] on html "Leads CRM Marketing Reporting Financial Leads Leads Lead Management 3755 Leads …" at bounding box center [555, 259] width 1110 height 519
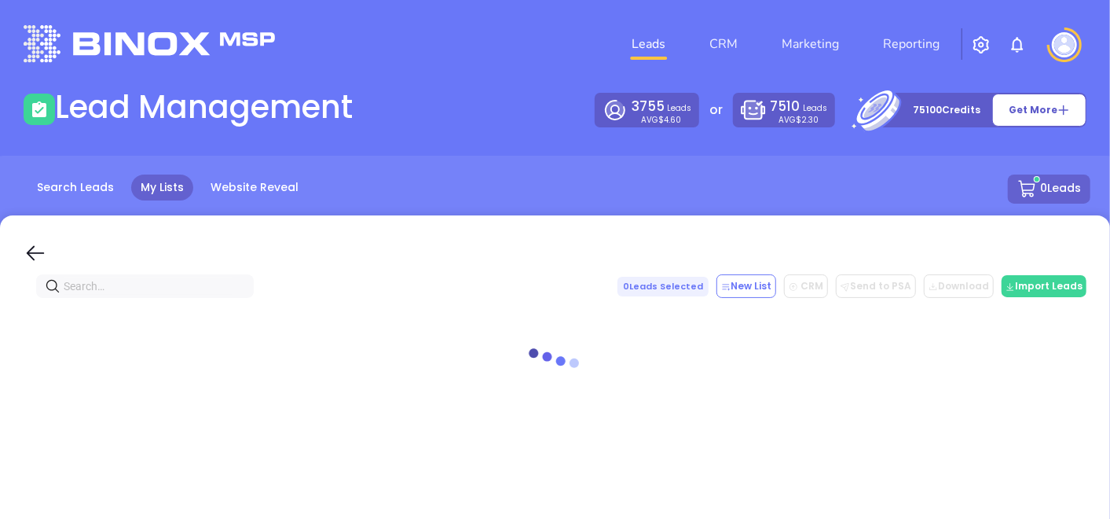
paste input "[PERSON_NAME] Insurance Agency"
type input "[PERSON_NAME] Insurance Agency"
